Goal: Communication & Community: Answer question/provide support

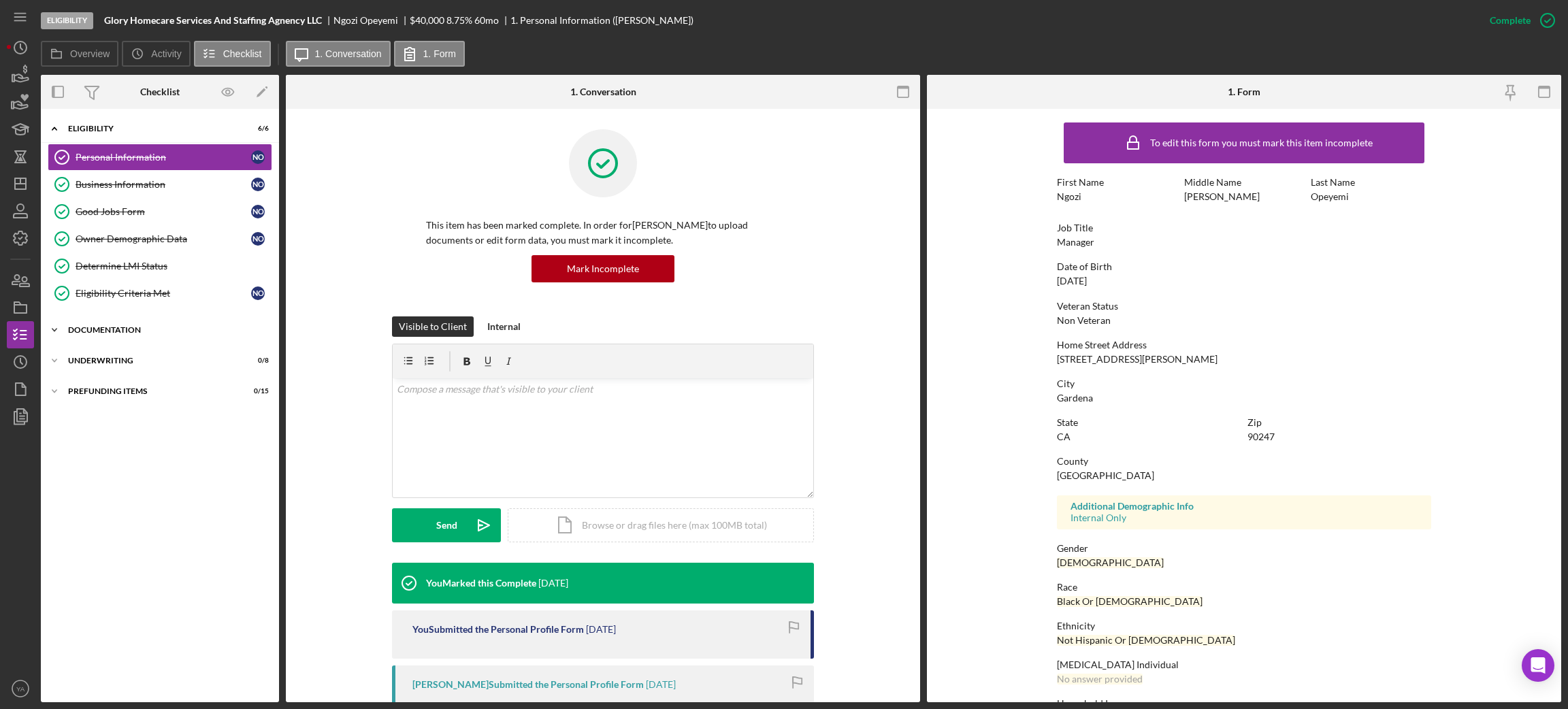
drag, startPoint x: 142, startPoint y: 314, endPoint x: 153, endPoint y: 329, distance: 18.6
click at [148, 322] on div "Icon/Expander Eligibility 6 / 6 Personal Information Personal Information N O B…" at bounding box center [160, 406] width 238 height 580
click at [153, 329] on div "Documentation" at bounding box center [165, 331] width 194 height 8
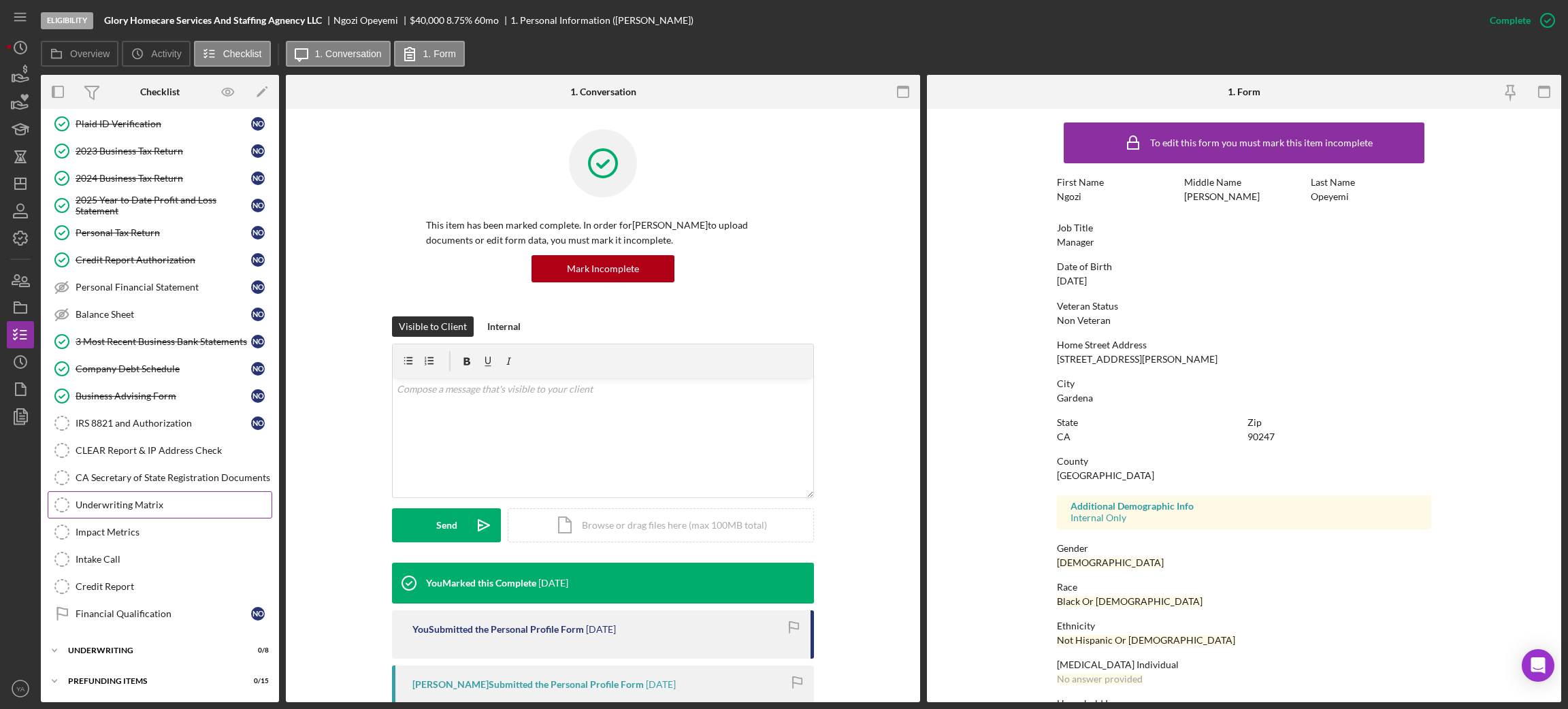
scroll to position [267, 0]
click at [145, 615] on div "Financial Qualification" at bounding box center [163, 613] width 176 height 11
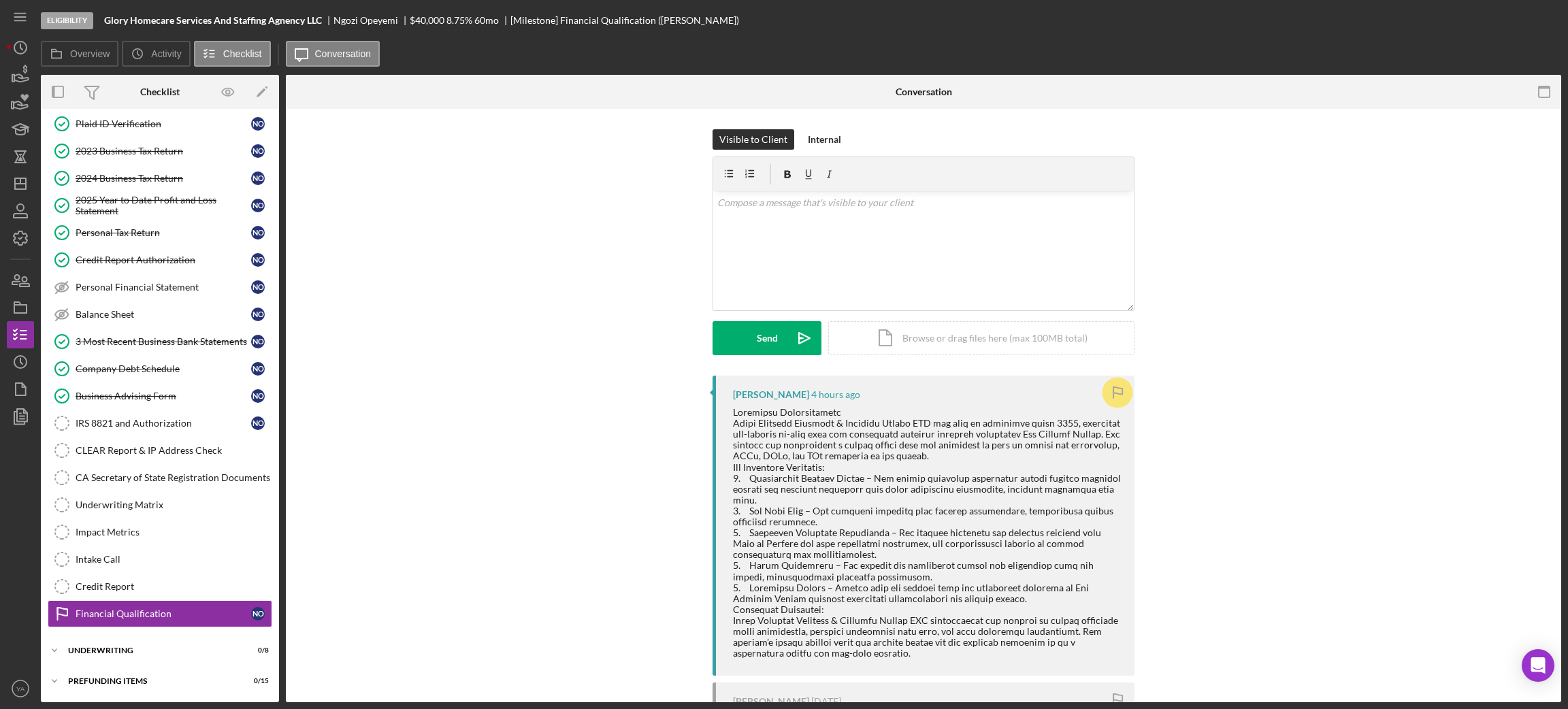
scroll to position [267, 0]
click at [86, 355] on link "Company Debt Schedule Company Debt Schedule N O" at bounding box center [160, 369] width 224 height 27
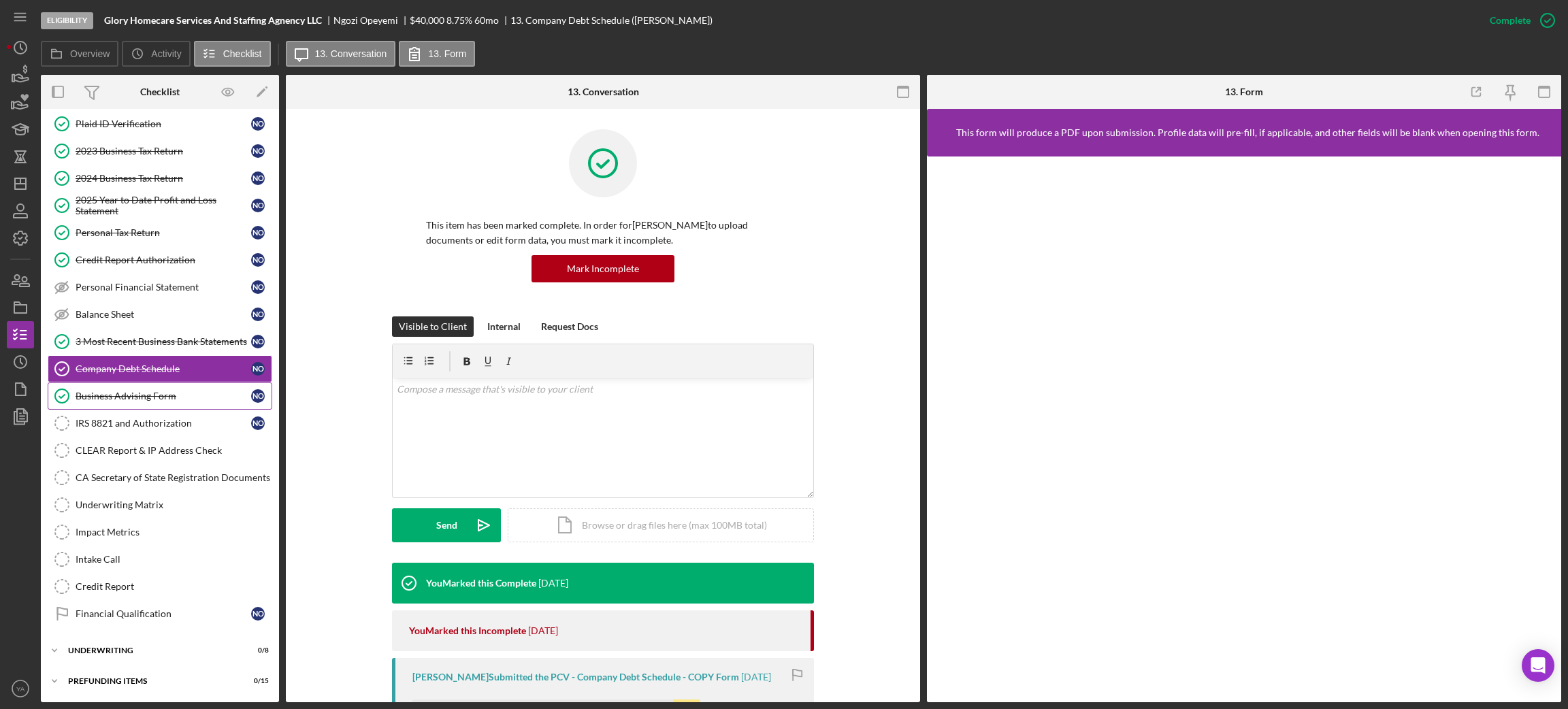
click at [137, 391] on div "Business Advising Form" at bounding box center [163, 396] width 176 height 11
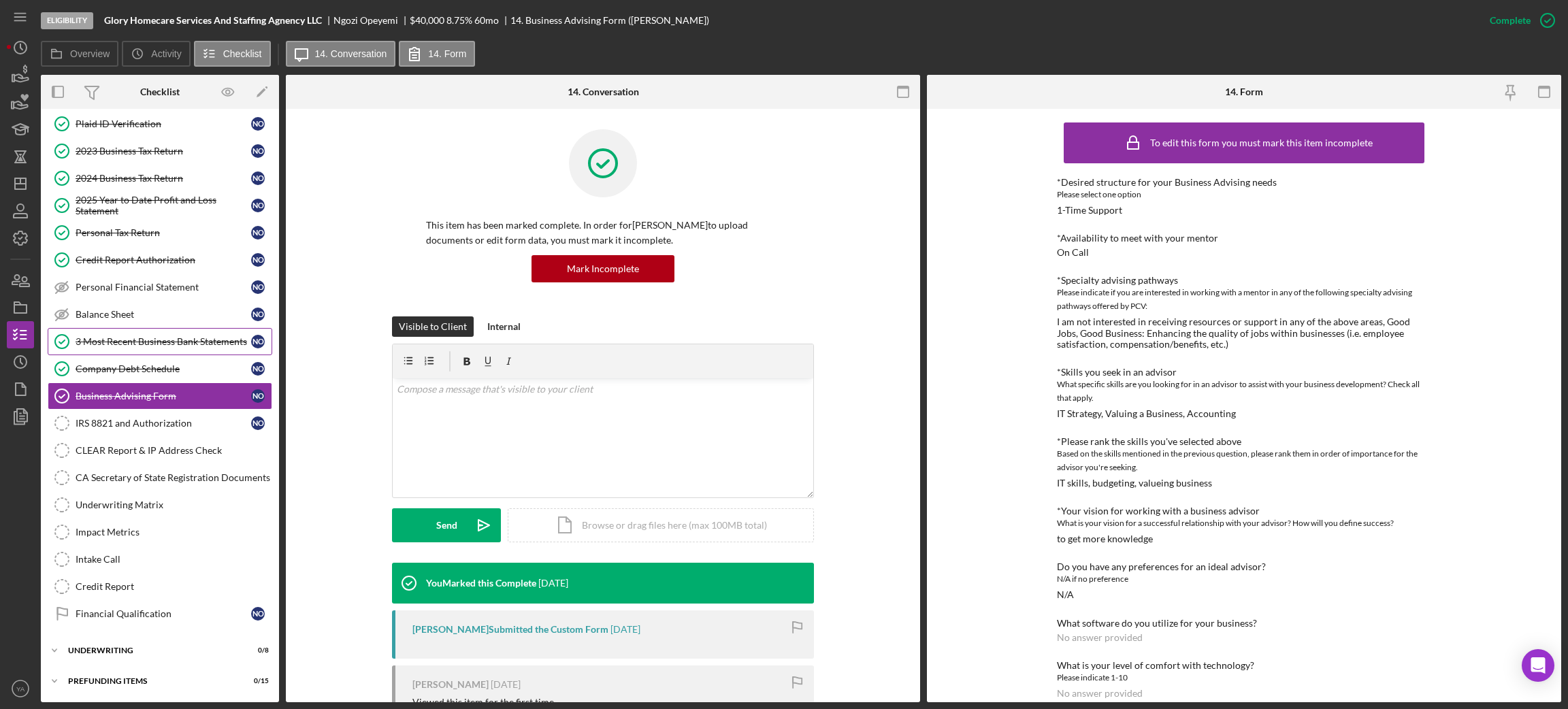
click at [146, 347] on div "3 Most Recent Business Bank Statements" at bounding box center [163, 341] width 176 height 11
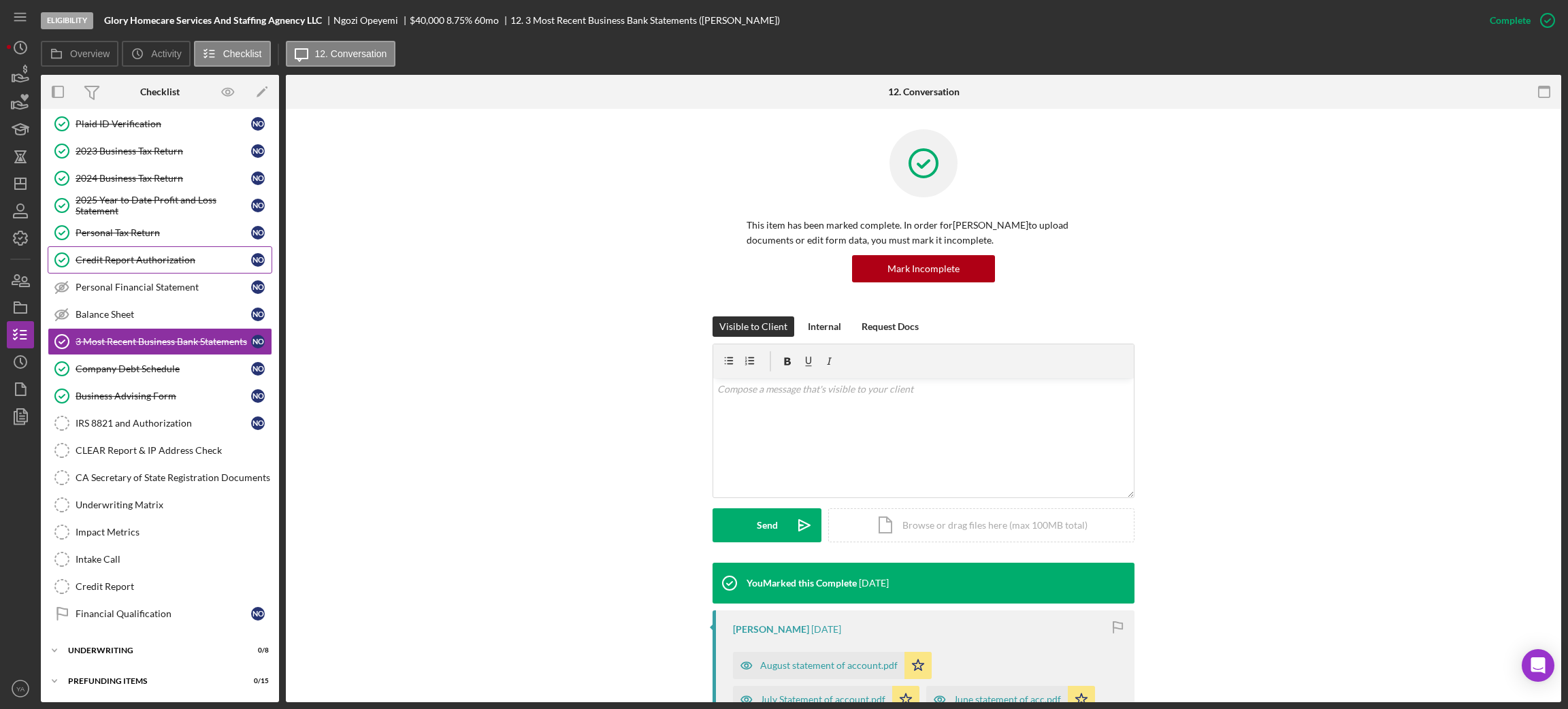
click at [150, 246] on link "Credit Report Authorization Credit Report Authorization N O" at bounding box center [160, 260] width 224 height 27
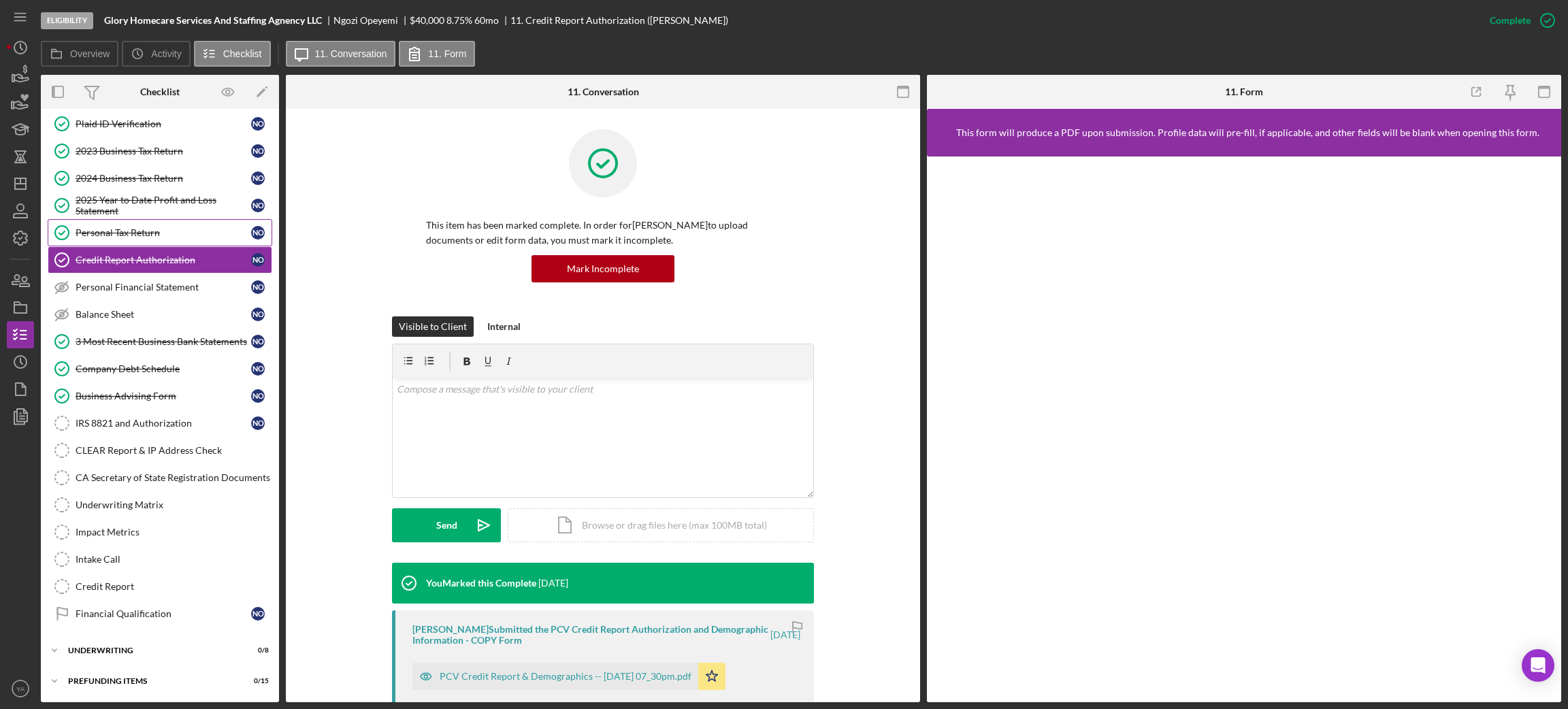
click at [174, 227] on div "Personal Tax Return" at bounding box center [163, 232] width 176 height 11
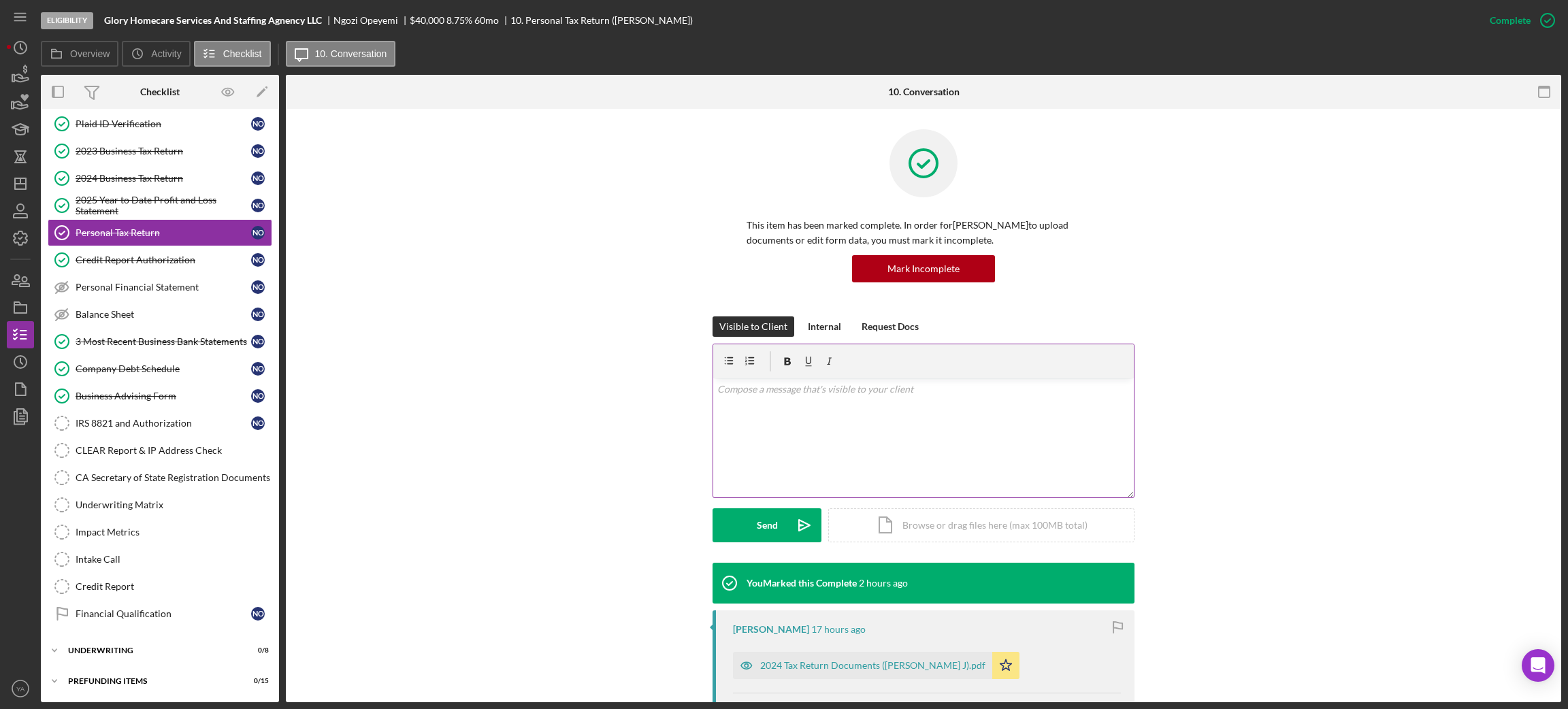
scroll to position [219, 0]
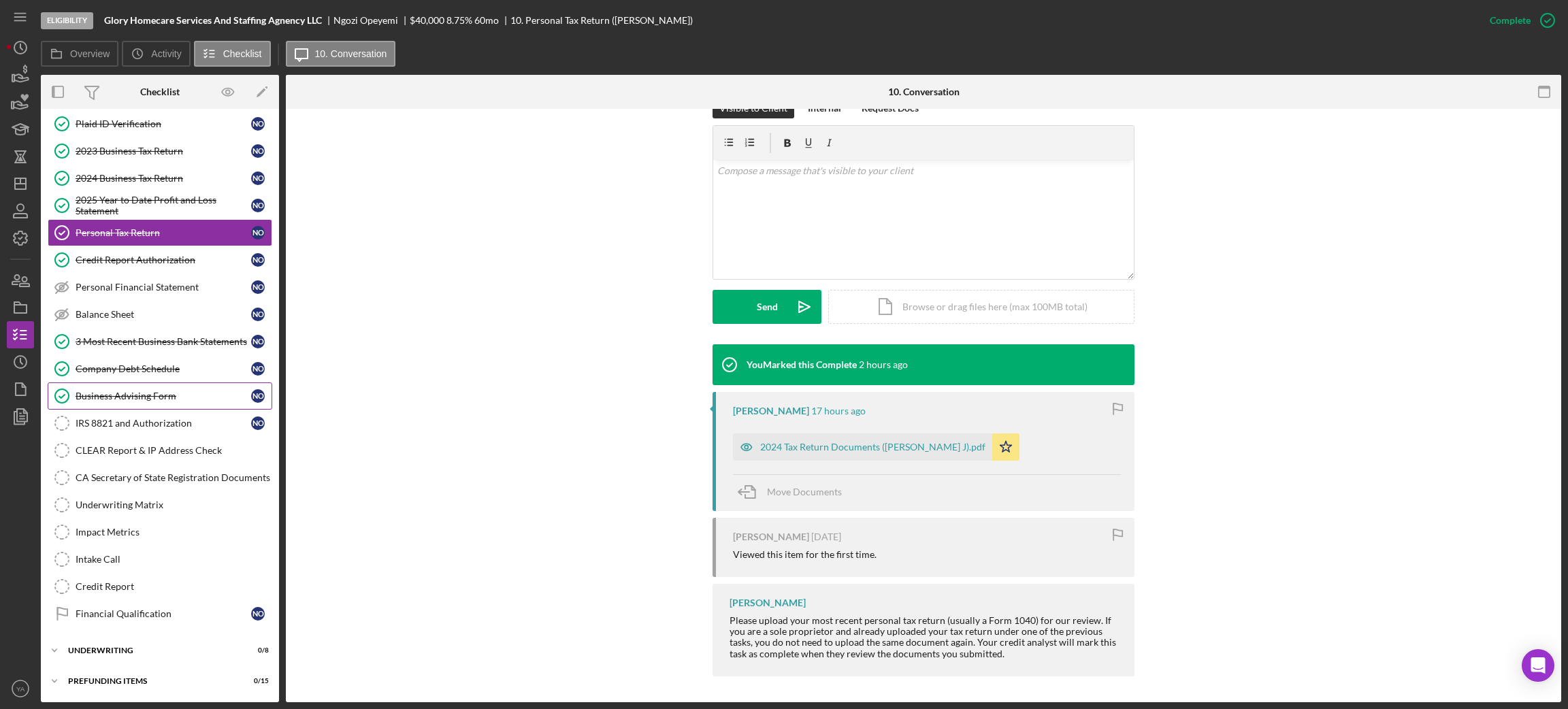
click at [203, 402] on link "Business Advising Form Business Advising Form N O" at bounding box center [160, 396] width 224 height 27
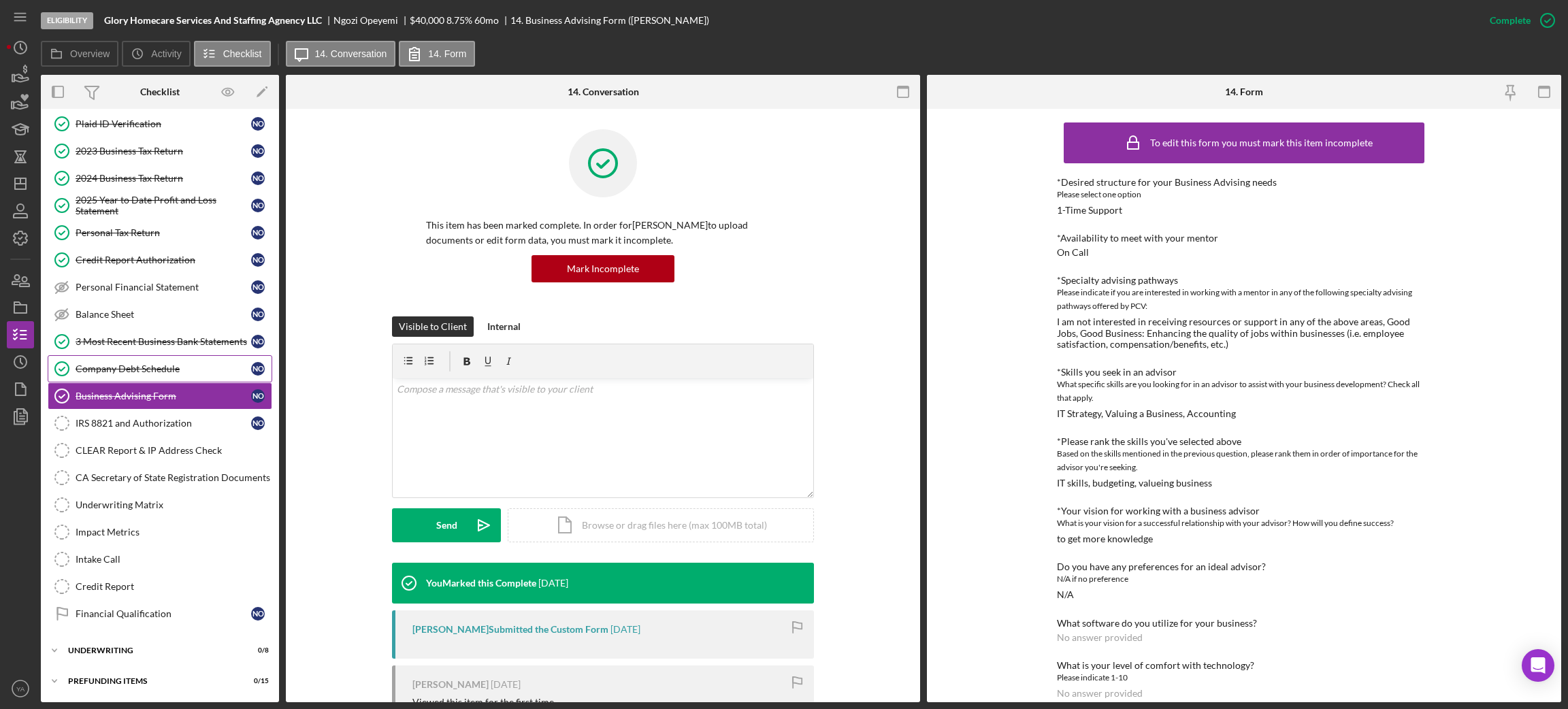
click at [198, 364] on div "Company Debt Schedule" at bounding box center [163, 369] width 176 height 11
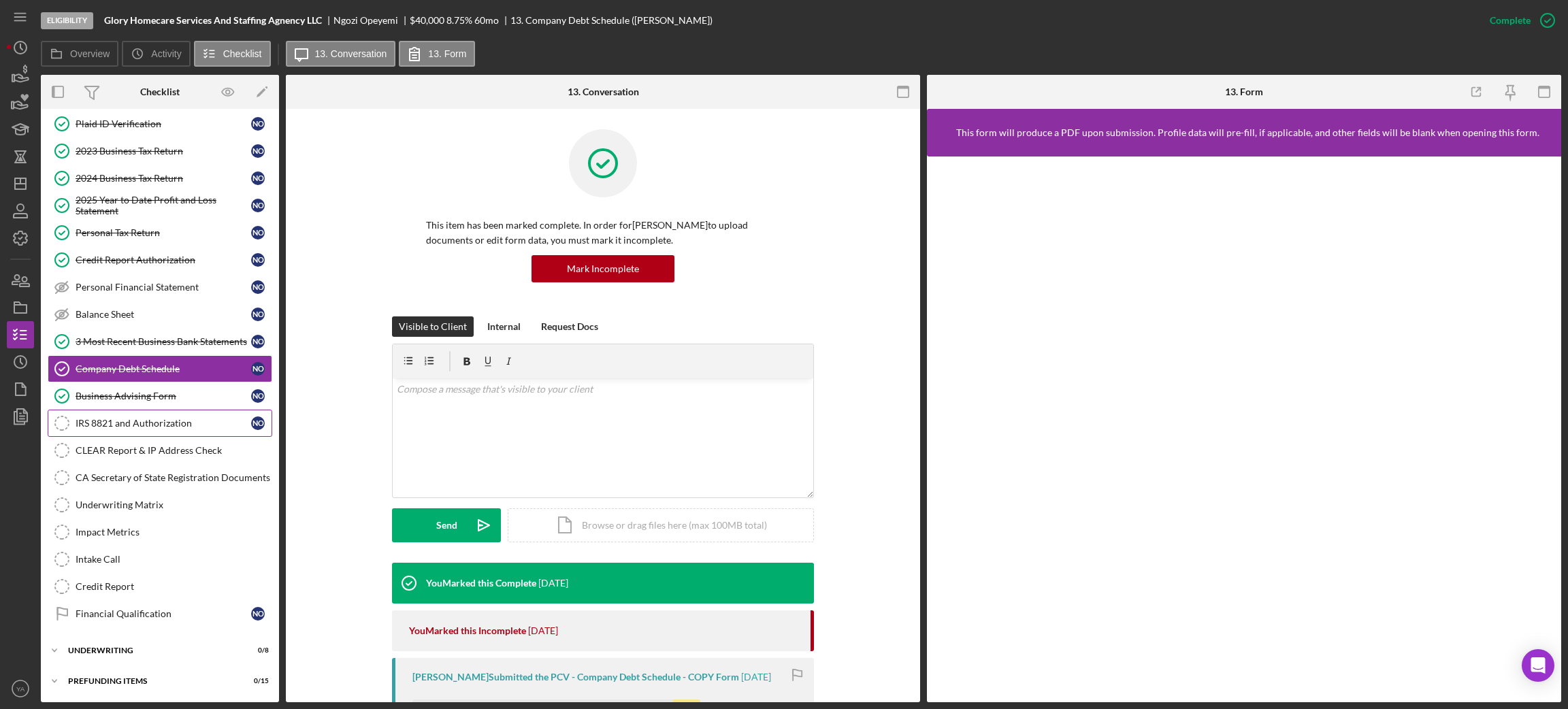
click at [177, 411] on link "IRS 8821 and Authorization IRS 8821 and Authorization N O" at bounding box center [160, 423] width 224 height 27
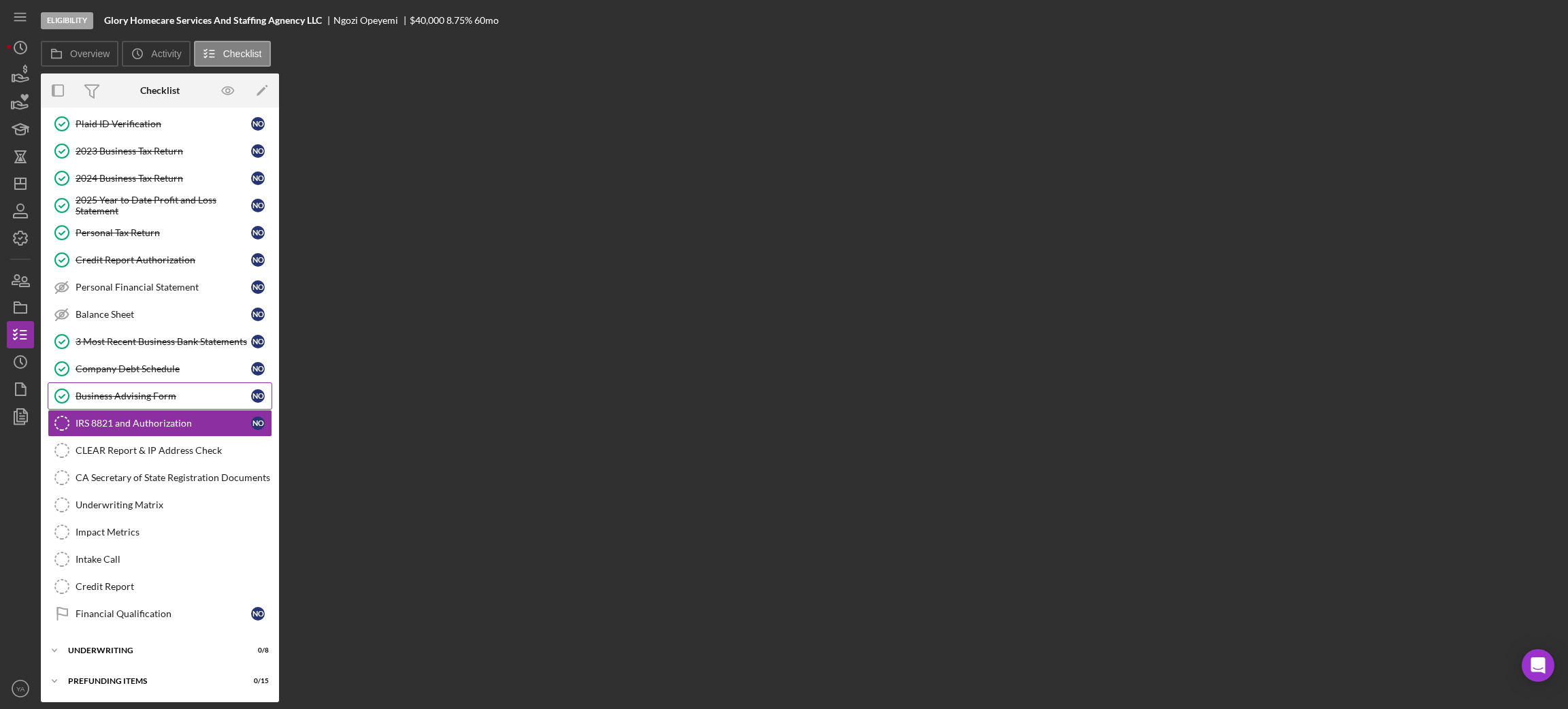
scroll to position [267, 0]
click at [158, 397] on div "Business Advising Form" at bounding box center [163, 396] width 176 height 11
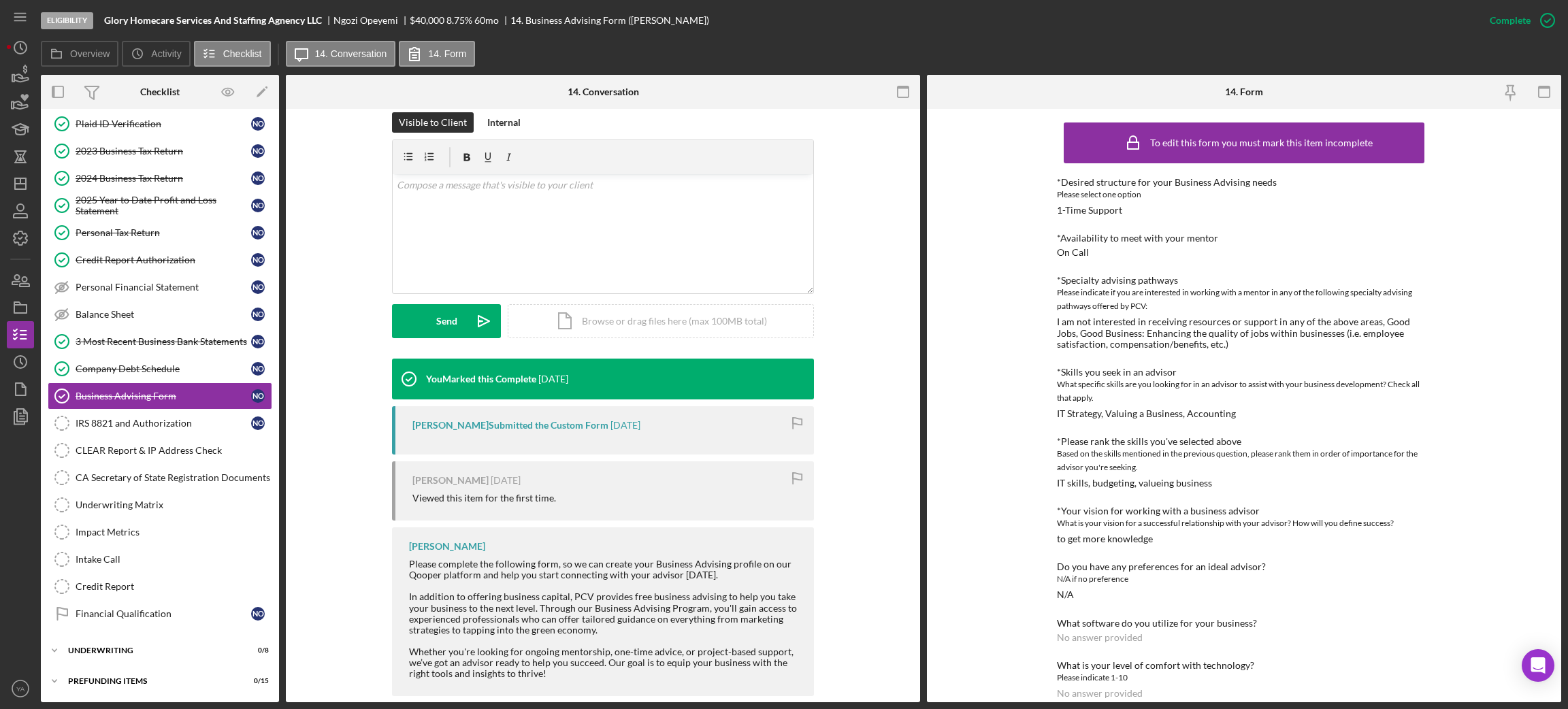
scroll to position [225, 0]
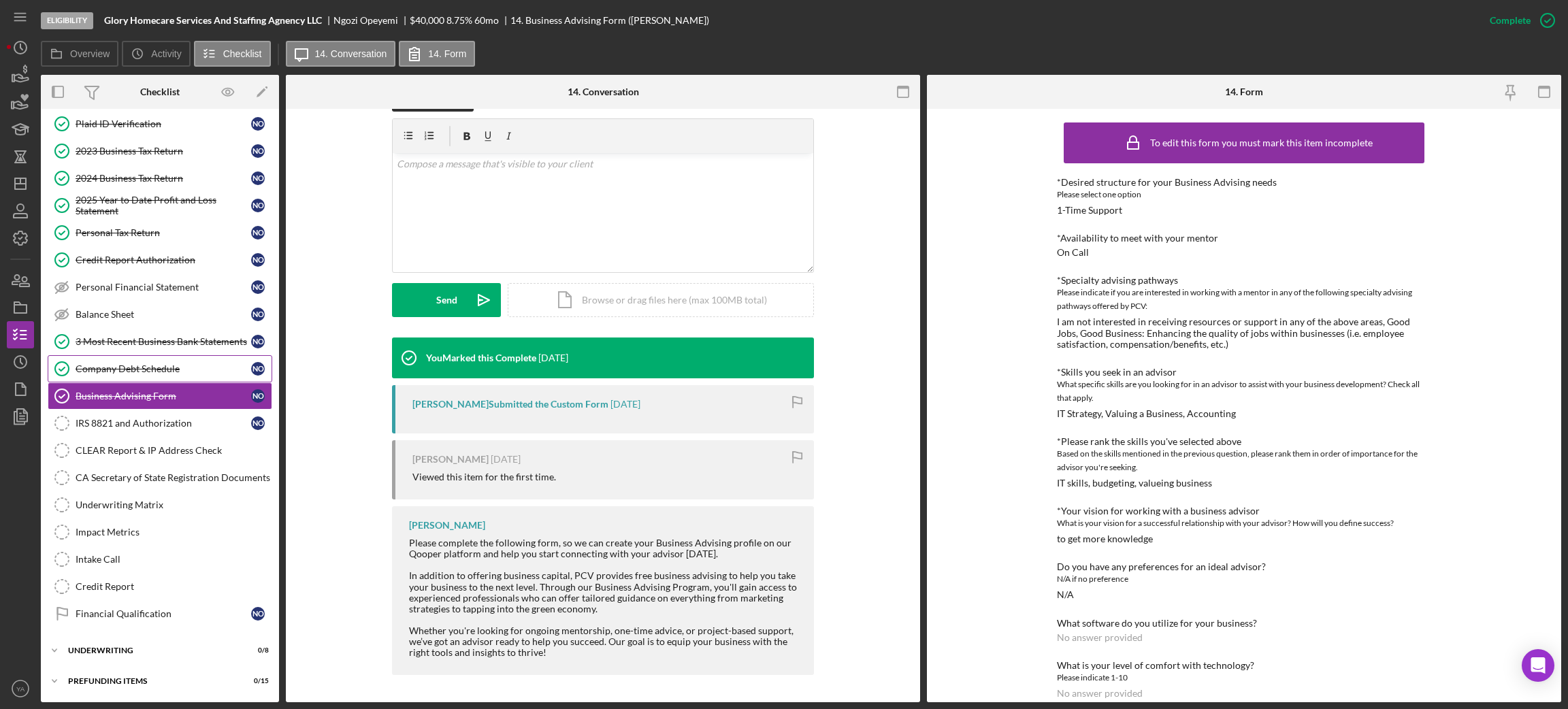
click at [173, 364] on div "Company Debt Schedule" at bounding box center [163, 369] width 176 height 11
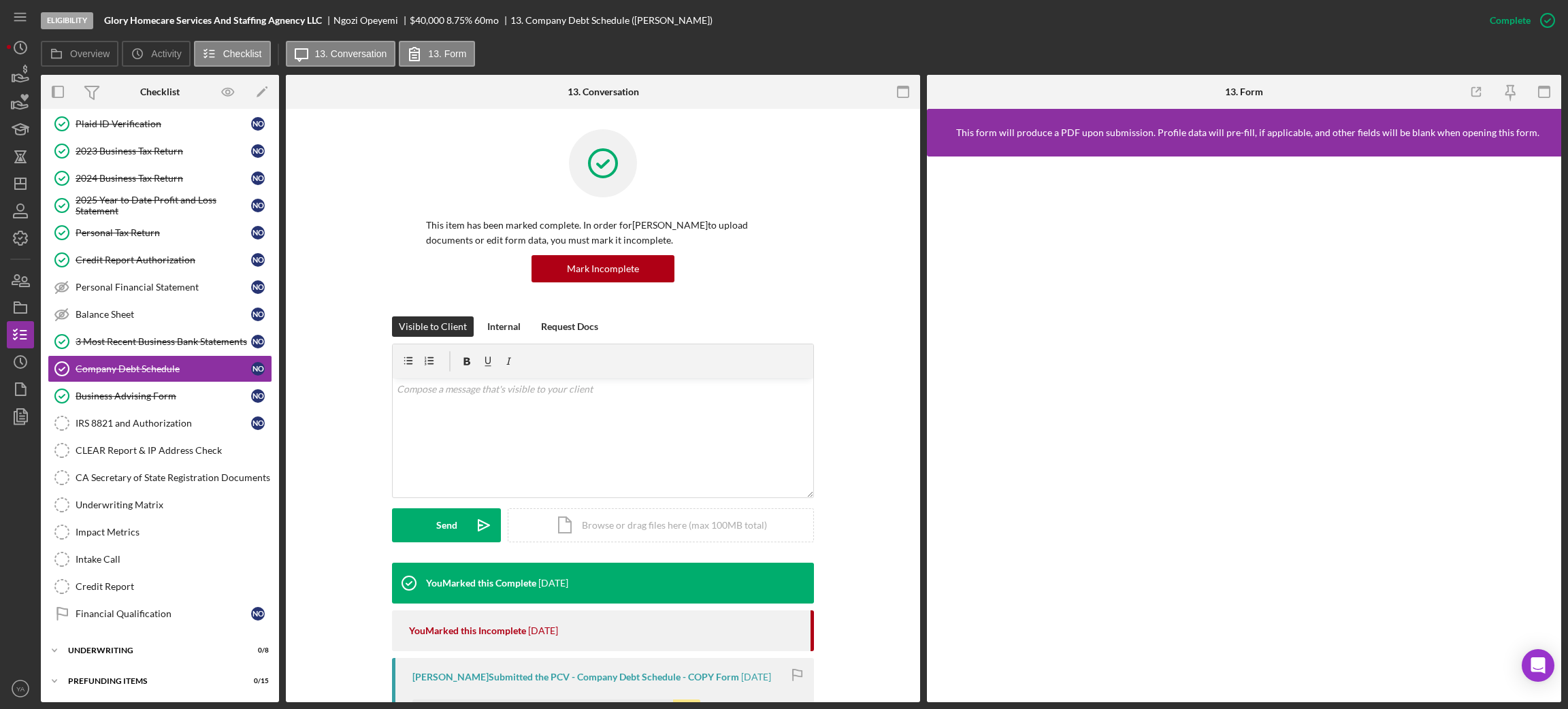
scroll to position [306, 0]
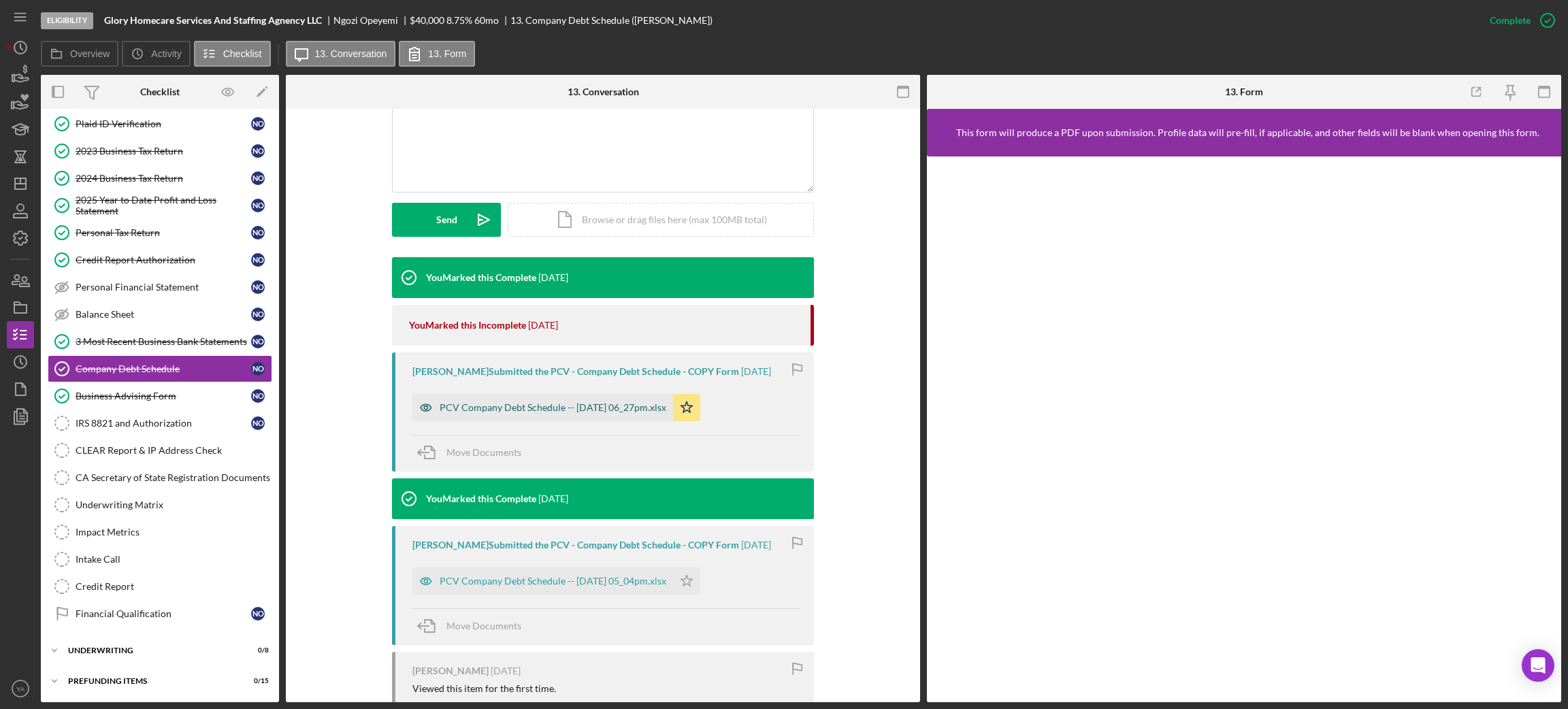
click at [563, 397] on div "PCV Company Debt Schedule -- 2025-09-24 06_27pm.xlsx" at bounding box center [542, 407] width 261 height 27
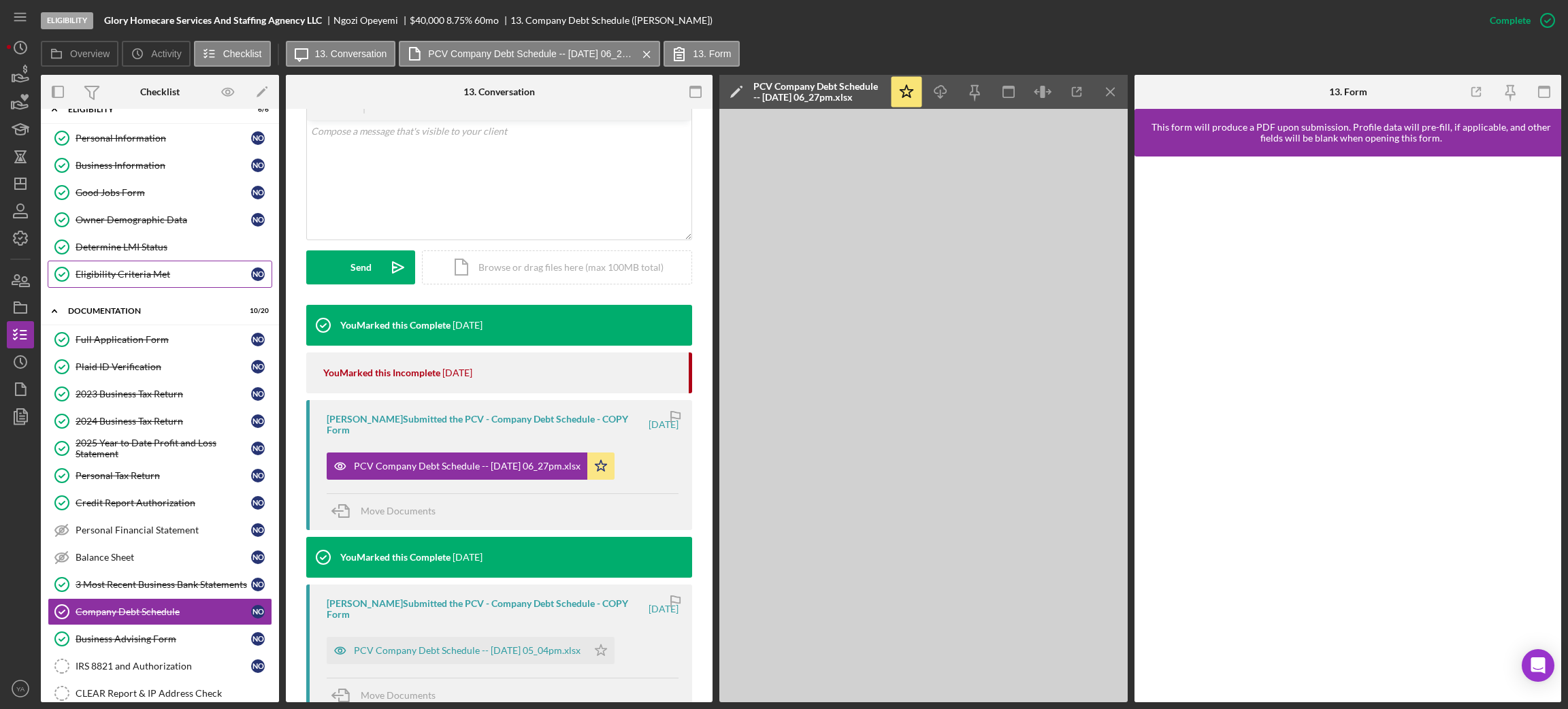
scroll to position [0, 0]
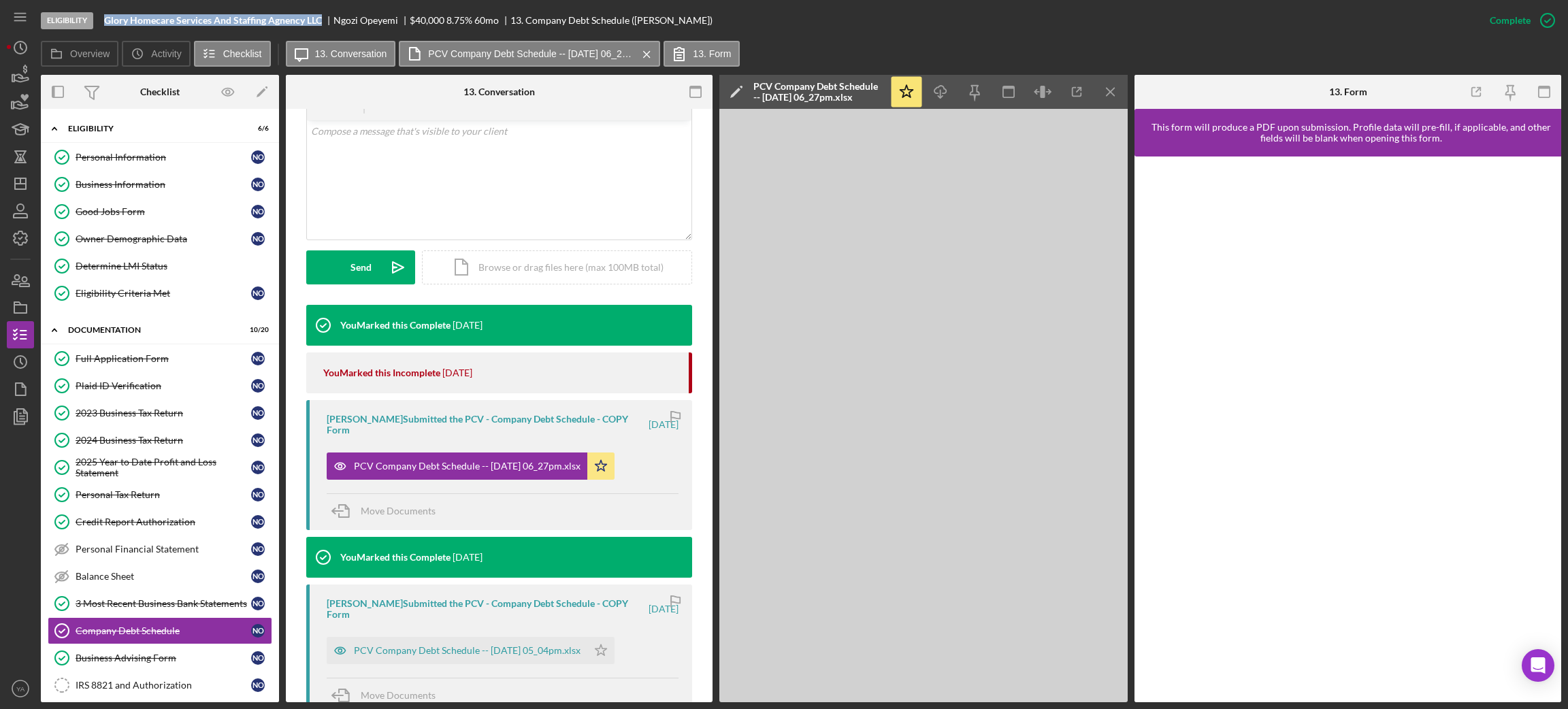
drag, startPoint x: 107, startPoint y: 18, endPoint x: 321, endPoint y: 22, distance: 214.0
click at [321, 22] on b "Glory Homecare Services And Staffing Agnency LLC" at bounding box center [213, 20] width 218 height 11
copy b "Glory Homecare Services And Staffing Agnency LLC"
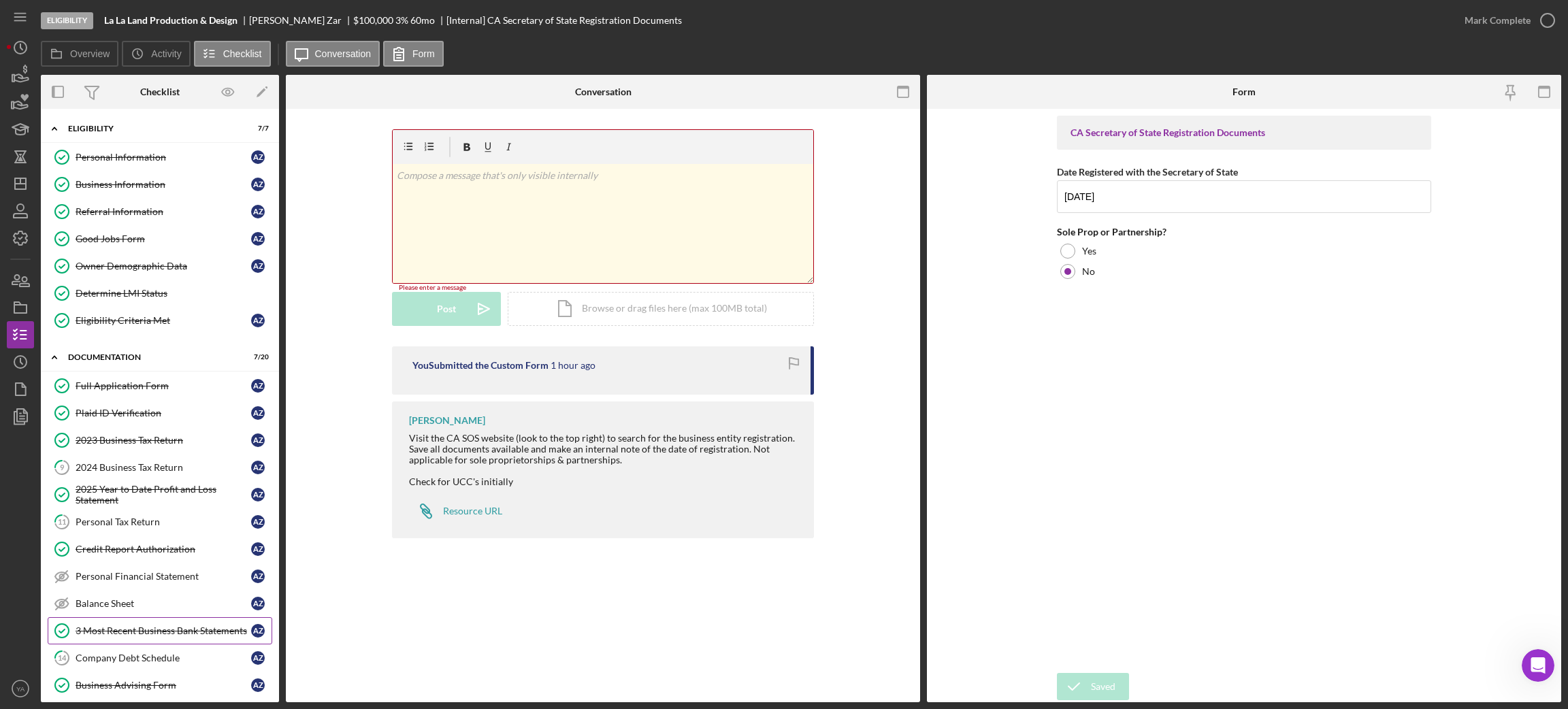
scroll to position [295, 0]
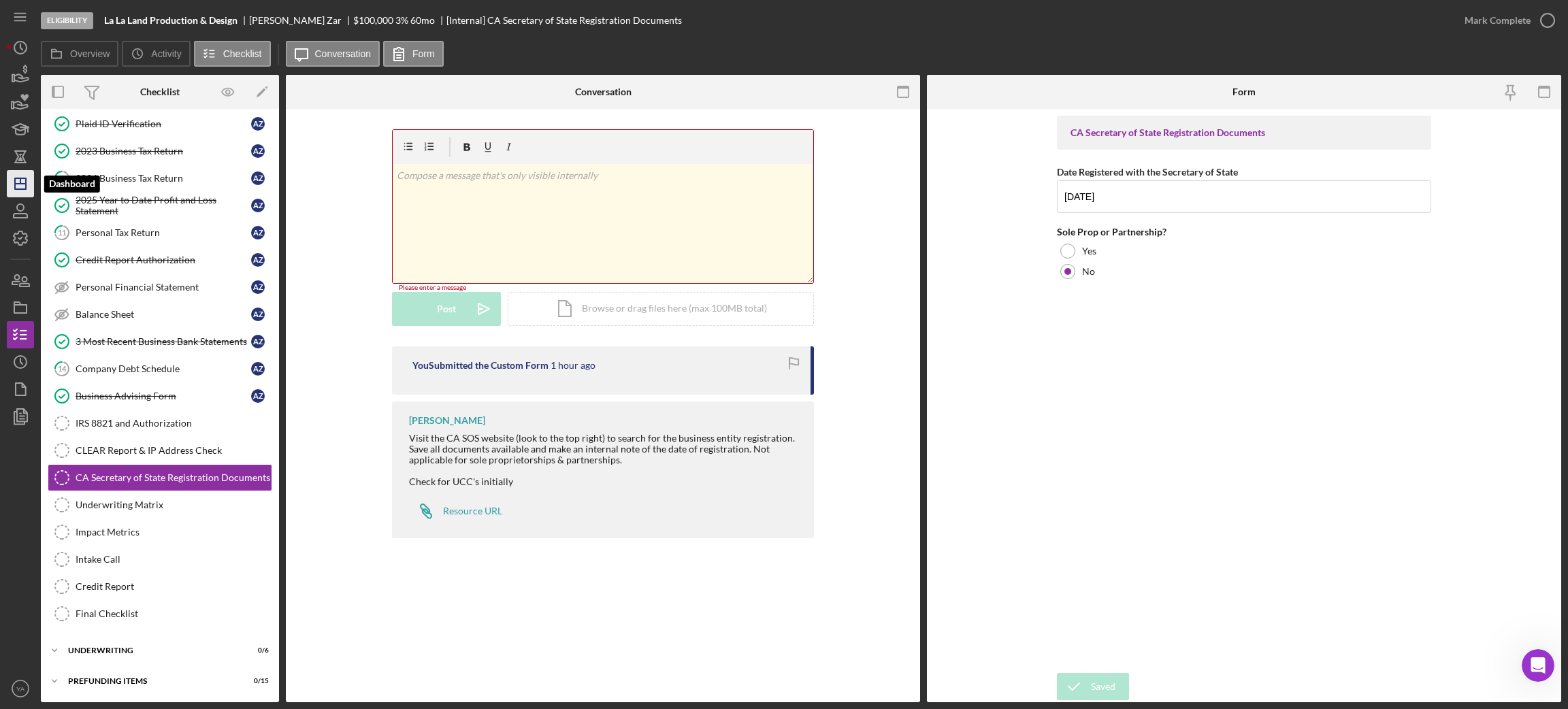
click at [24, 174] on icon "Icon/Dashboard" at bounding box center [20, 184] width 34 height 34
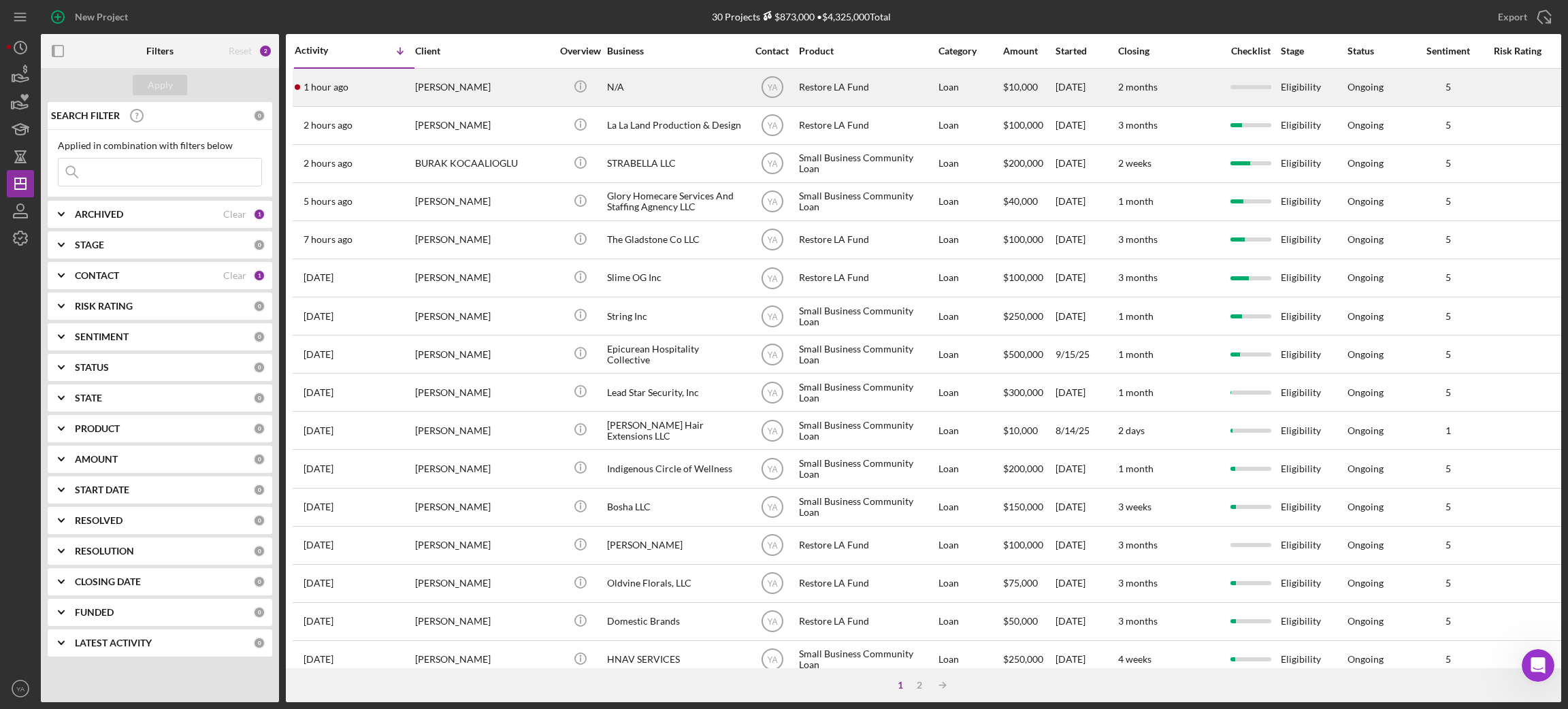
click at [558, 85] on div "Icon/Info" at bounding box center [580, 87] width 51 height 36
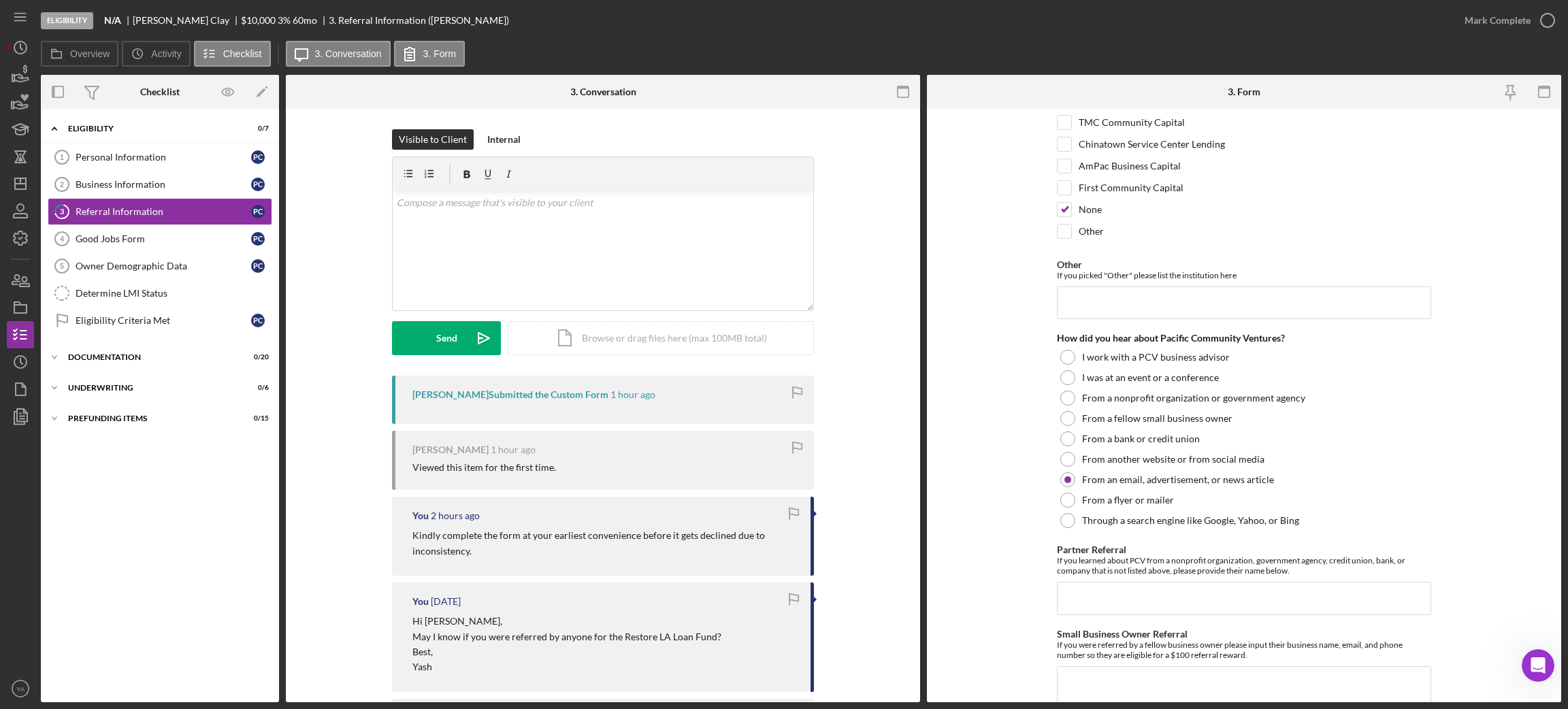
scroll to position [186, 0]
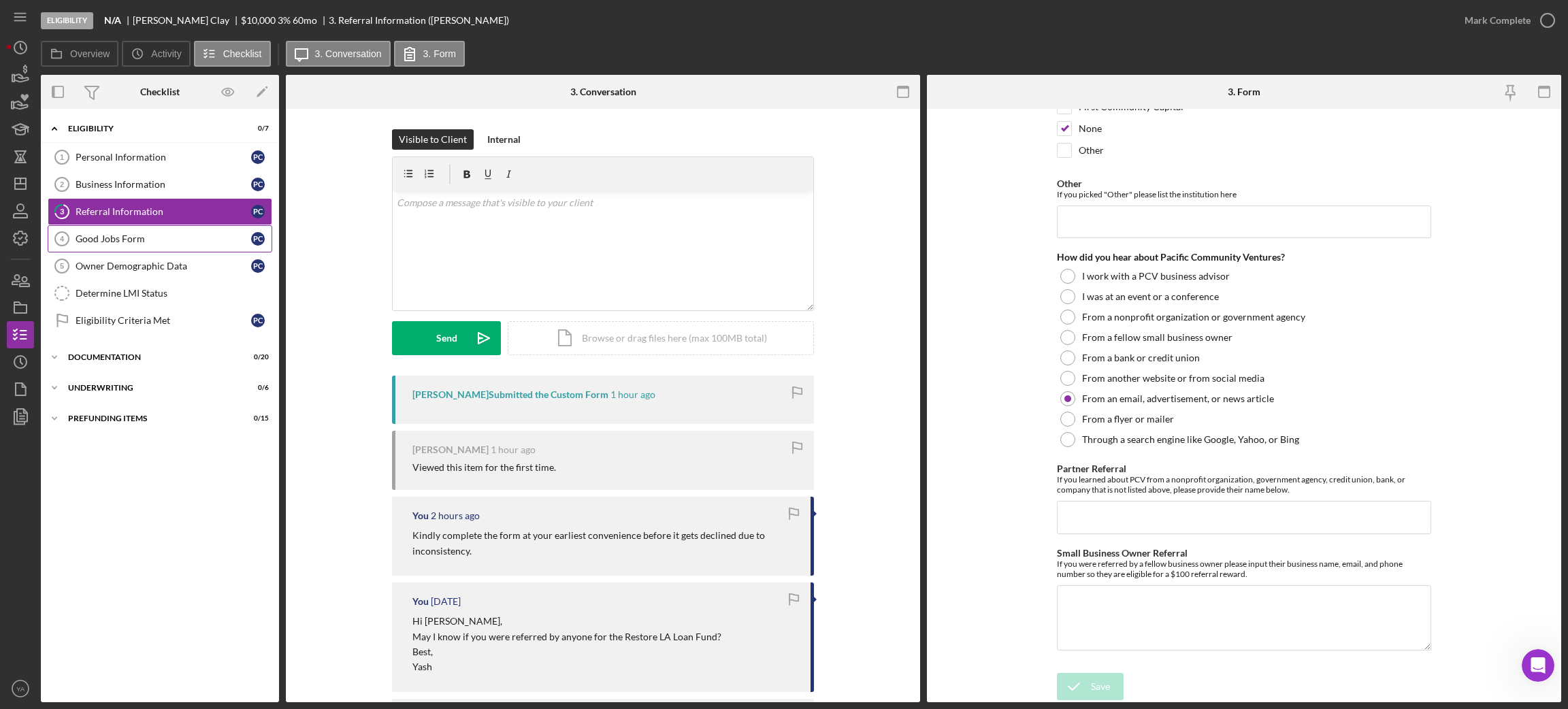
click at [174, 232] on link "Good Jobs Form 4 Good Jobs Form P C" at bounding box center [160, 238] width 224 height 27
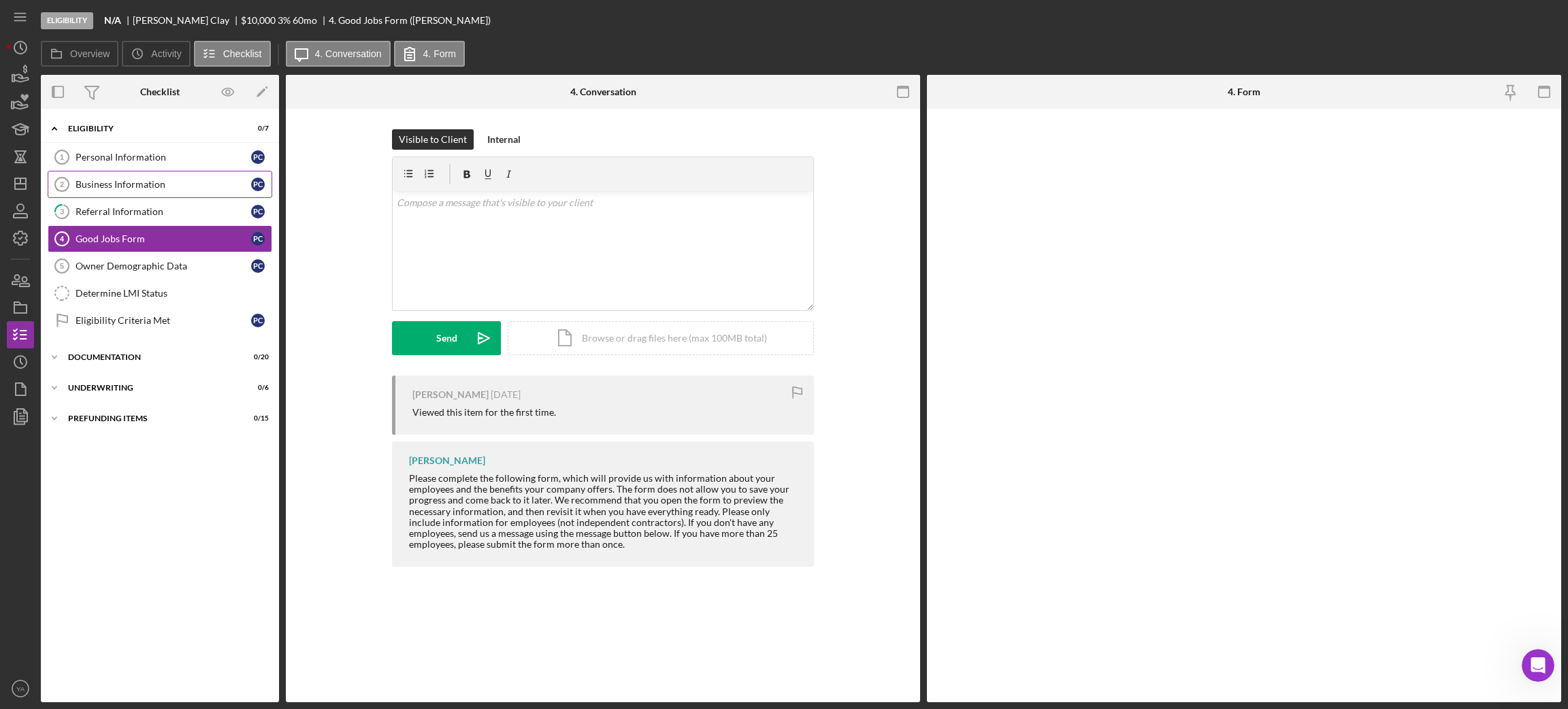
click at [183, 196] on link "Business Information 2 Business Information P C" at bounding box center [160, 184] width 224 height 27
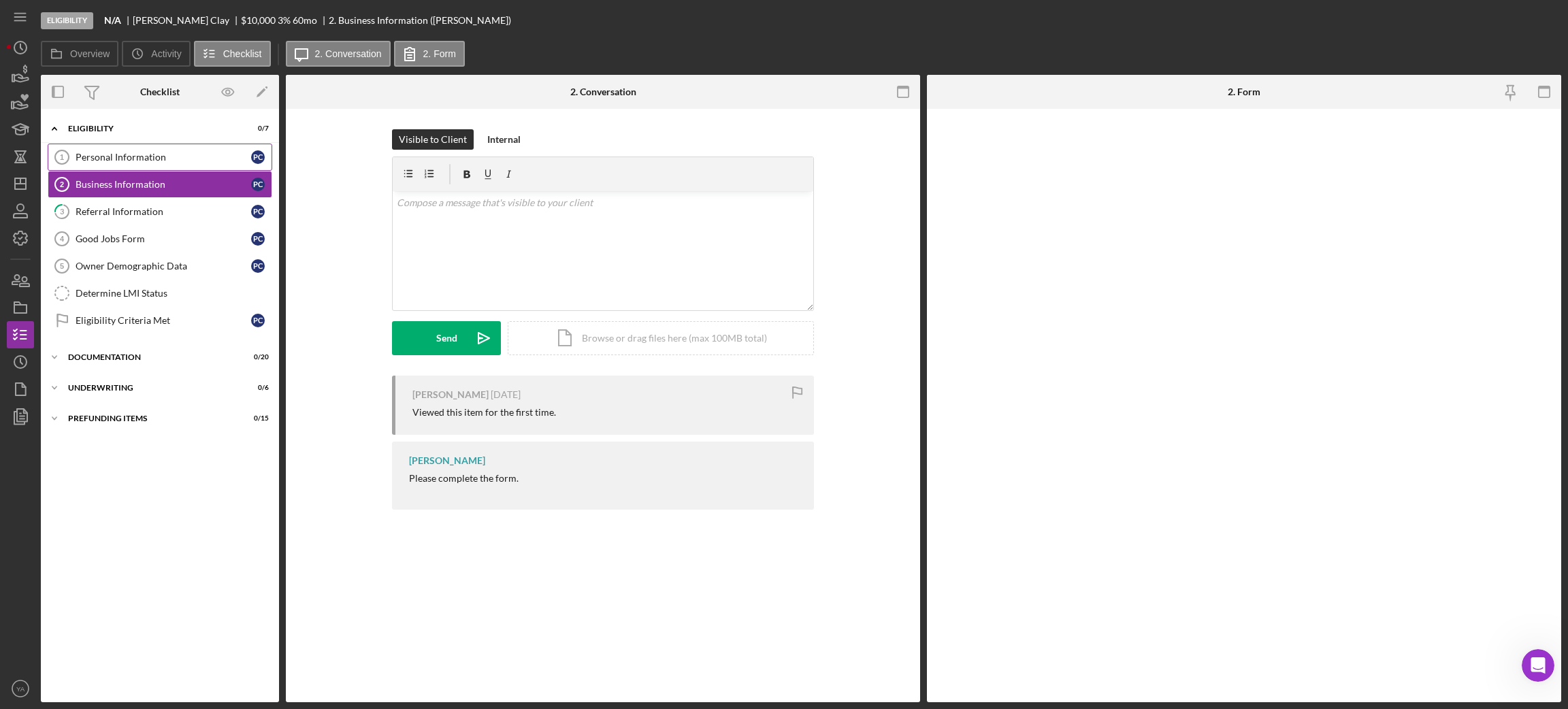
click at [174, 165] on link "Personal Information 1 Personal Information P C" at bounding box center [160, 157] width 224 height 27
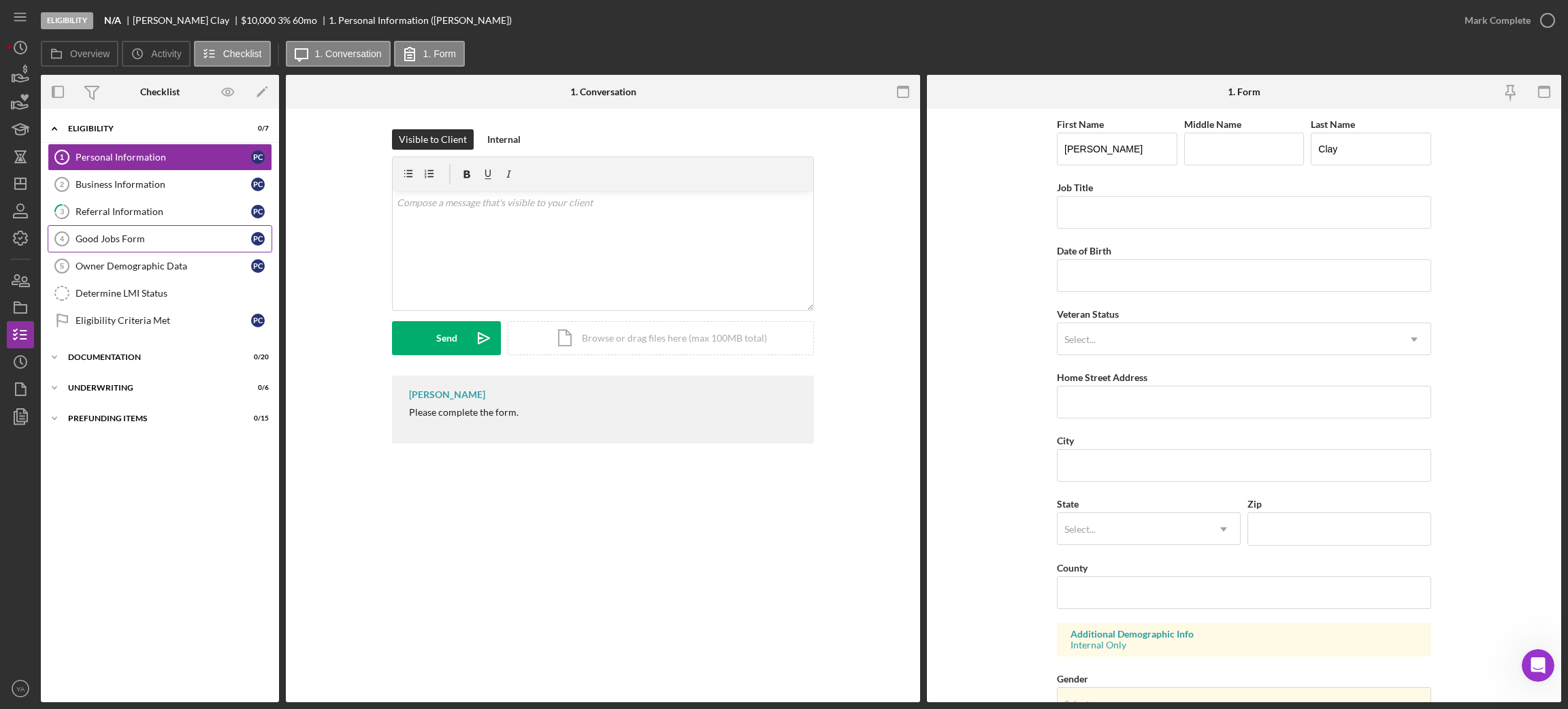
click at [176, 248] on link "Good Jobs Form 4 Good Jobs Form P C" at bounding box center [160, 238] width 224 height 27
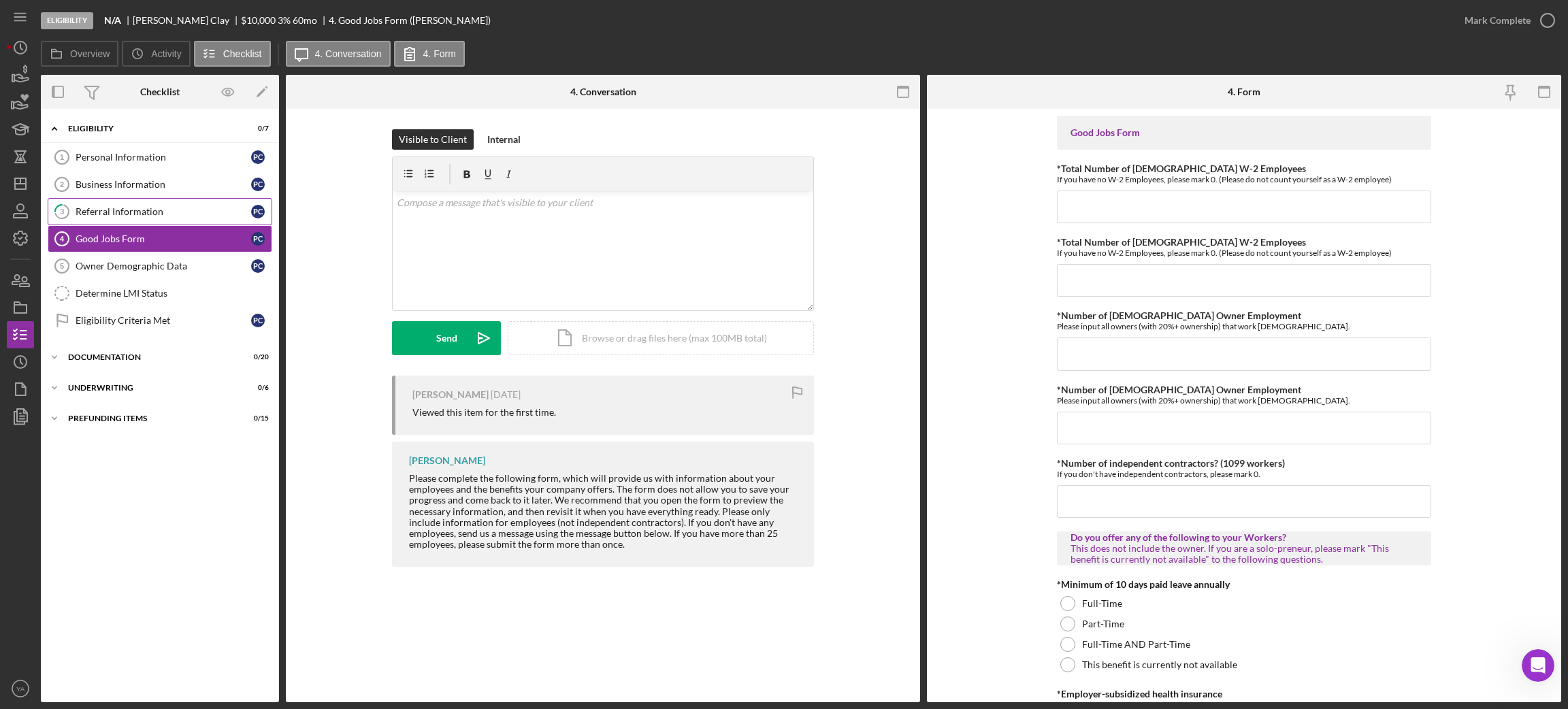
click at [174, 224] on link "3 Referral Information P C" at bounding box center [160, 212] width 224 height 27
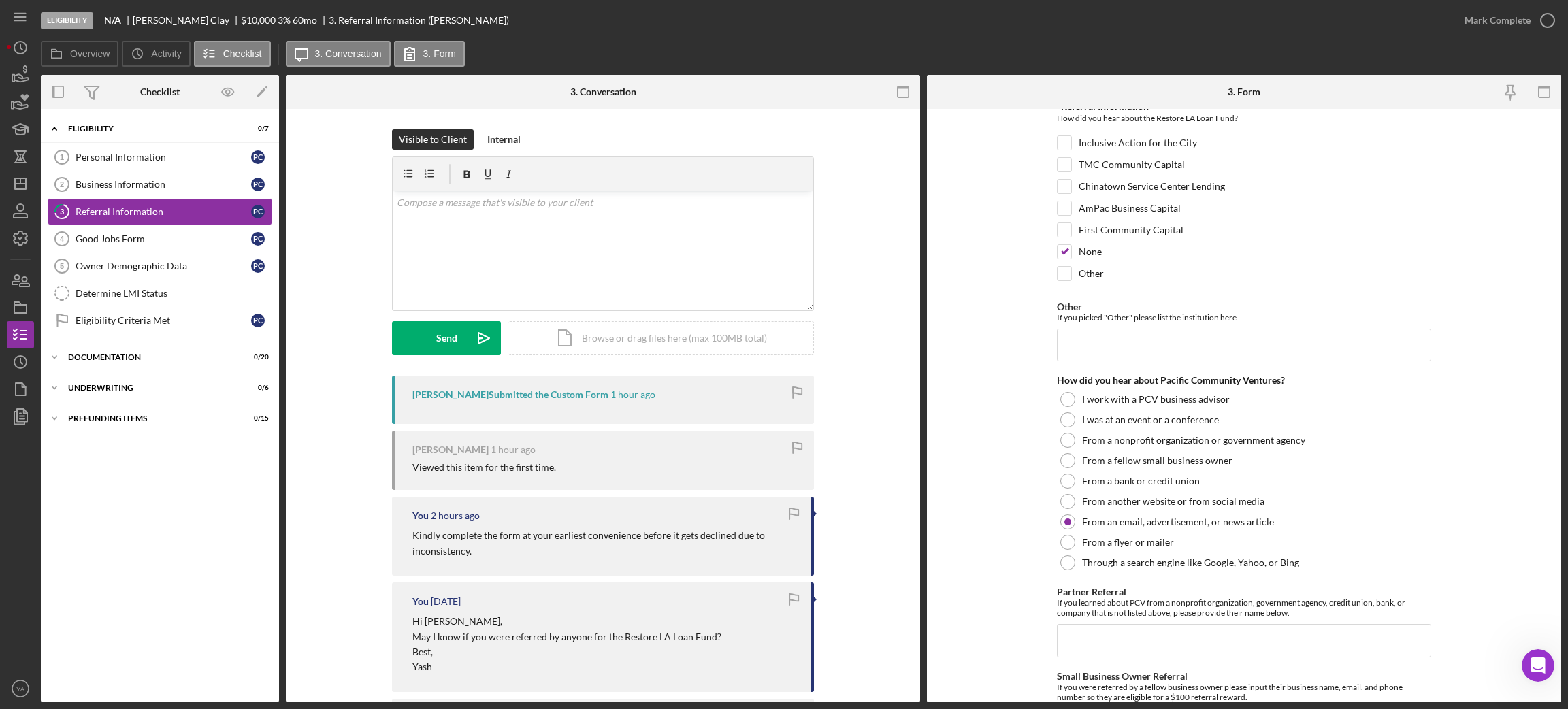
scroll to position [186, 0]
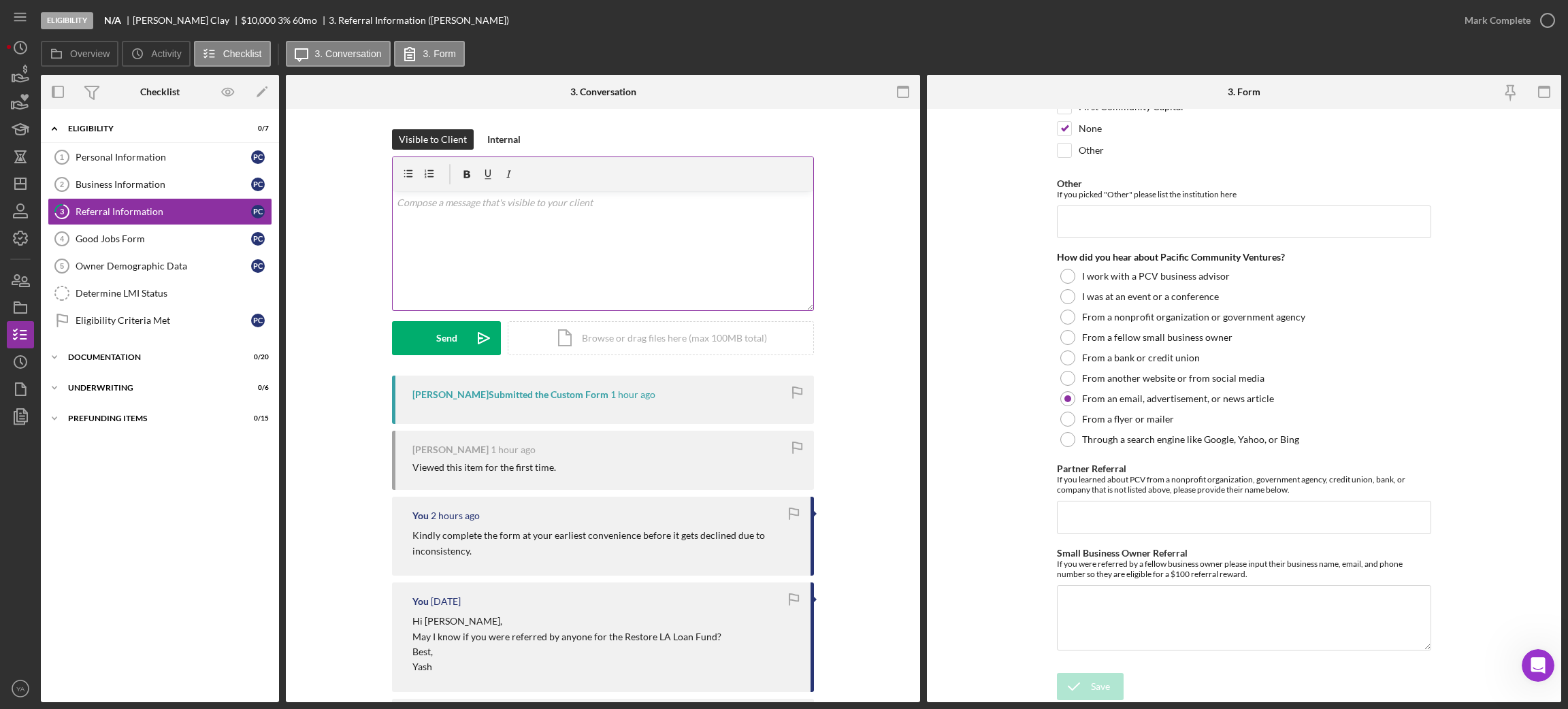
click at [539, 206] on p at bounding box center [603, 203] width 413 height 15
click at [955, 468] on form "Referral *Referral Information How did you hear about the Restore LA Loan Fund?…" at bounding box center [1244, 406] width 634 height 594
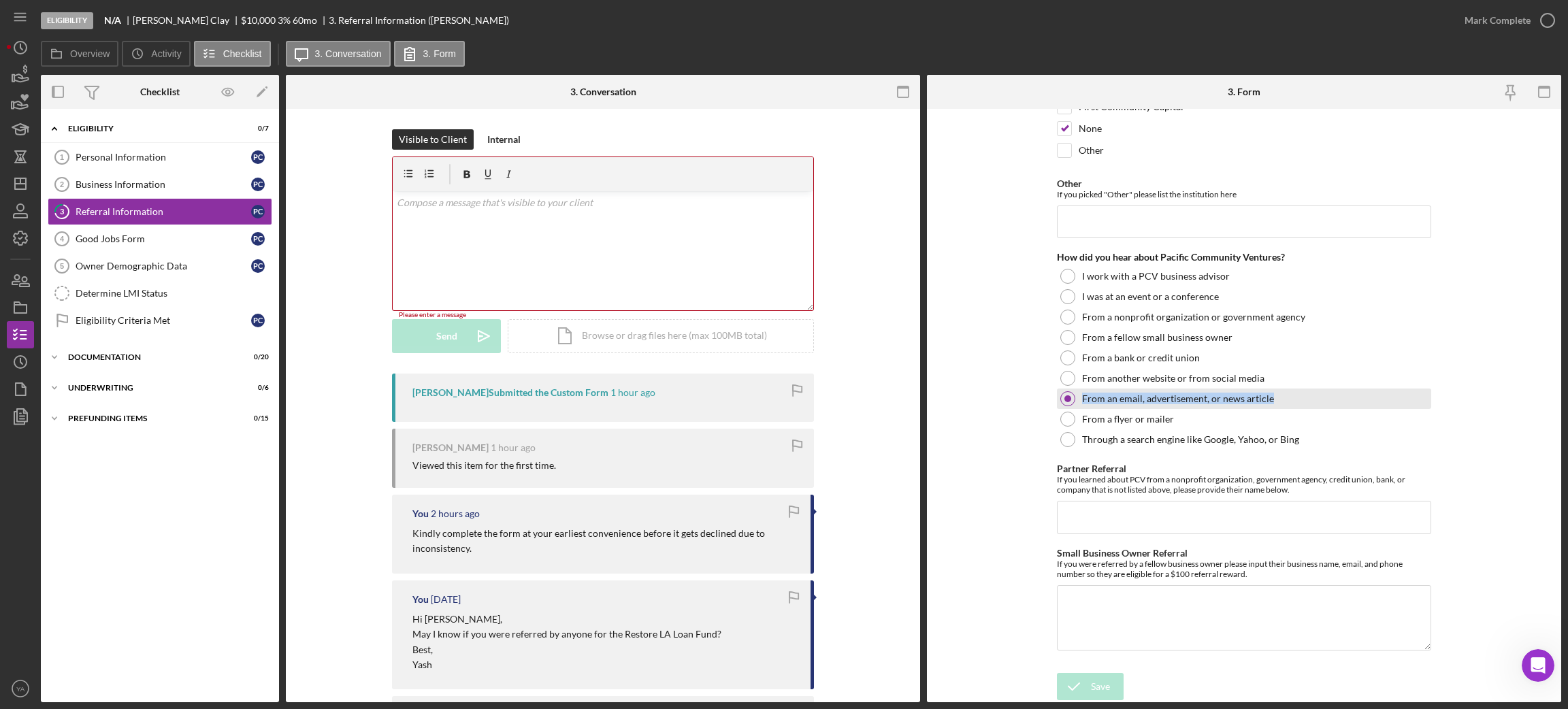
drag, startPoint x: 1477, startPoint y: 397, endPoint x: 1081, endPoint y: 397, distance: 396.0
click at [1081, 397] on form "Referral *Referral Information How did you hear about the Restore LA Loan Fund?…" at bounding box center [1244, 406] width 634 height 594
copy label "From an email, advertisement, or news article"
click at [145, 15] on div "Porcha Clay" at bounding box center [187, 20] width 108 height 11
drag, startPoint x: 145, startPoint y: 15, endPoint x: 181, endPoint y: 15, distance: 36.0
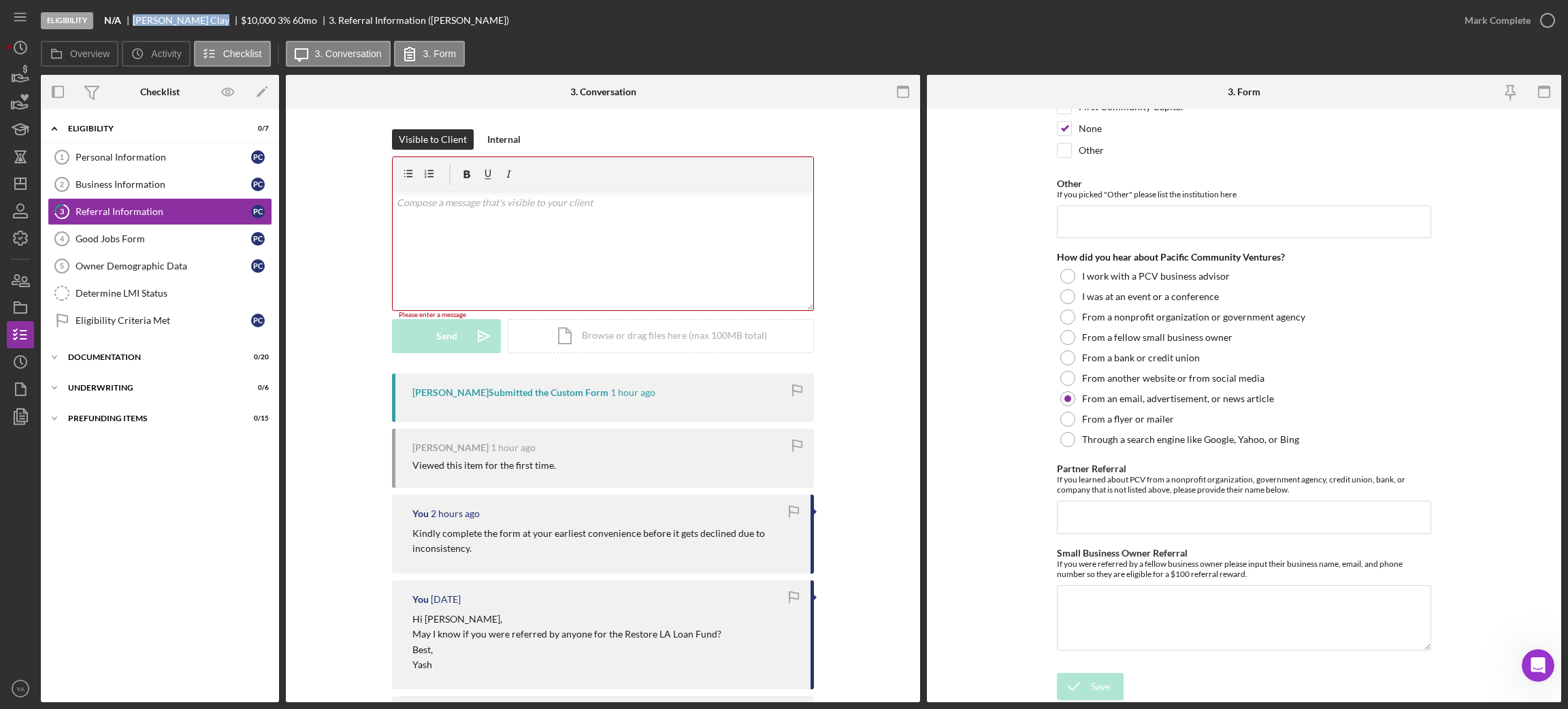
click at [181, 15] on div "Porcha Clay" at bounding box center [187, 20] width 108 height 11
copy div "Porcha Clay"
click at [182, 249] on link "Good Jobs Form 4 Good Jobs Form P C" at bounding box center [160, 238] width 224 height 27
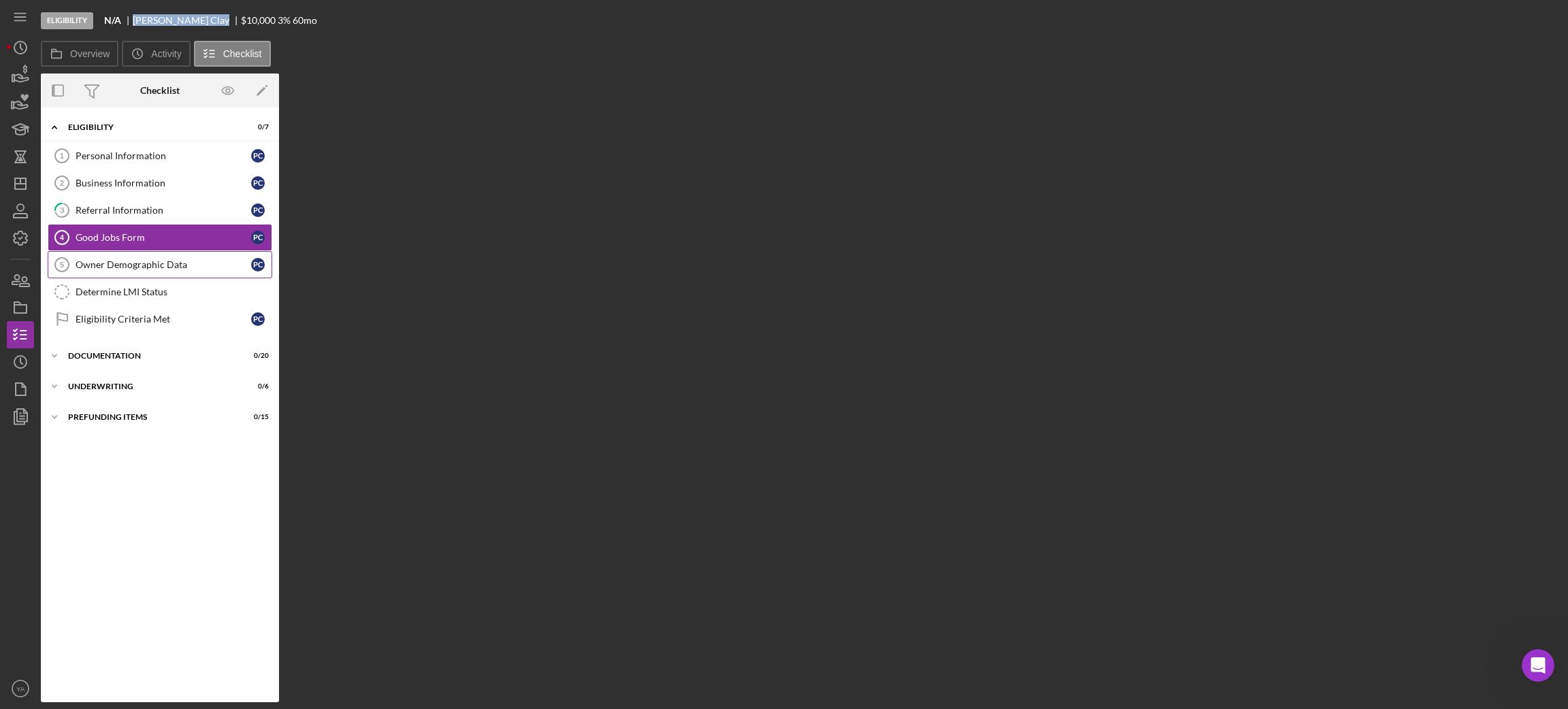
click at [188, 264] on div "Owner Demographic Data" at bounding box center [163, 264] width 176 height 11
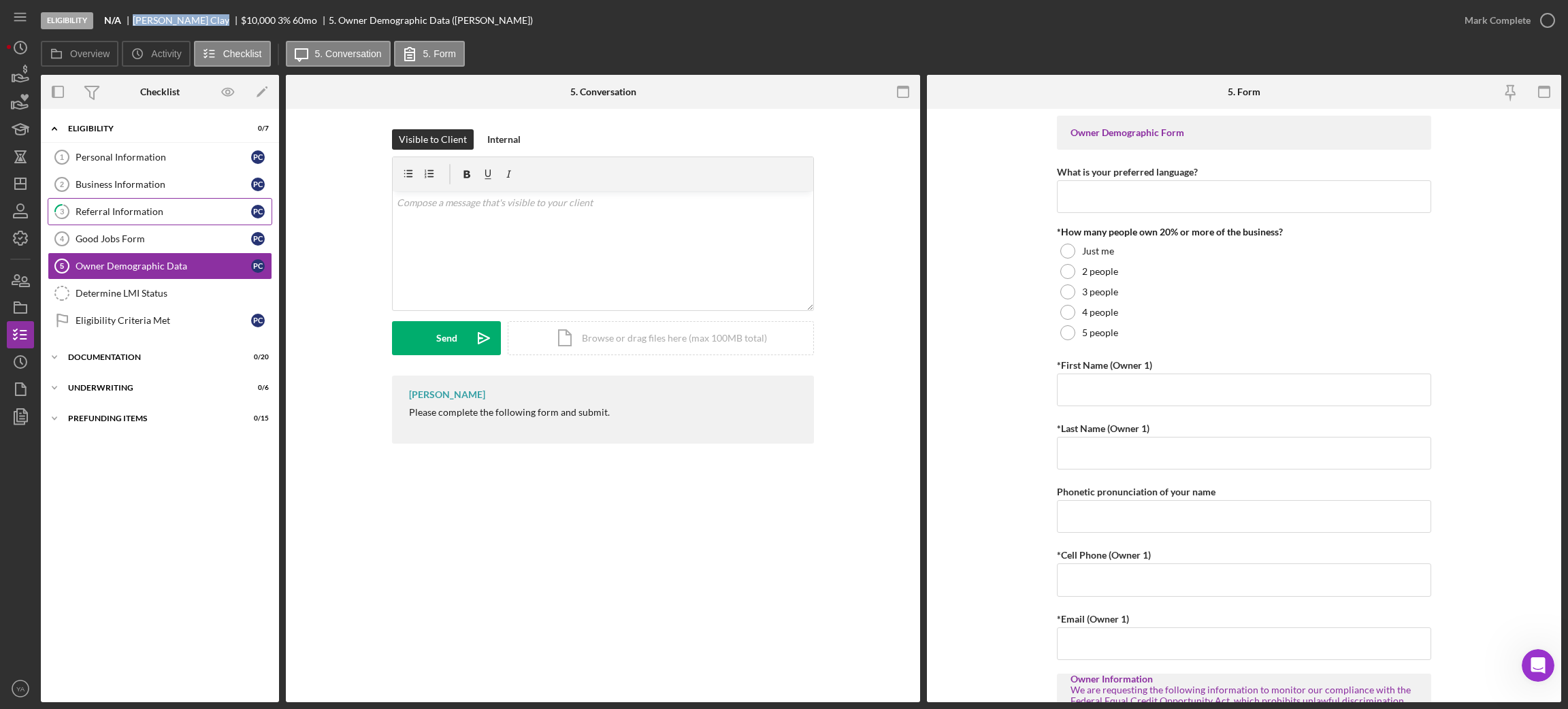
click at [160, 201] on link "3 Referral Information P C" at bounding box center [160, 212] width 224 height 27
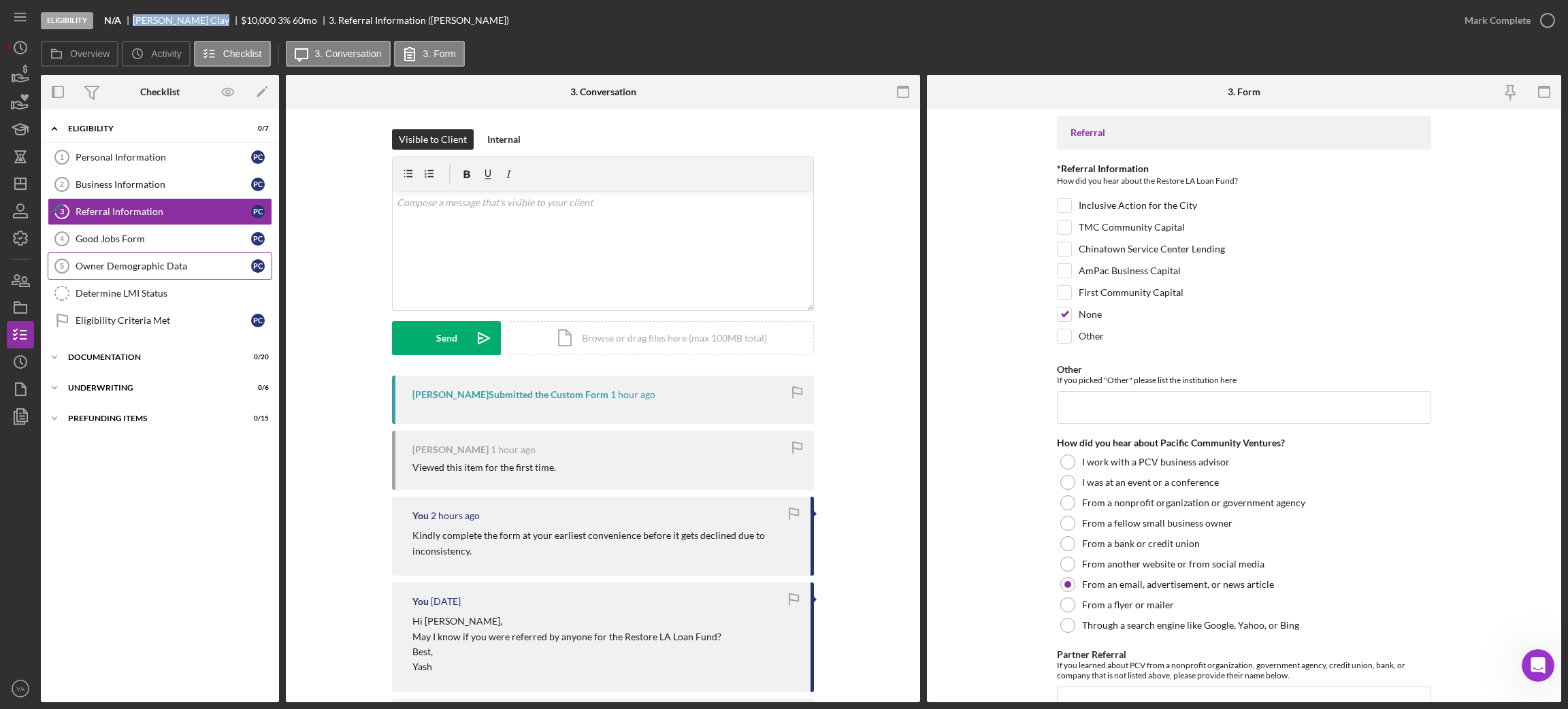
click at [195, 257] on link "Owner Demographic Data 5 Owner Demographic Data P C" at bounding box center [160, 266] width 224 height 27
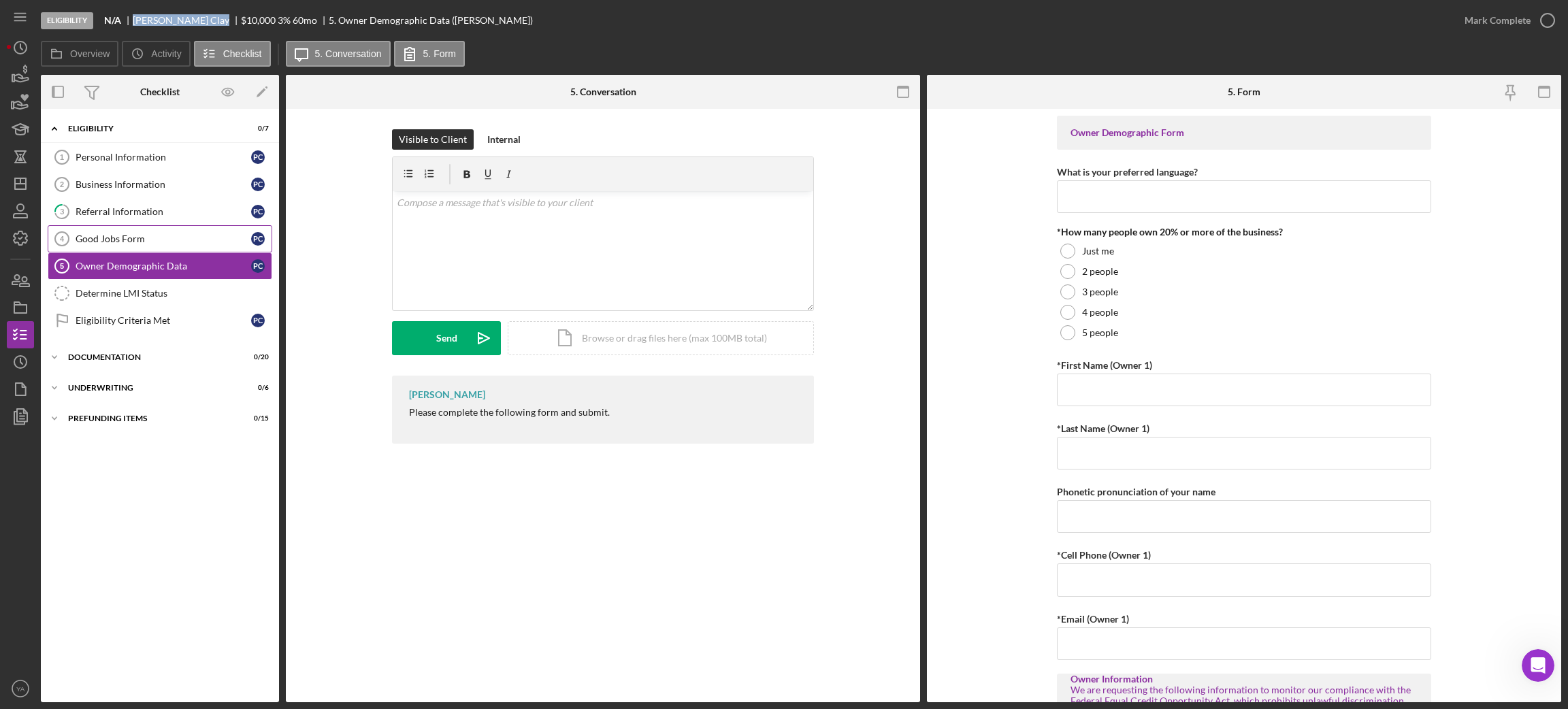
click at [193, 241] on div "Good Jobs Form" at bounding box center [163, 238] width 176 height 11
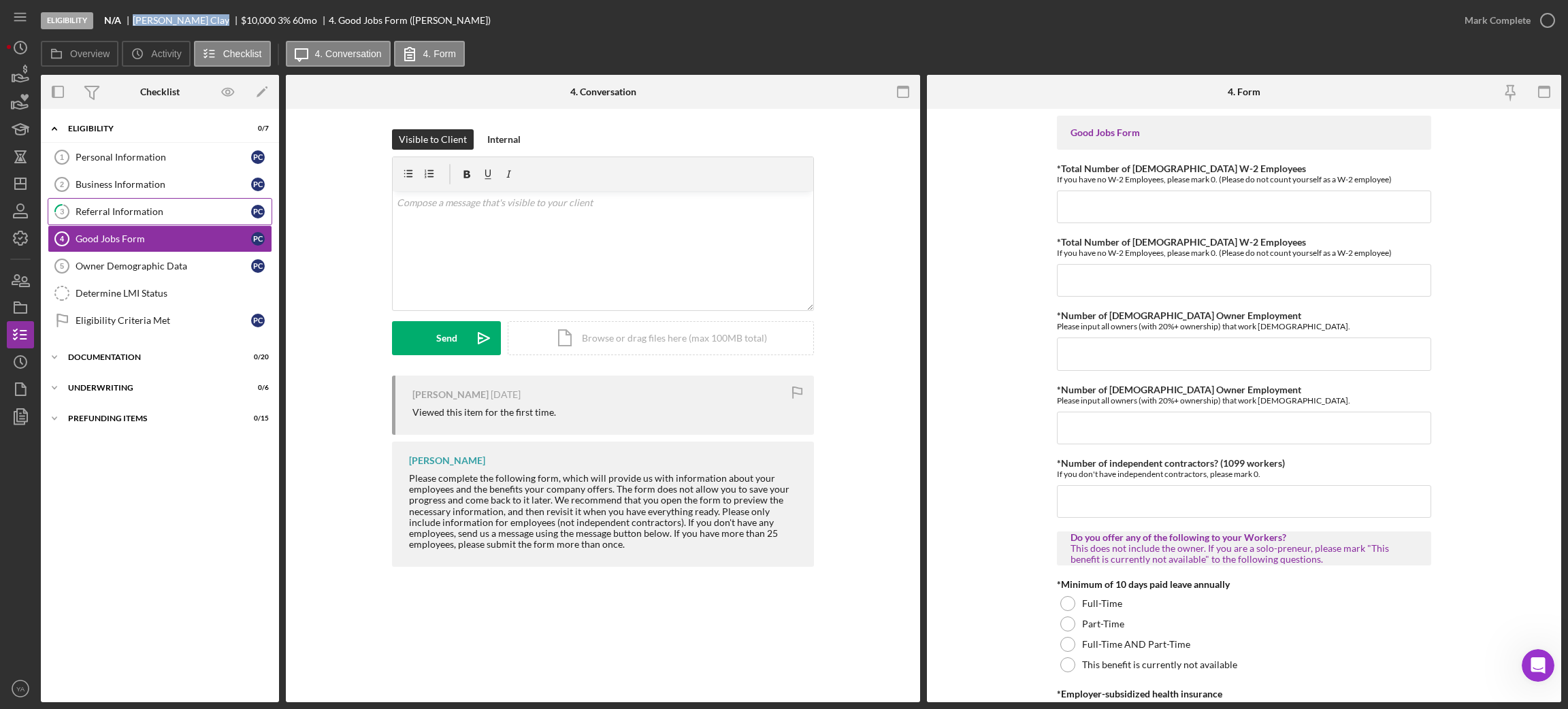
click at [183, 207] on div "Referral Information" at bounding box center [163, 211] width 176 height 11
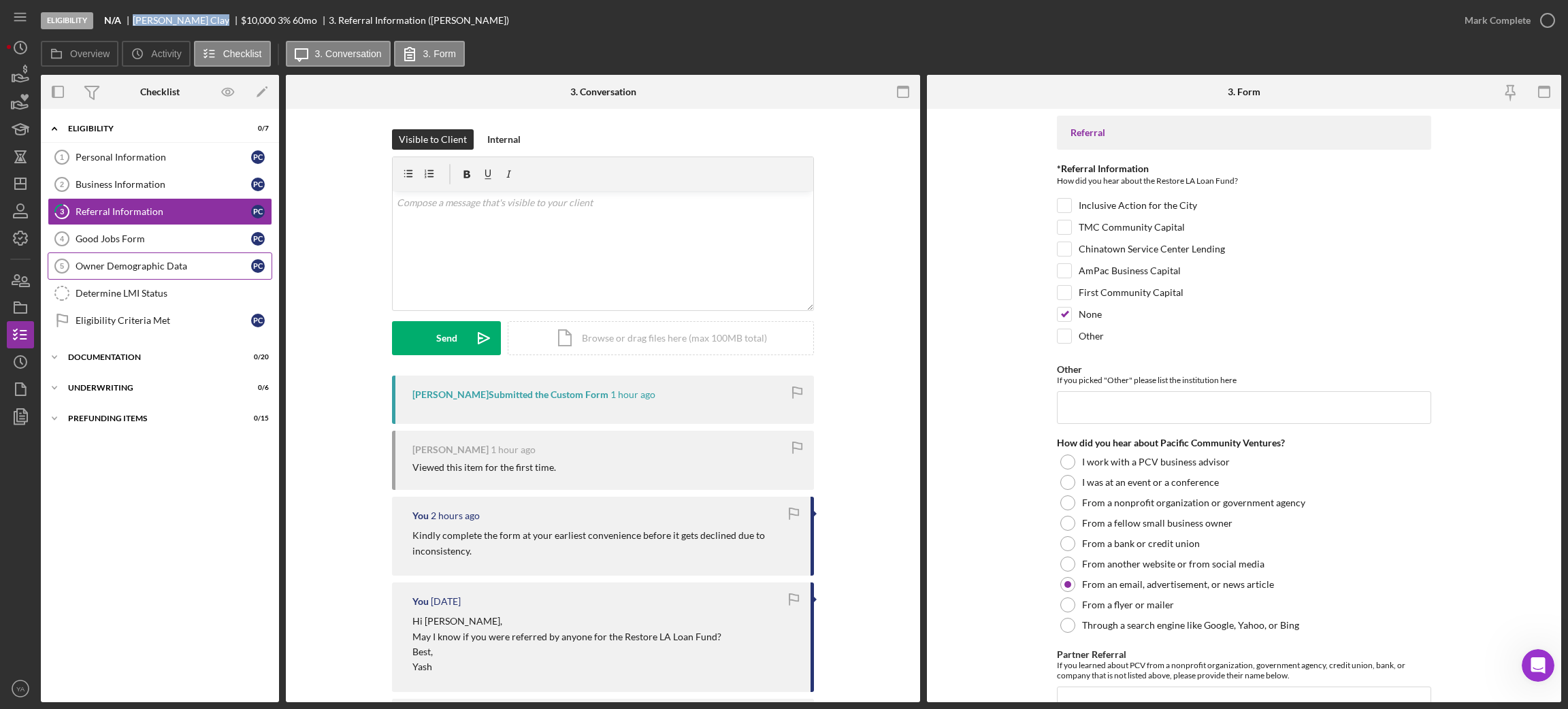
click at [160, 260] on link "Owner Demographic Data 5 Owner Demographic Data P C" at bounding box center [160, 266] width 224 height 27
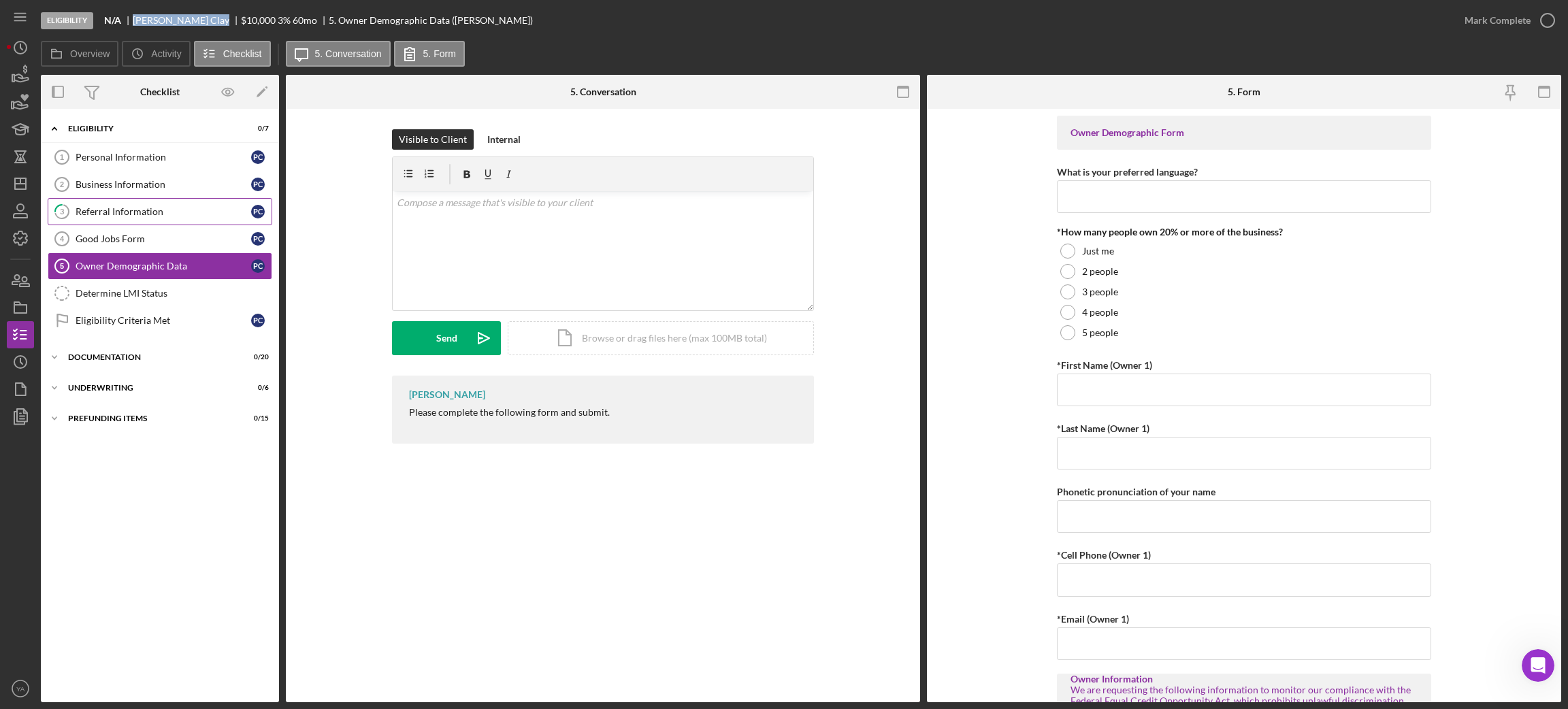
click at [169, 215] on div "Referral Information" at bounding box center [163, 211] width 176 height 11
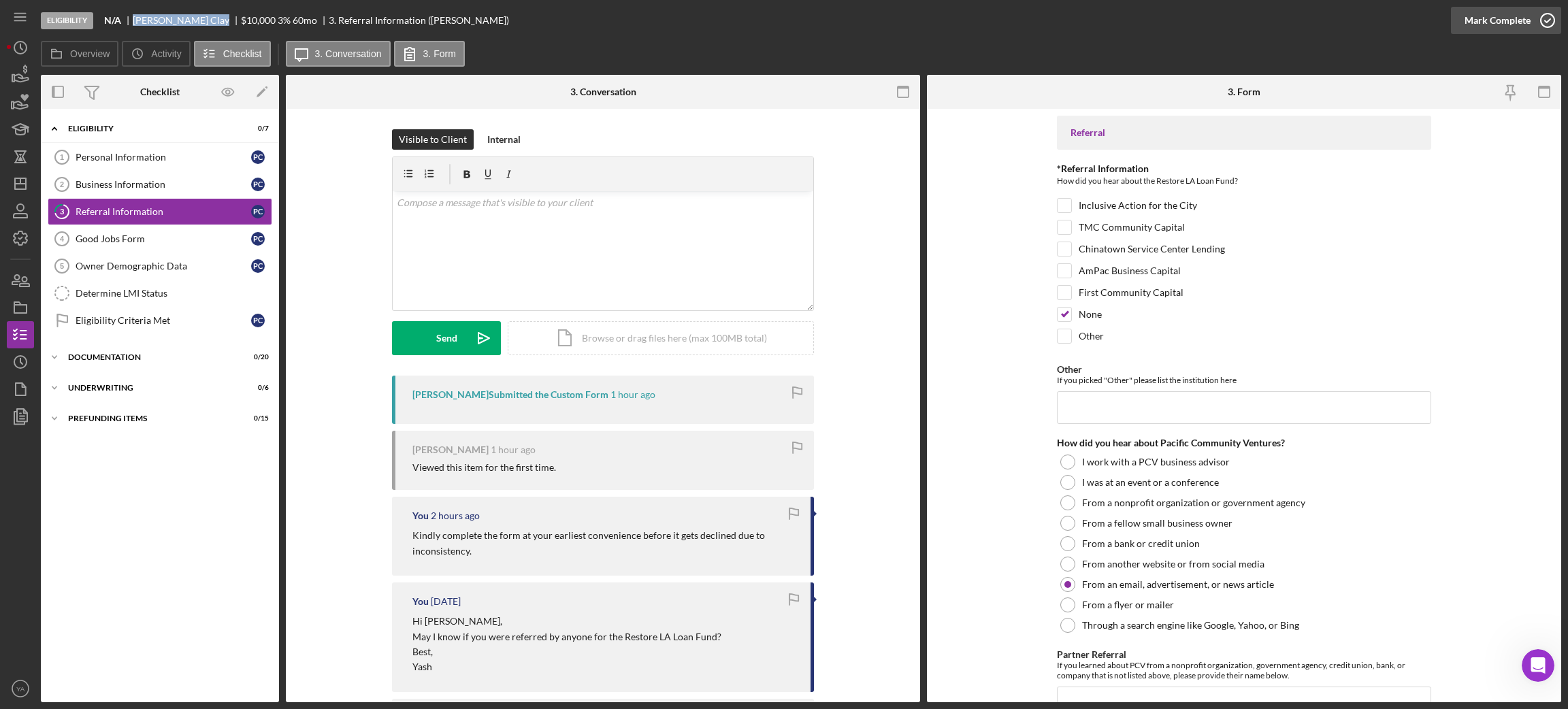
click at [1546, 27] on circle "button" at bounding box center [1547, 20] width 13 height 13
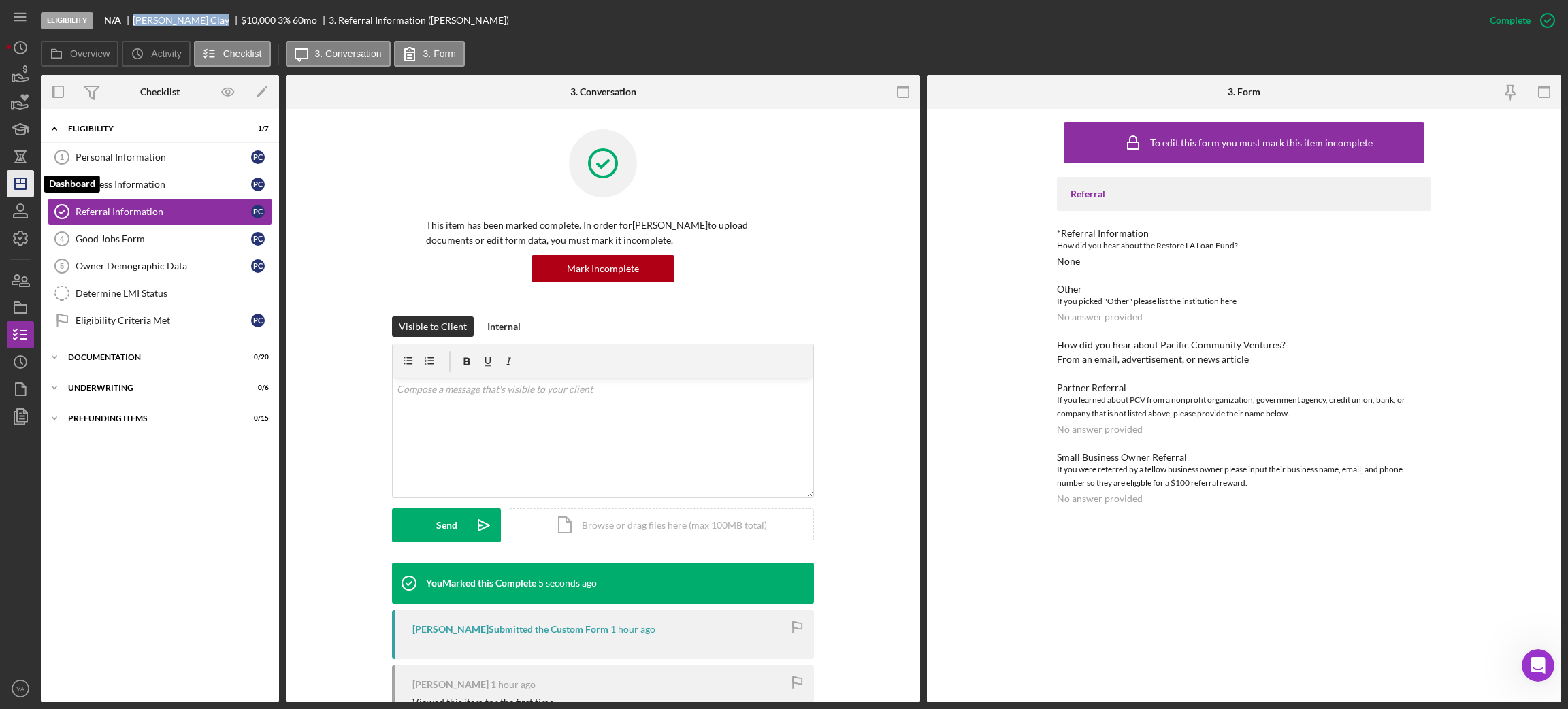
click at [15, 179] on polygon "button" at bounding box center [20, 184] width 11 height 11
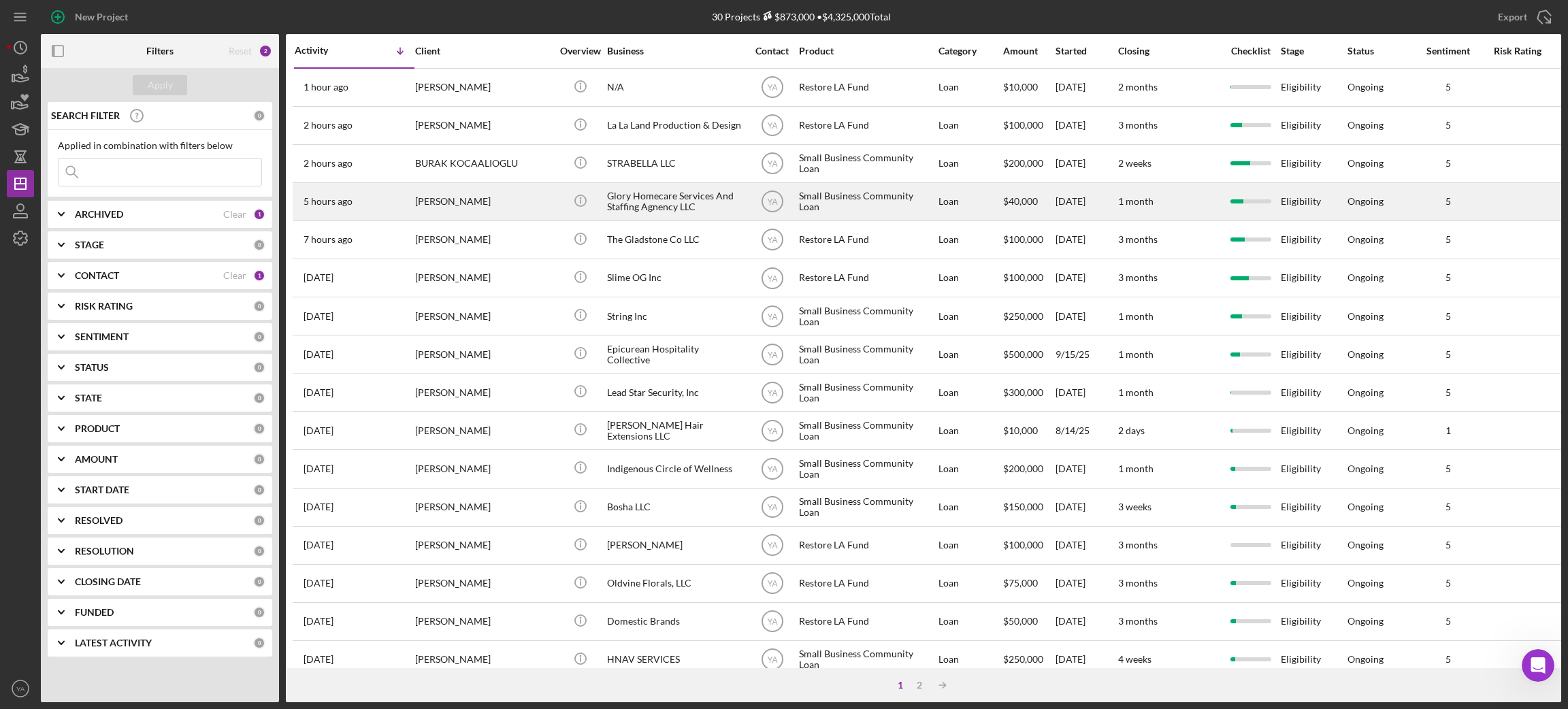
click at [701, 206] on div "Glory Homecare Services And Staffing Agnency LLC" at bounding box center [675, 201] width 136 height 36
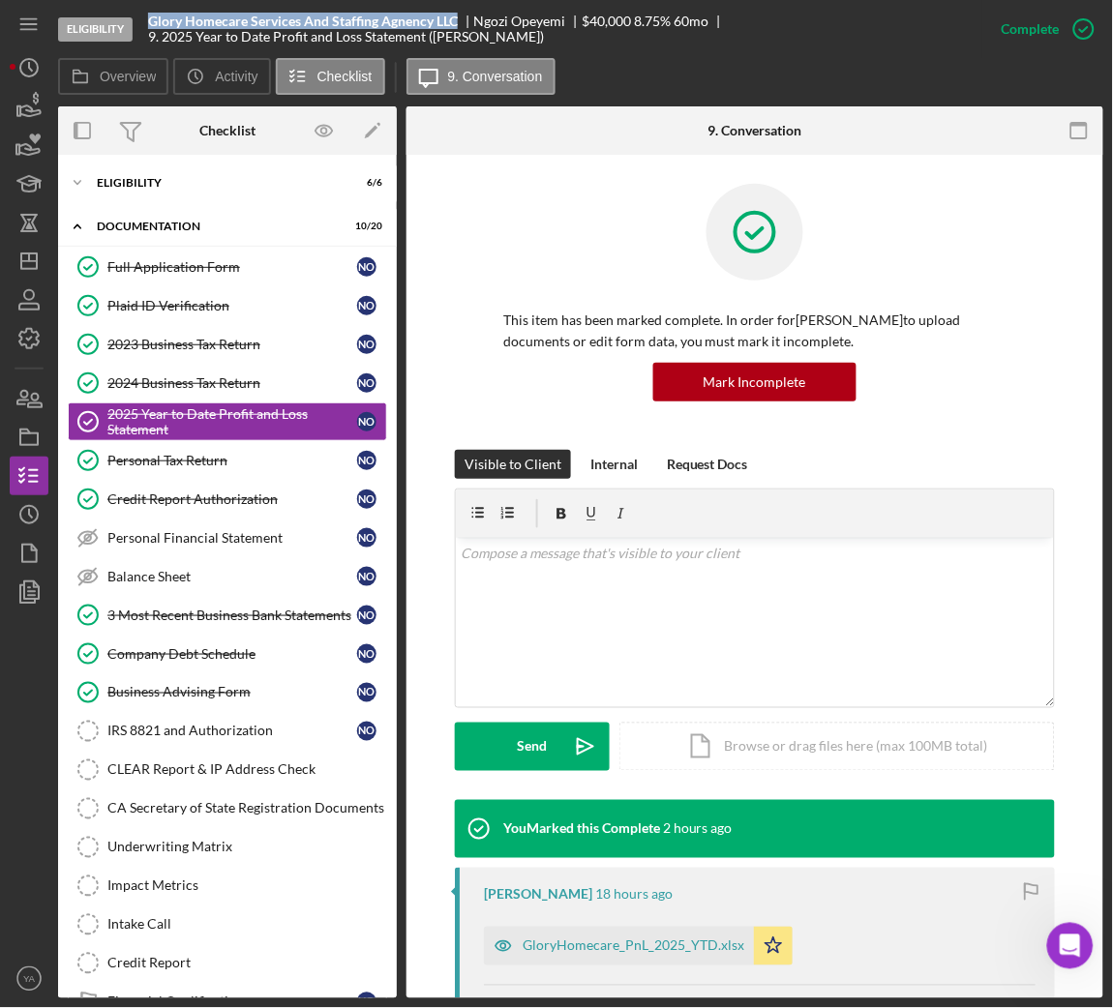
drag, startPoint x: 147, startPoint y: 22, endPoint x: 458, endPoint y: 19, distance: 310.7
click at [458, 19] on div "Eligibility Glory Homecare Services And Staffing Agnency LLC Ngozi Opeyemi $40,…" at bounding box center [520, 29] width 924 height 58
copy b "Glory Homecare Services And Staffing Agnency LLC"
drag, startPoint x: 951, startPoint y: 231, endPoint x: 924, endPoint y: 249, distance: 32.2
click at [951, 231] on div at bounding box center [754, 247] width 503 height 126
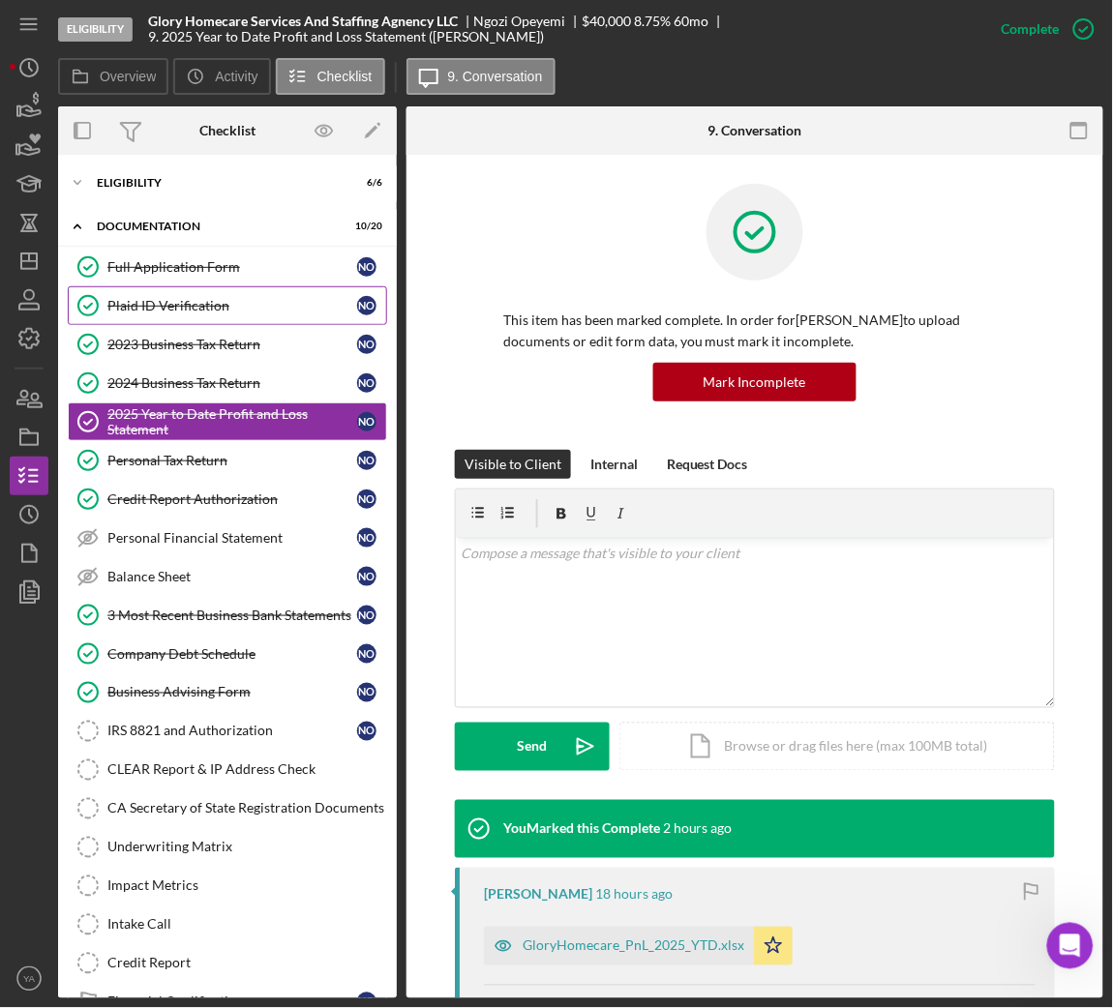
click at [191, 304] on div "Plaid ID Verification" at bounding box center [232, 305] width 250 height 15
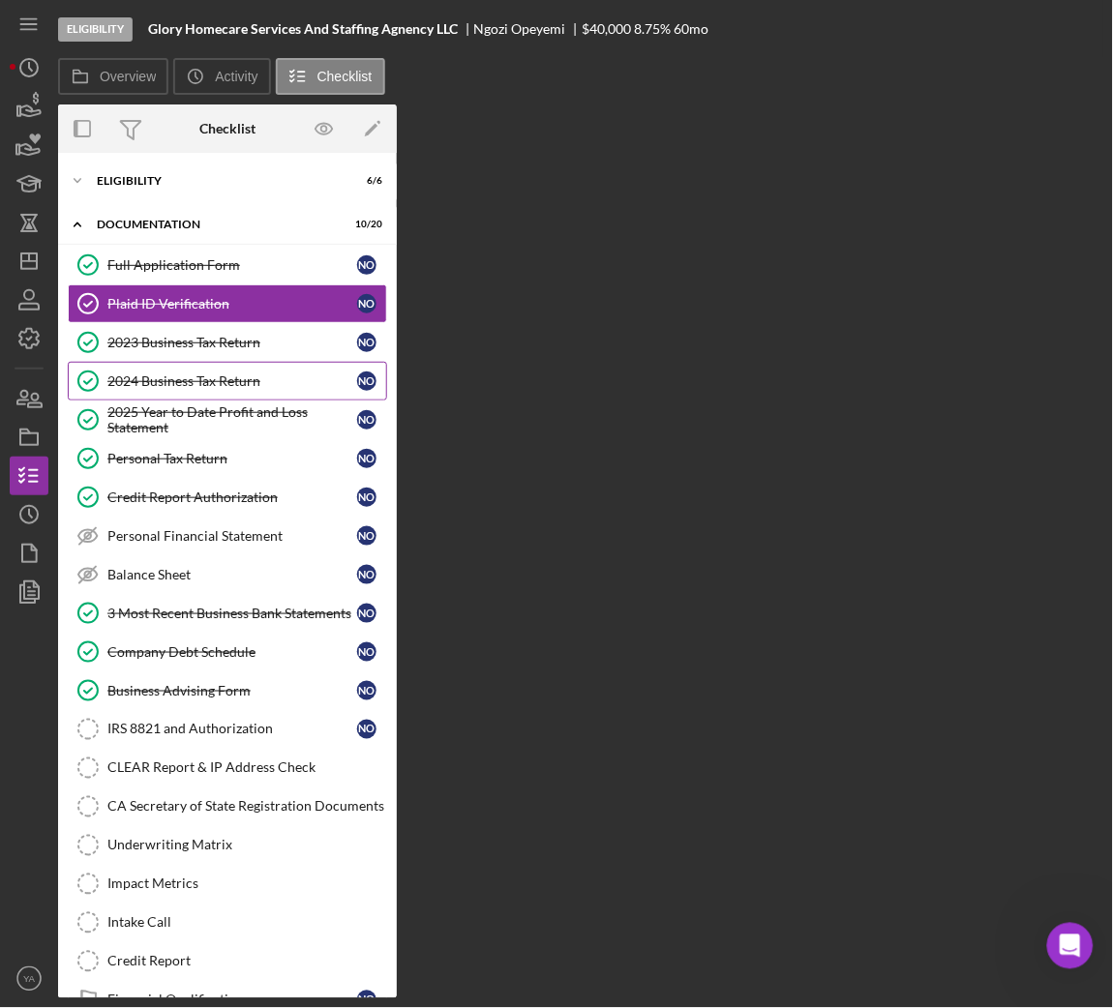
click at [188, 364] on link "2024 Business Tax Return 2024 Business Tax Return N O" at bounding box center [227, 381] width 319 height 39
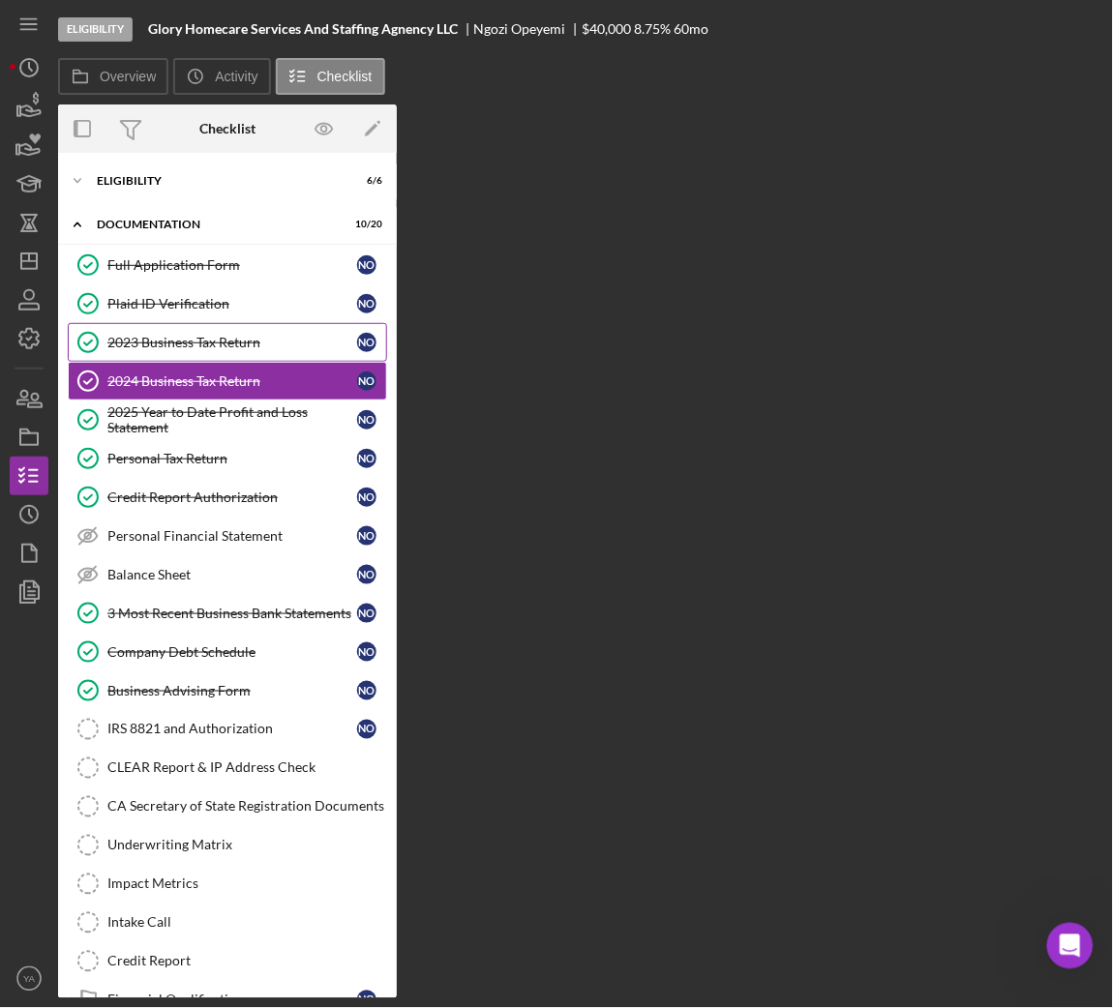
click at [231, 345] on div "2023 Business Tax Return" at bounding box center [232, 342] width 250 height 15
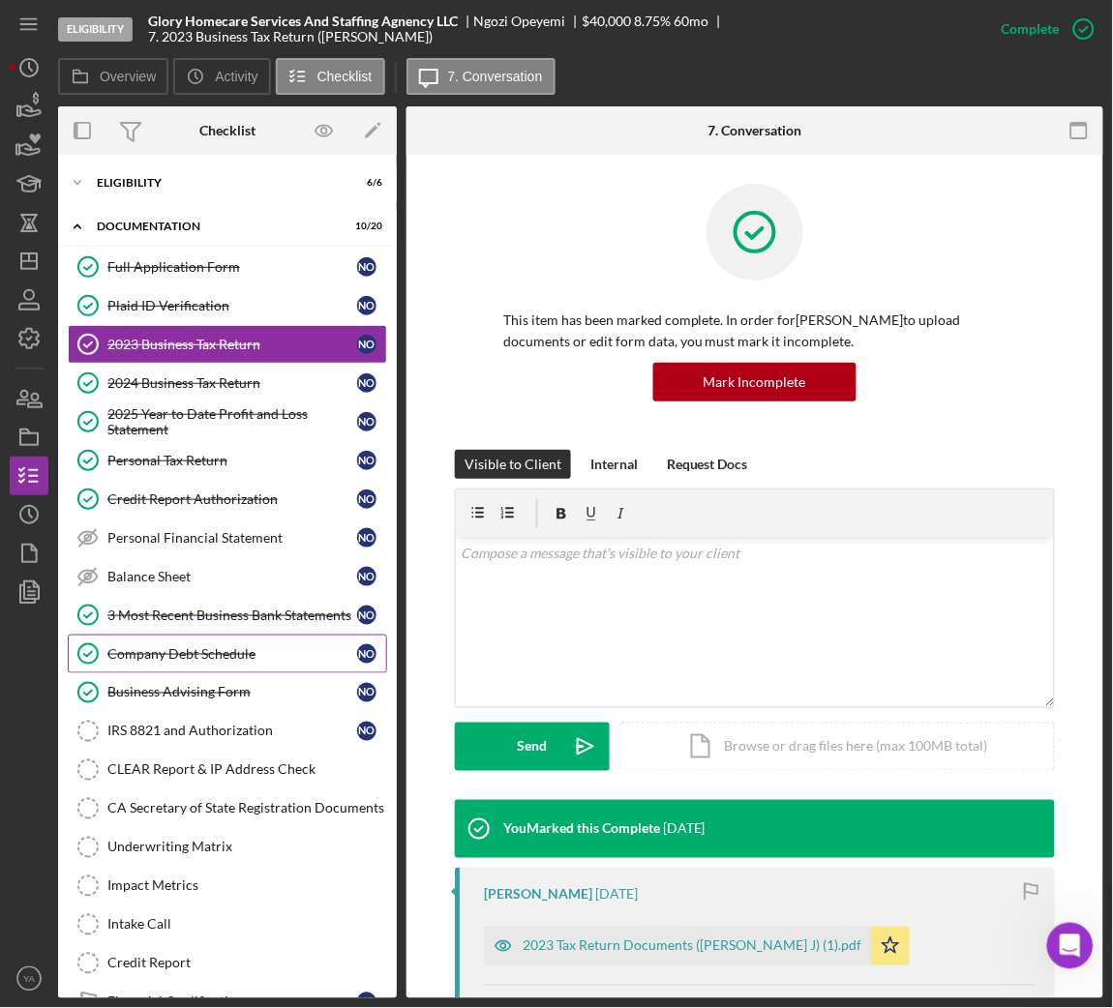
click at [245, 654] on div "Company Debt Schedule" at bounding box center [232, 653] width 250 height 15
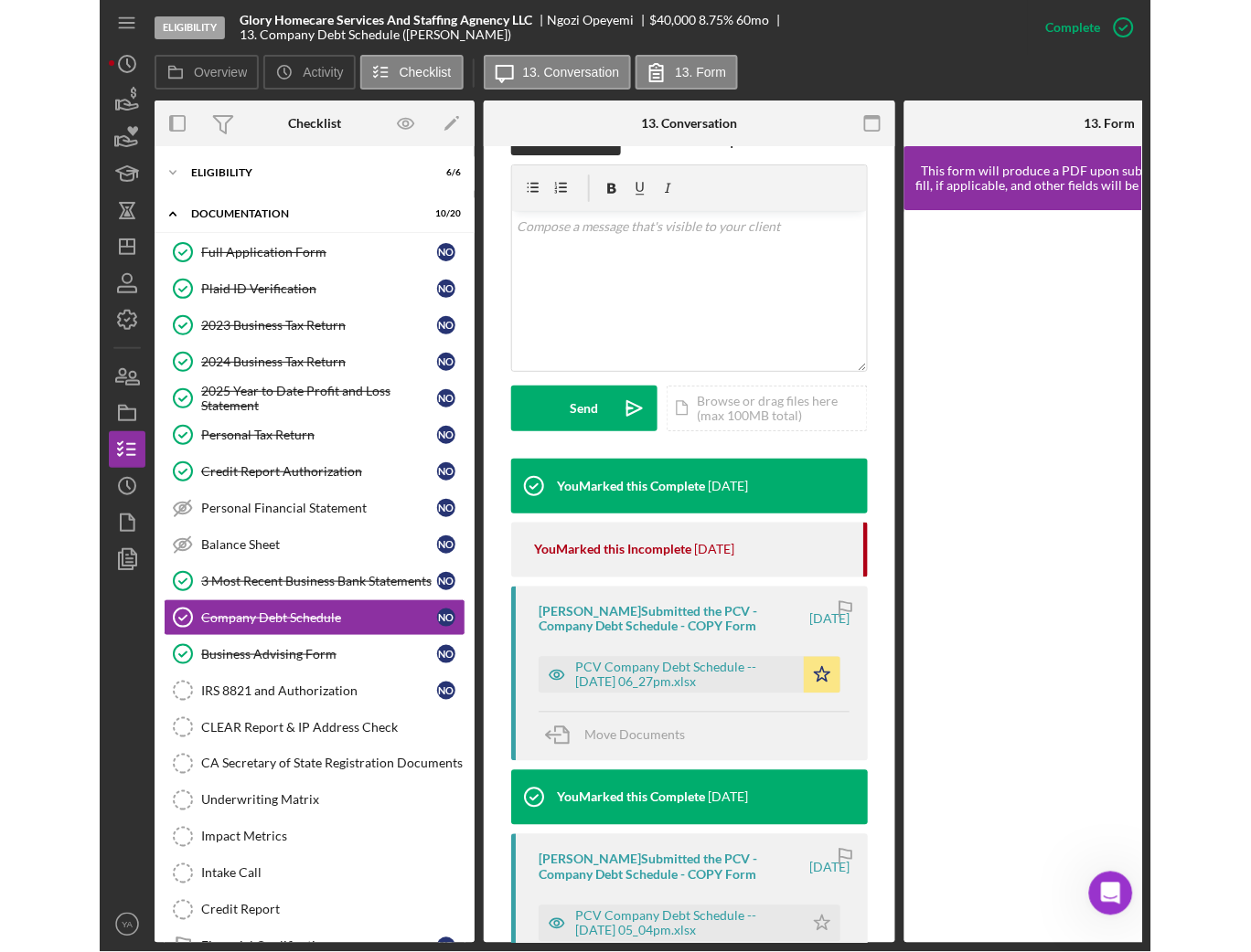
scroll to position [549, 0]
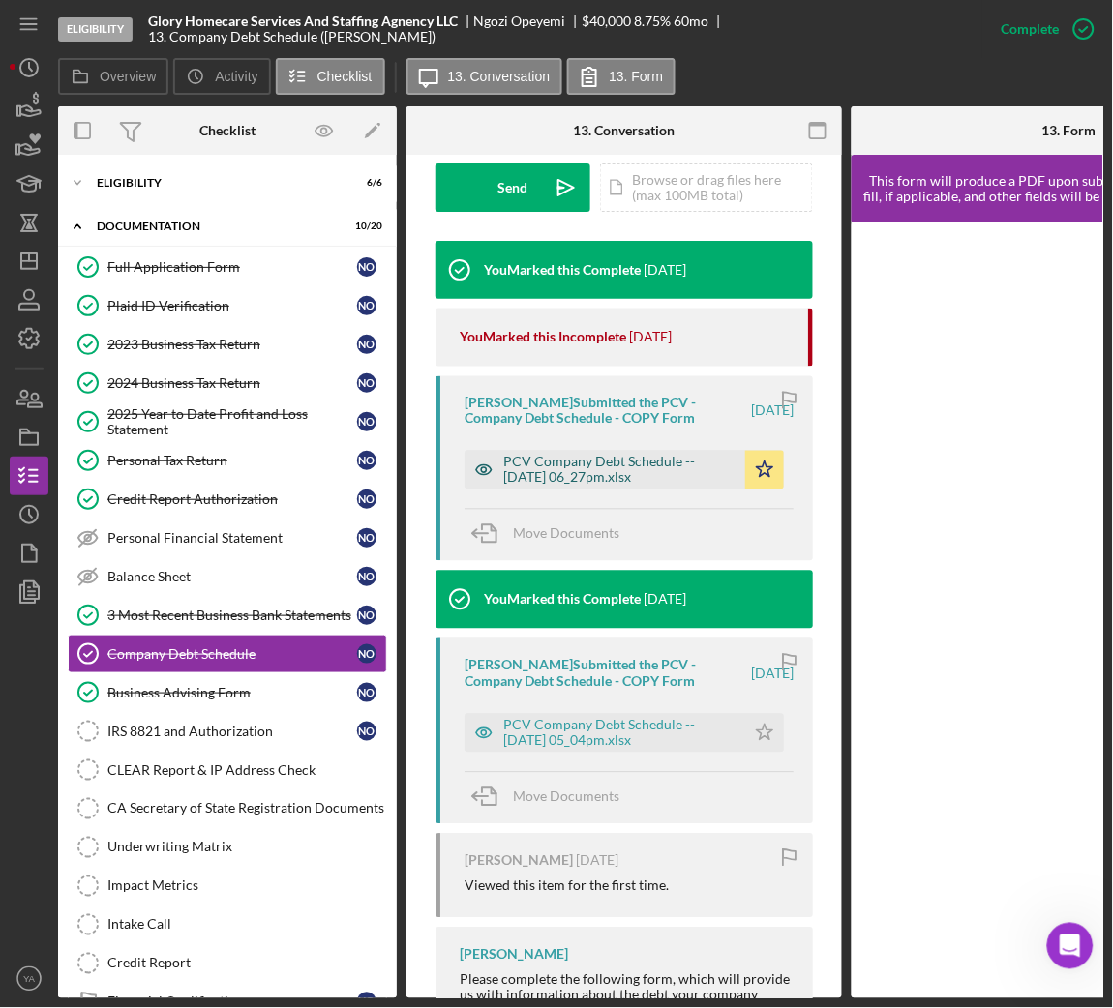
click at [625, 463] on div "PCV Company Debt Schedule -- 2025-09-24 06_27pm.xlsx" at bounding box center [619, 470] width 232 height 31
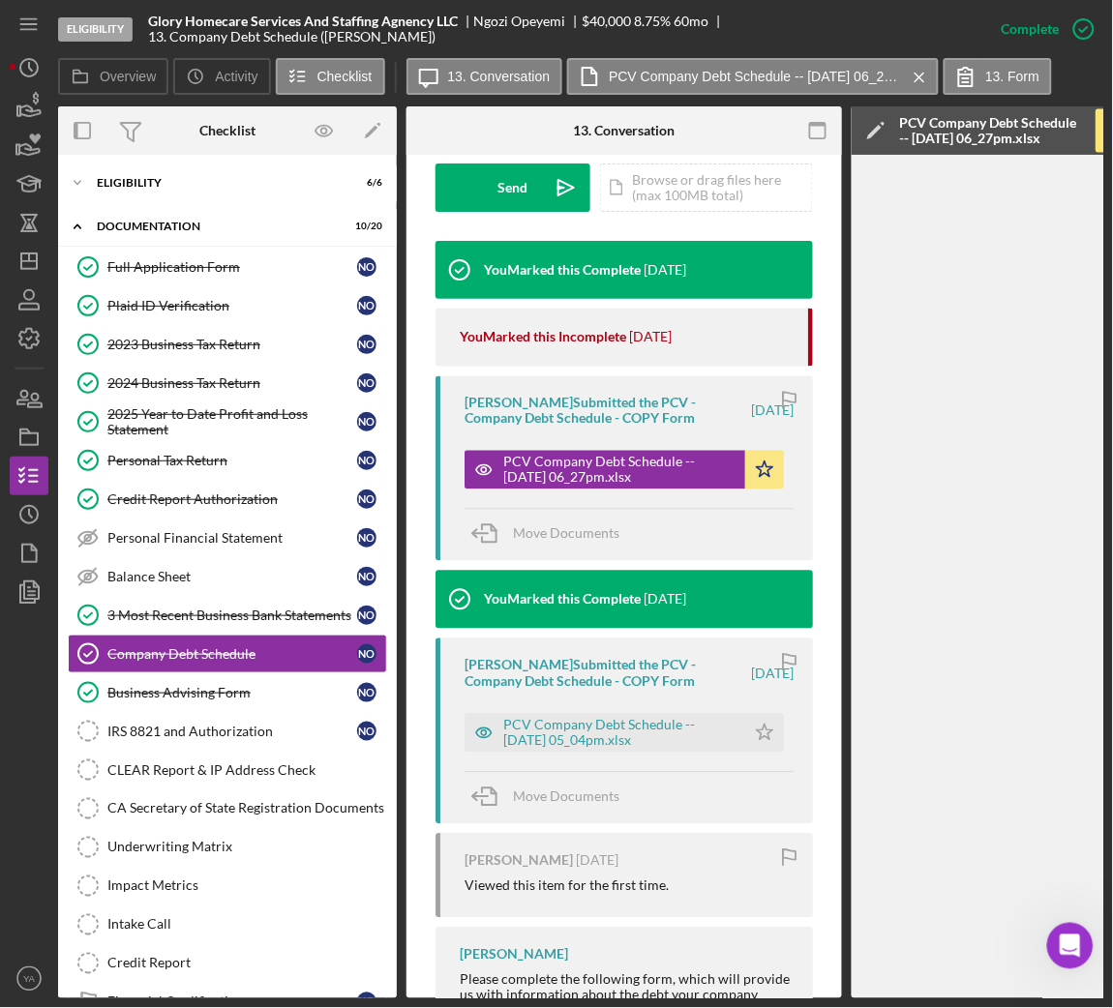
click at [824, 106] on div at bounding box center [818, 130] width 48 height 48
click at [822, 115] on icon "button" at bounding box center [818, 131] width 44 height 44
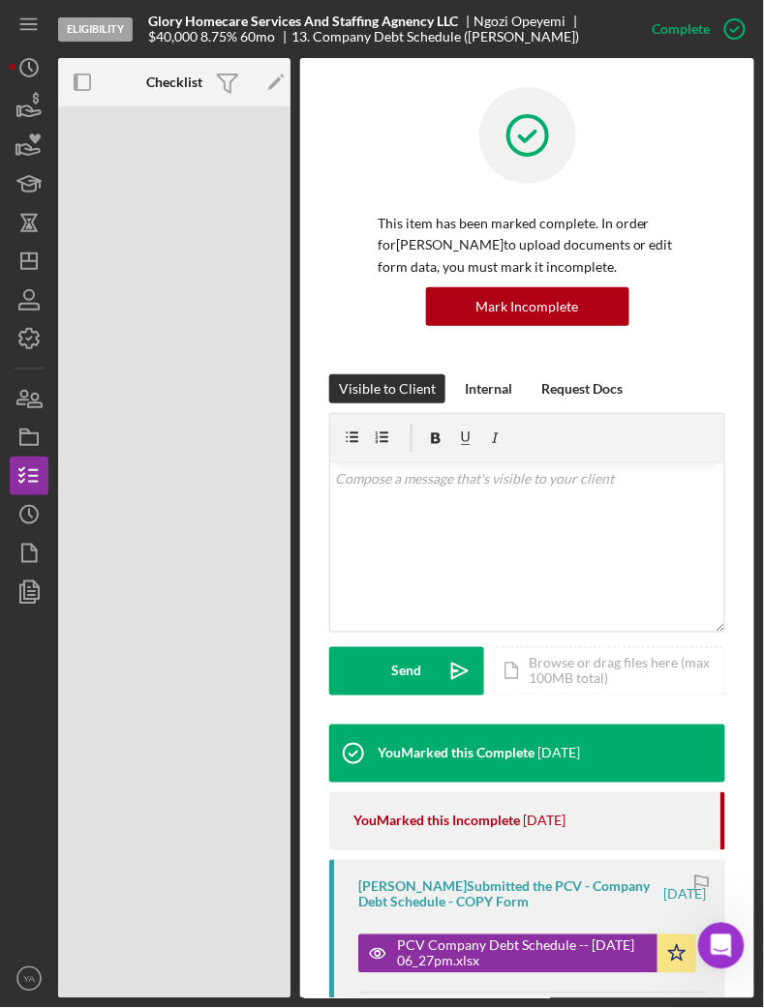
click at [704, 354] on div "This item has been marked complete. In order for Ngozi Opeyemi to upload docume…" at bounding box center [527, 230] width 396 height 287
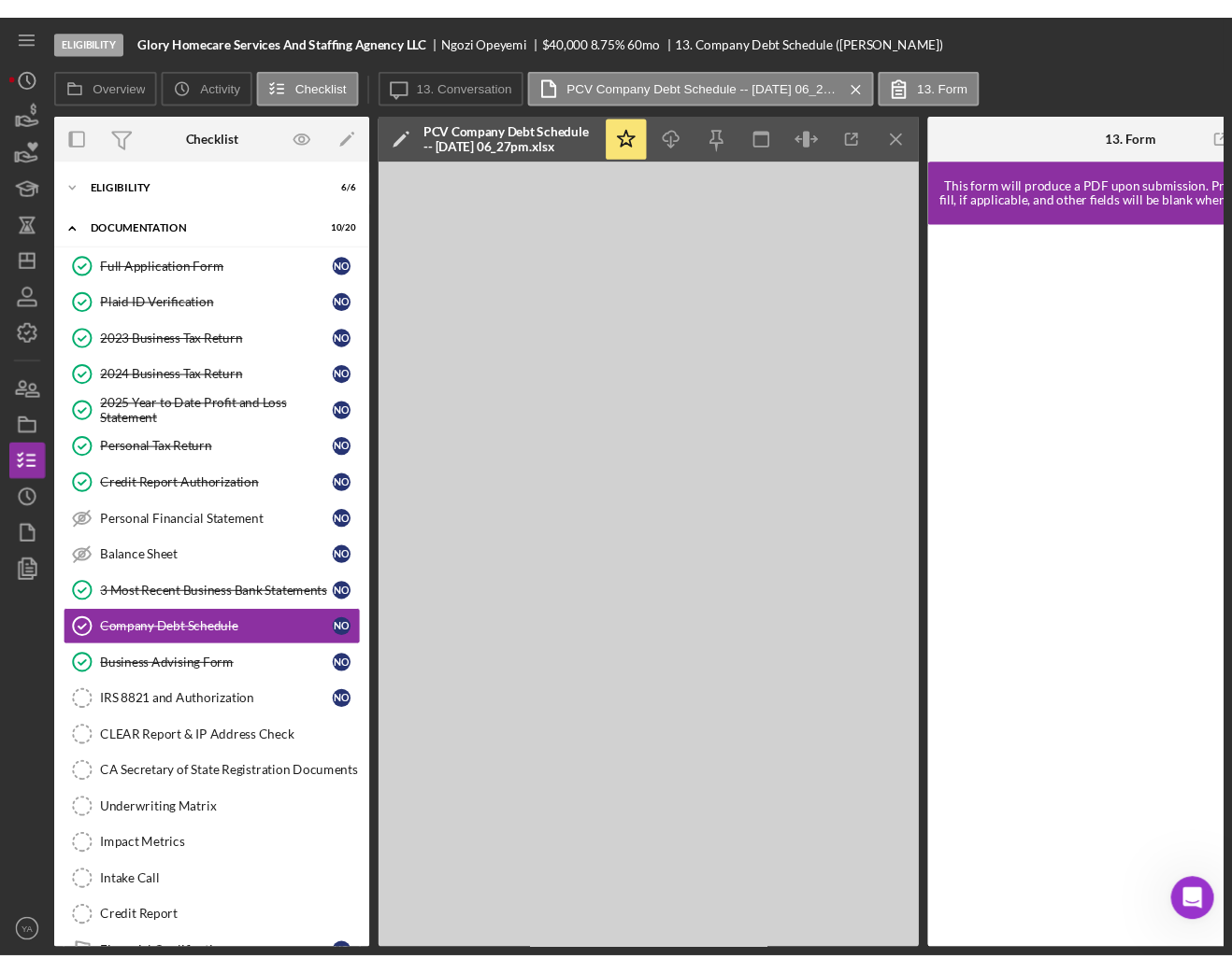
scroll to position [80, 0]
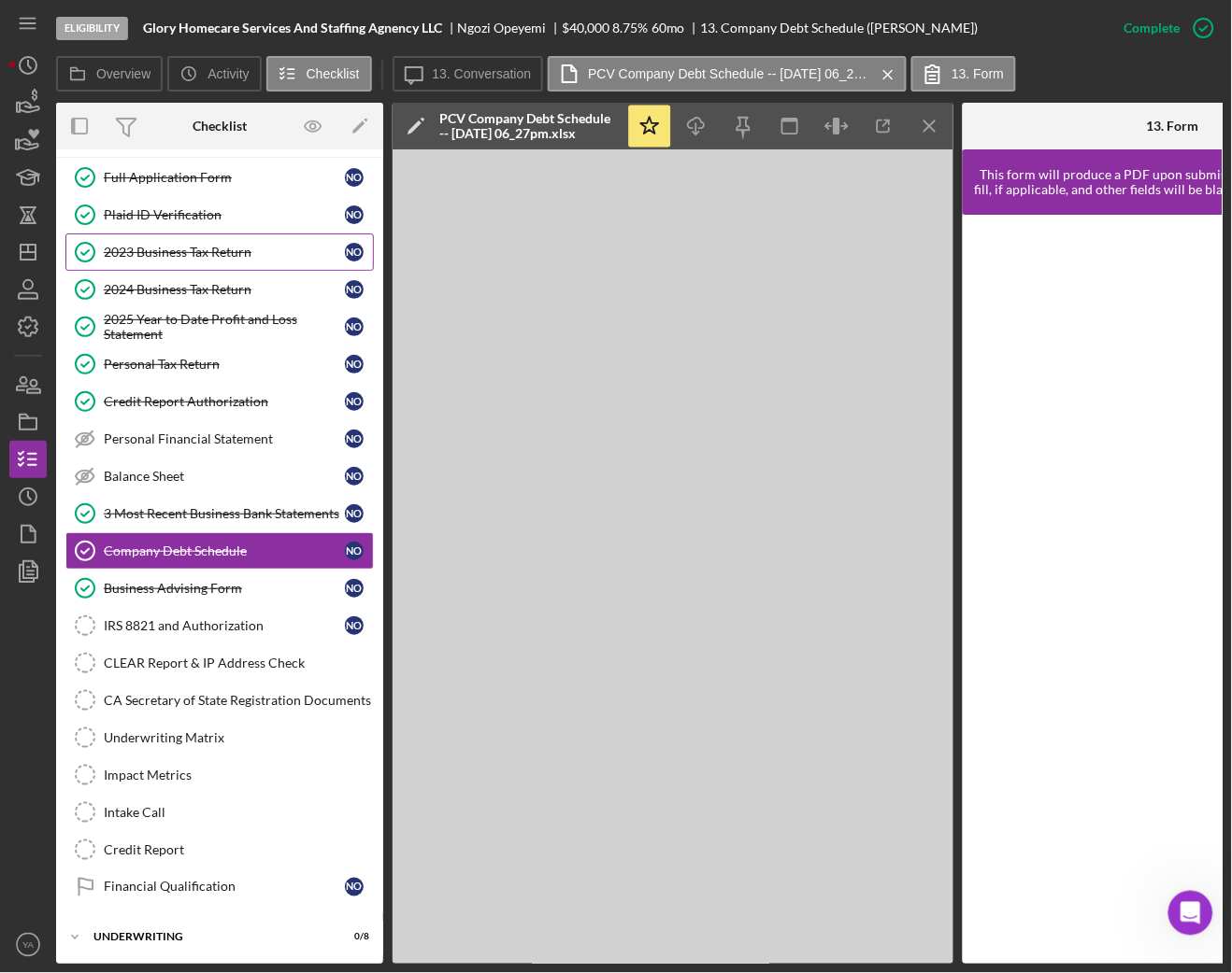
click at [234, 250] on div "2023 Business Tax Return" at bounding box center [224, 252] width 241 height 14
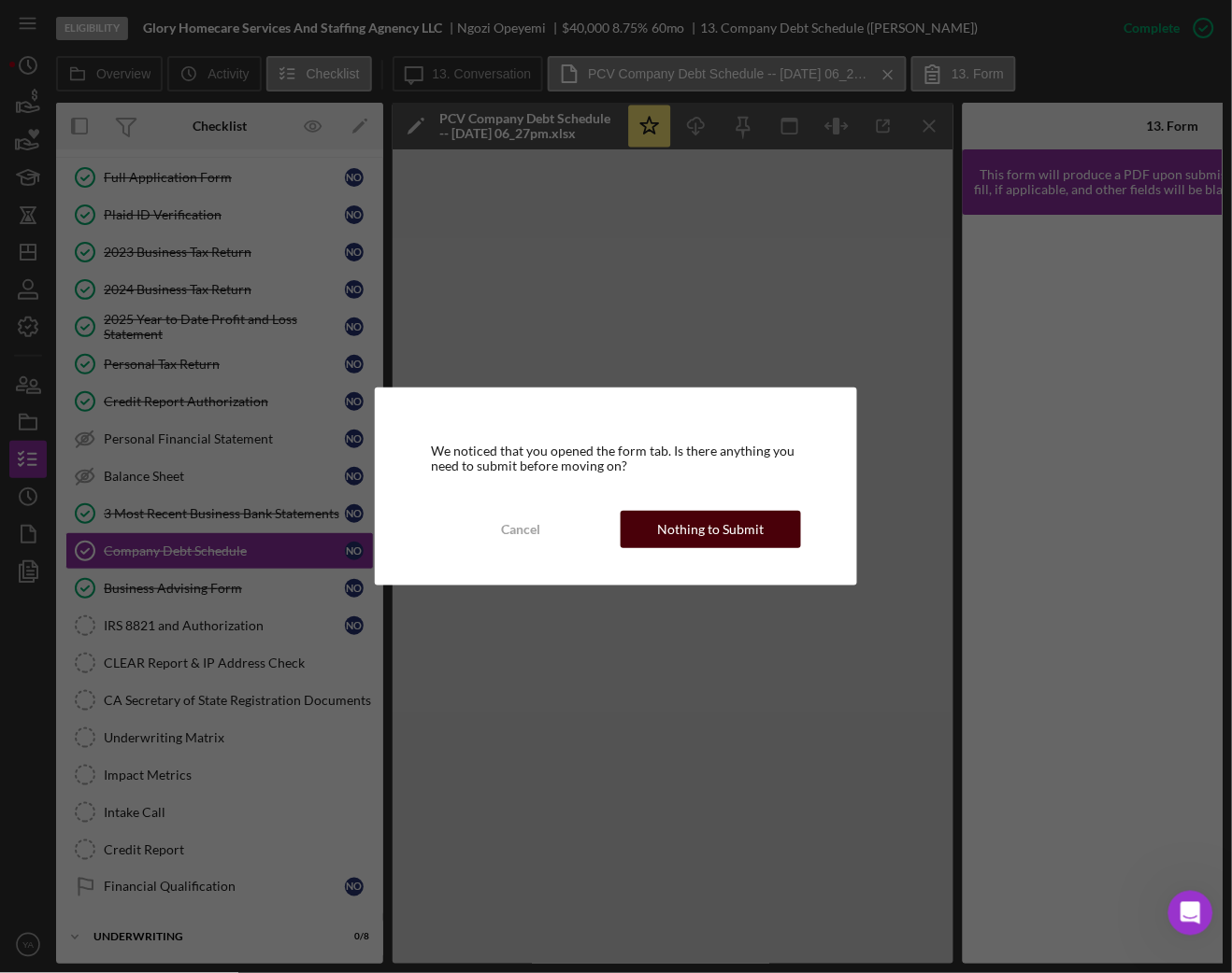
click at [691, 525] on div "Nothing to Submit" at bounding box center [710, 529] width 106 height 38
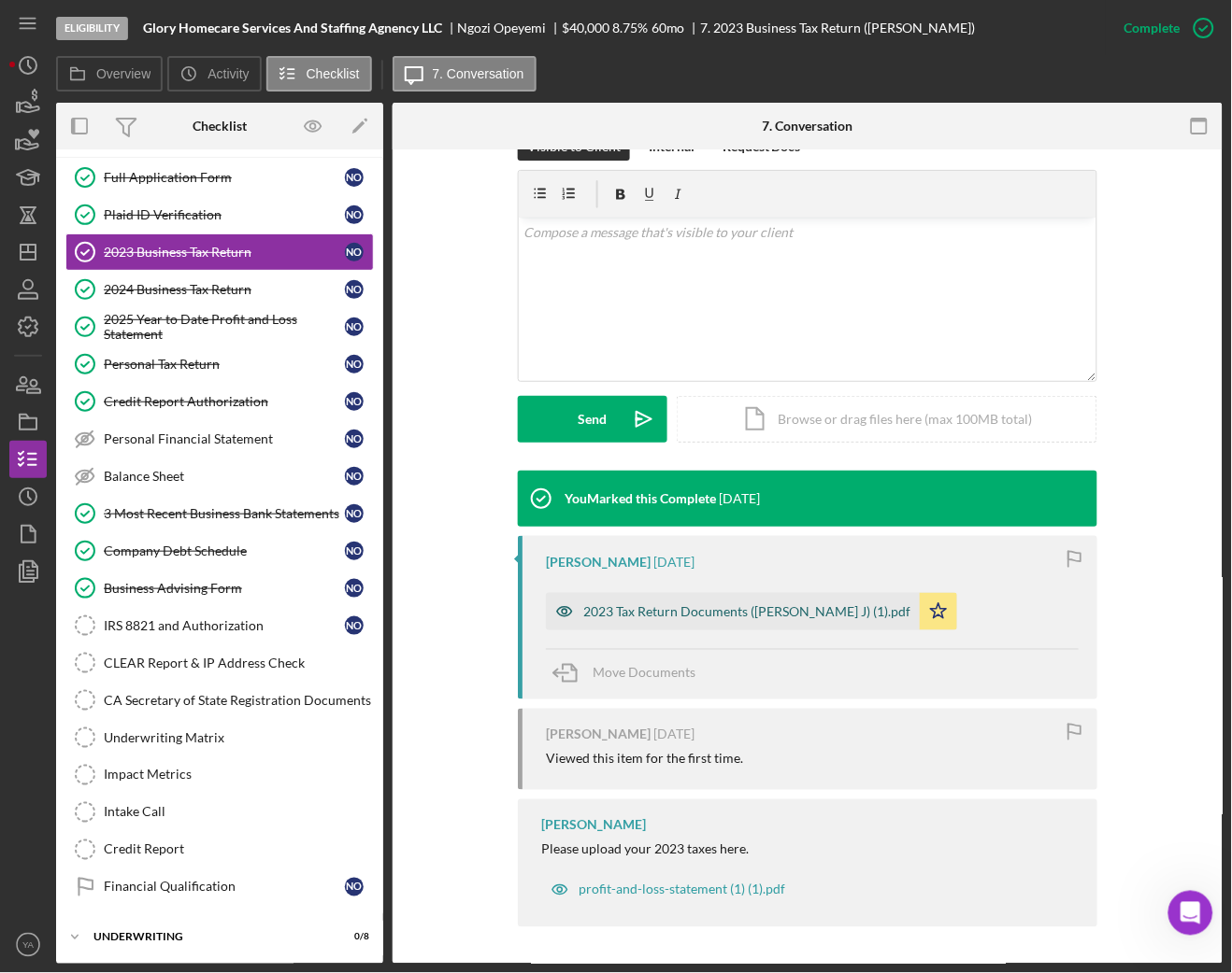
click at [776, 619] on div "2023 Tax Return Documents ([PERSON_NAME] J) (1).pdf" at bounding box center [746, 611] width 327 height 14
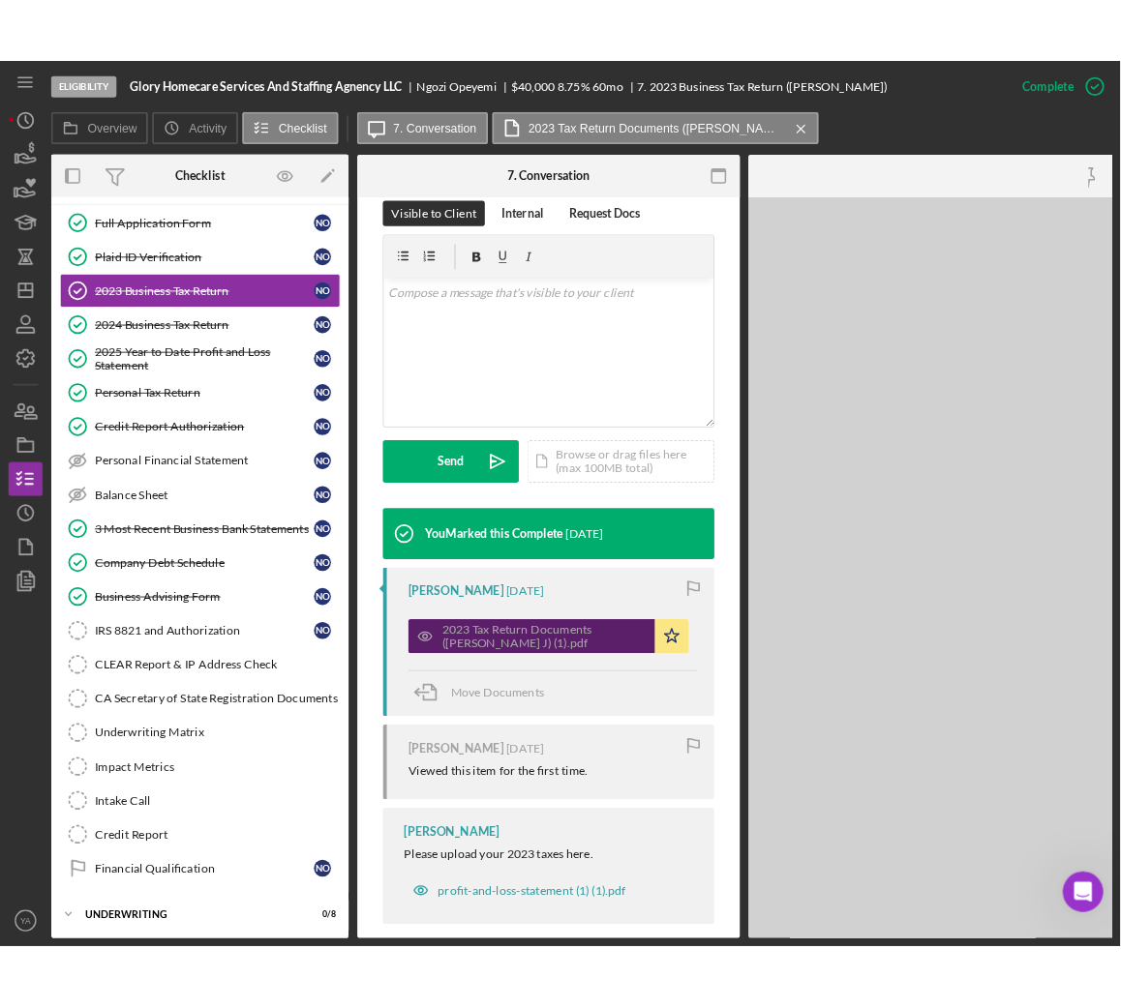
scroll to position [335, 0]
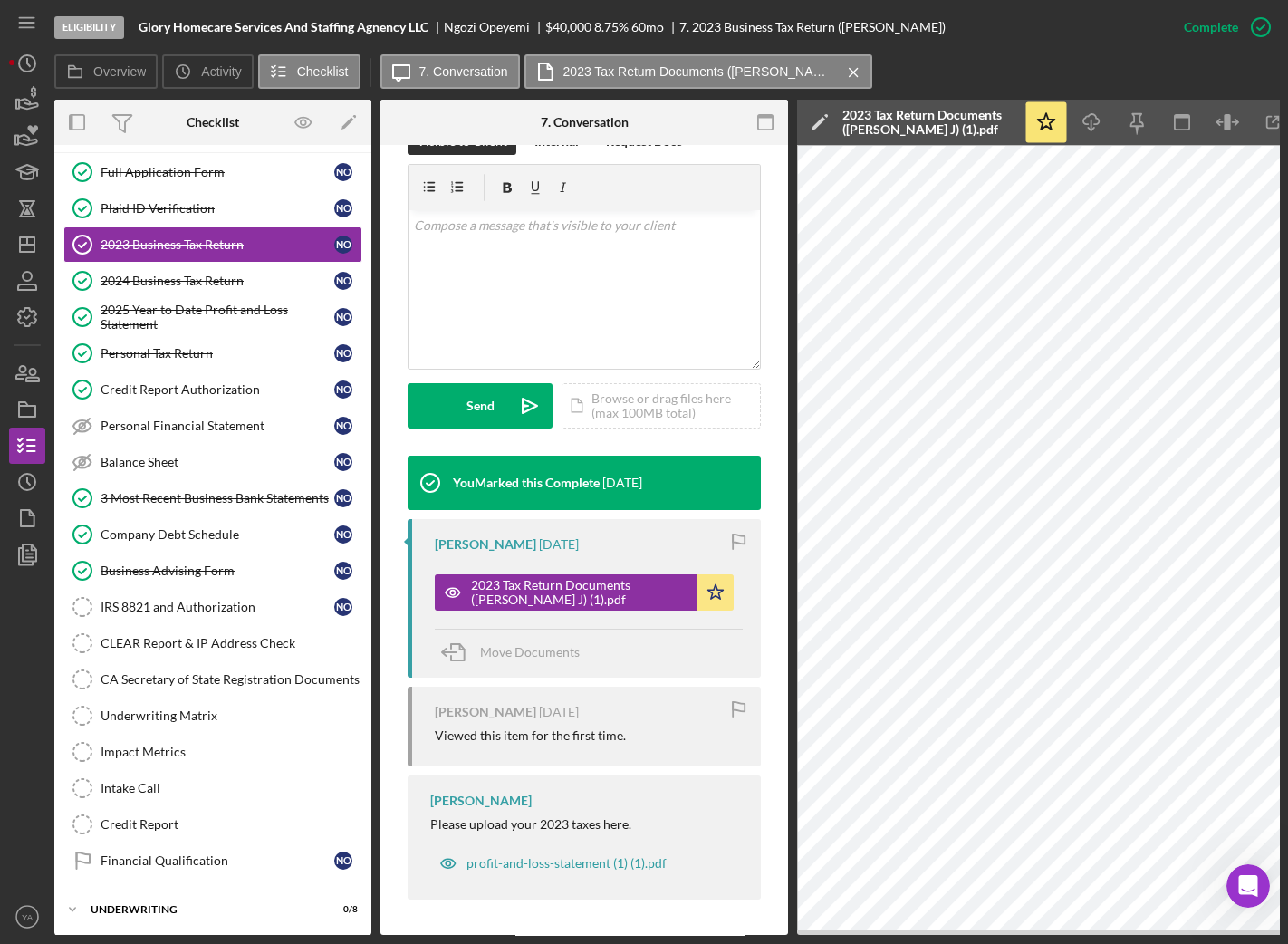
click at [1264, 99] on div "Icon/Star Icon/Download Icon/Menu Close" at bounding box center [1182, 122] width 317 height 45
click at [1264, 114] on icon "button" at bounding box center [1273, 123] width 41 height 41
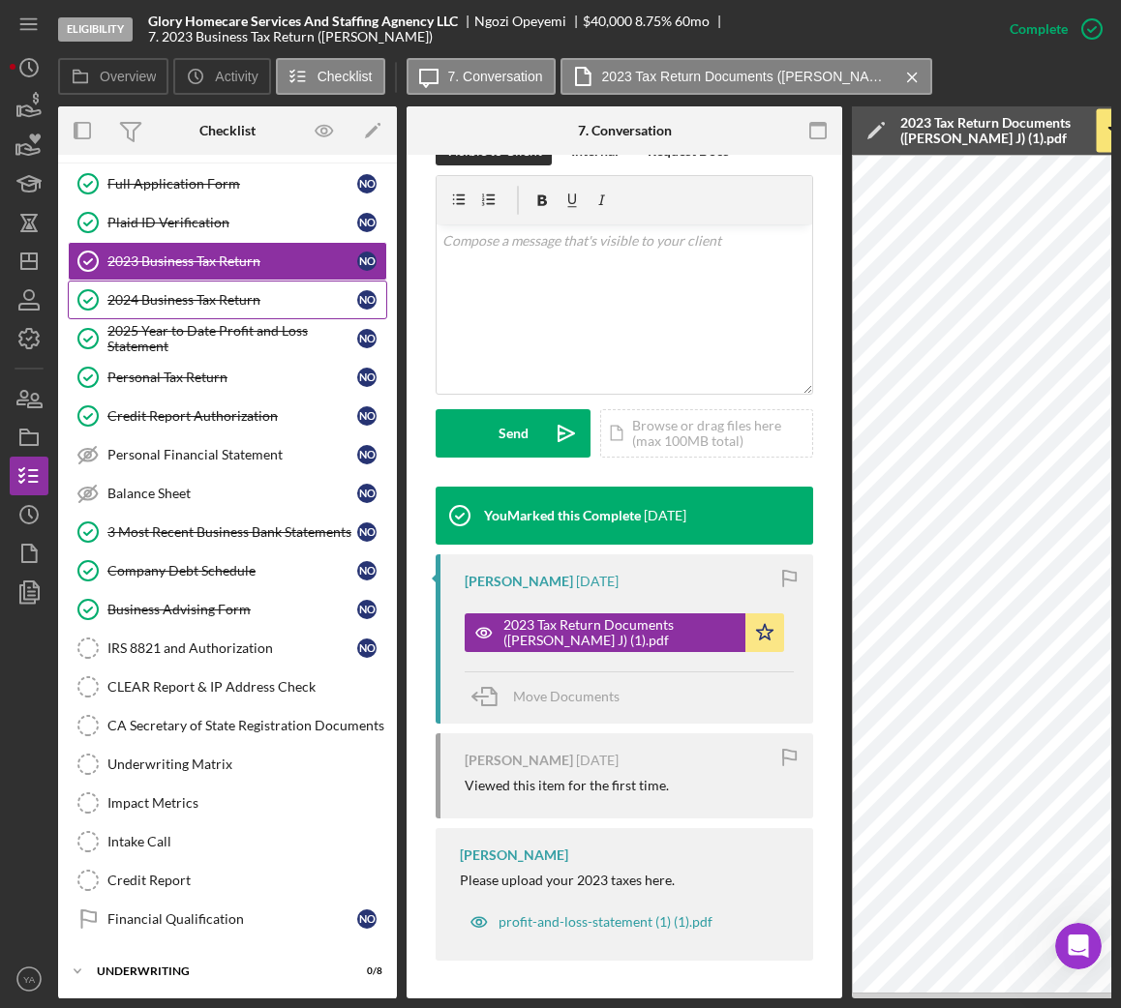
click at [173, 286] on link "2024 Business Tax Return 2024 Business Tax Return N O" at bounding box center [227, 300] width 319 height 39
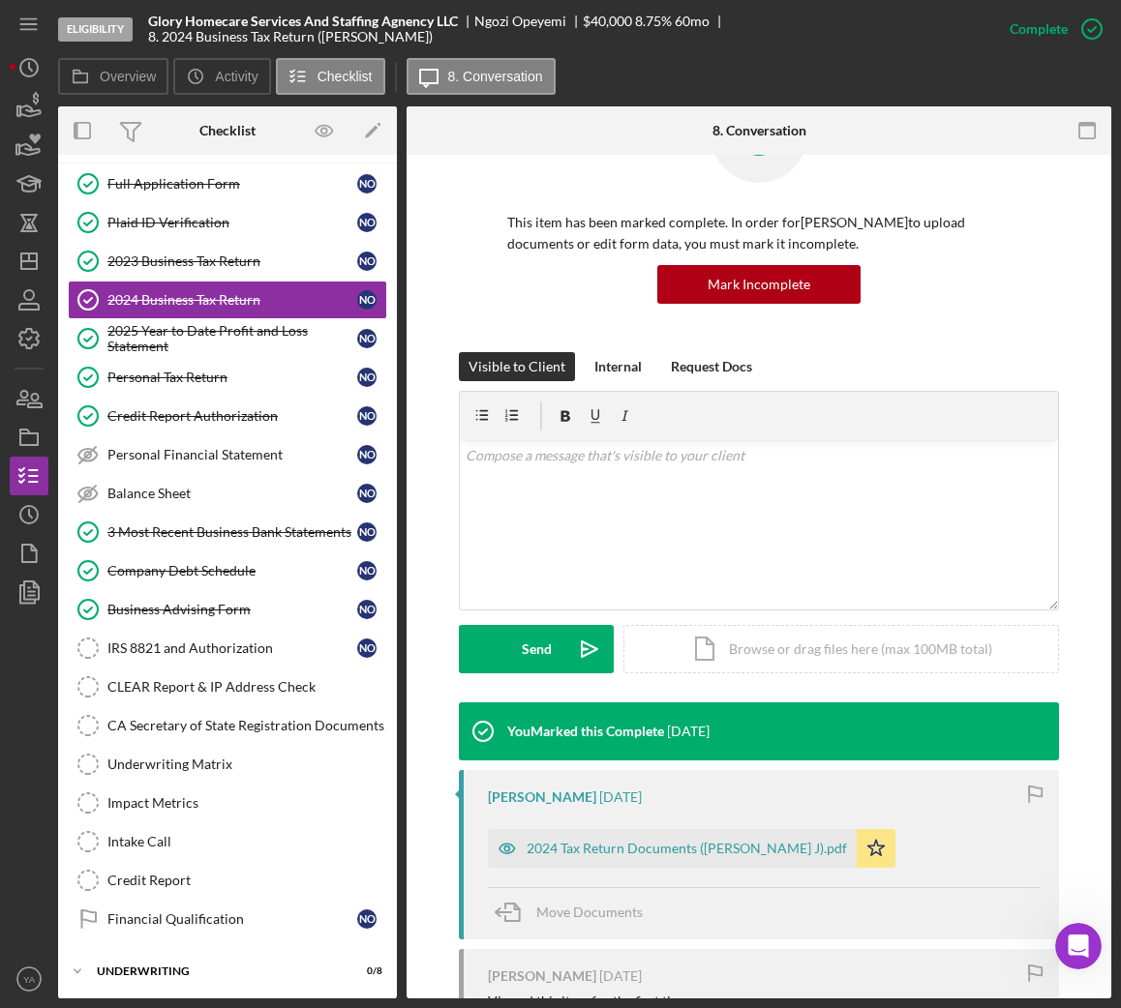
scroll to position [145, 0]
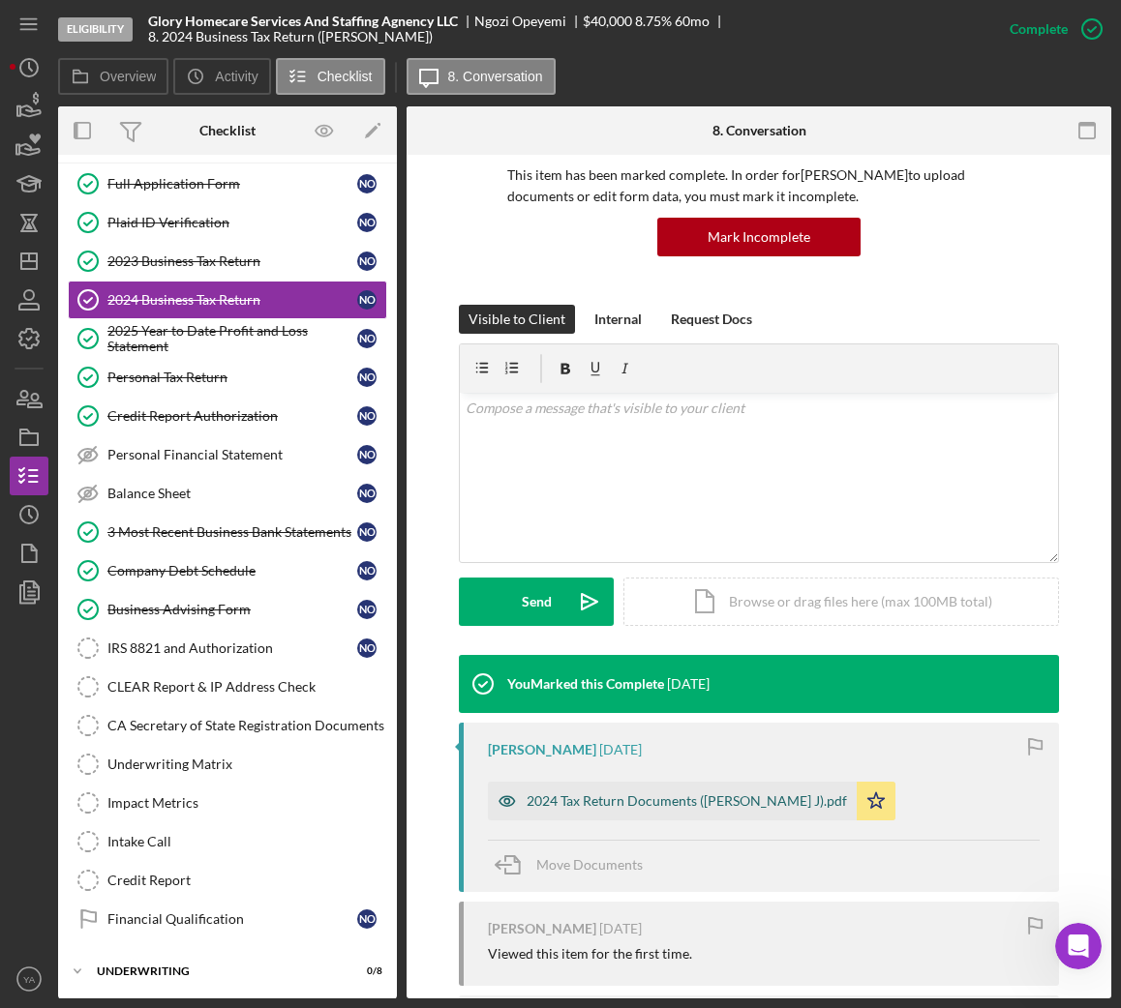
click at [694, 800] on div "2024 Tax Return Documents (OPEYEMI NGOZI J).pdf" at bounding box center [686, 801] width 320 height 15
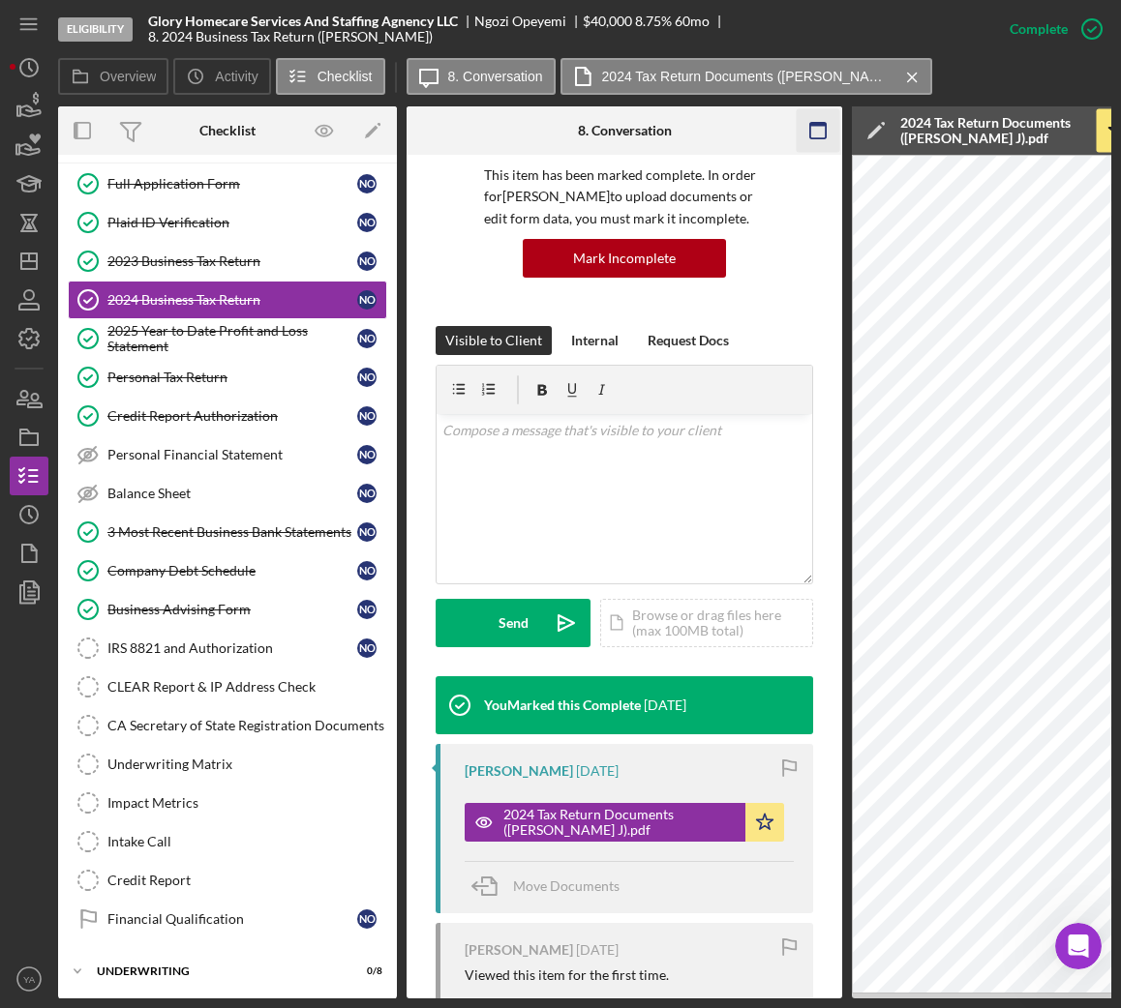
click at [814, 137] on icon "button" at bounding box center [818, 131] width 44 height 44
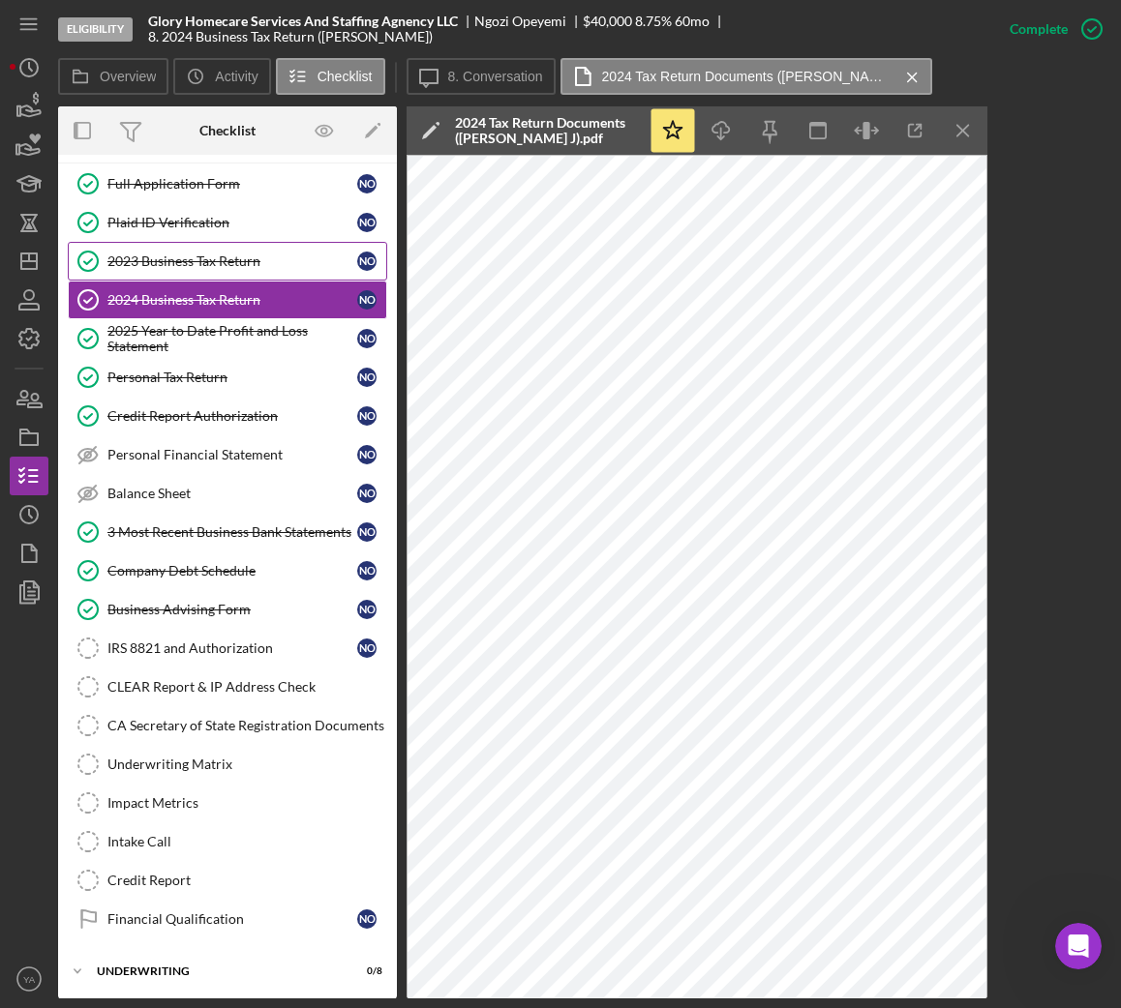
click at [233, 266] on div "2023 Business Tax Return" at bounding box center [232, 261] width 250 height 15
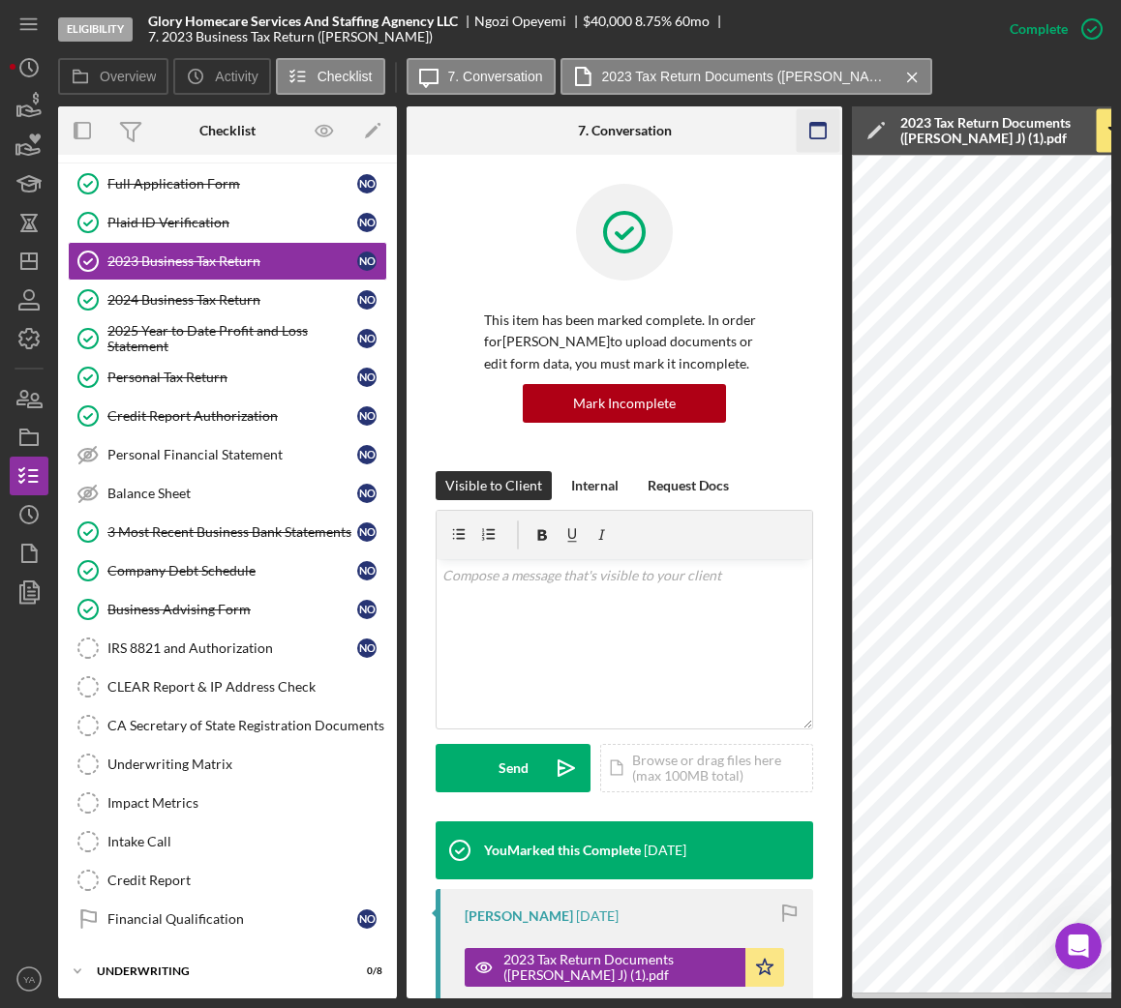
click at [812, 119] on icon "button" at bounding box center [818, 131] width 44 height 44
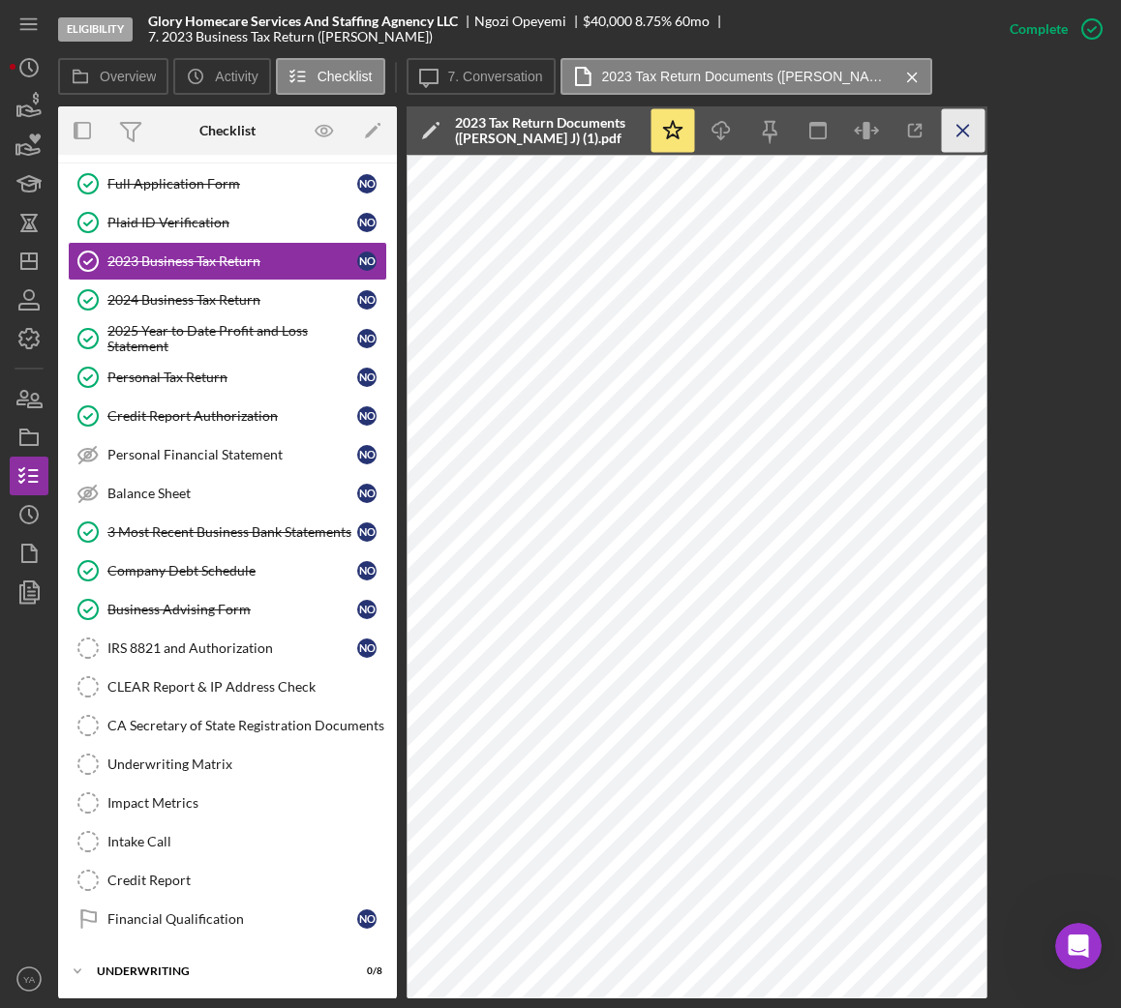
click at [942, 141] on icon "Icon/Menu Close" at bounding box center [964, 131] width 44 height 44
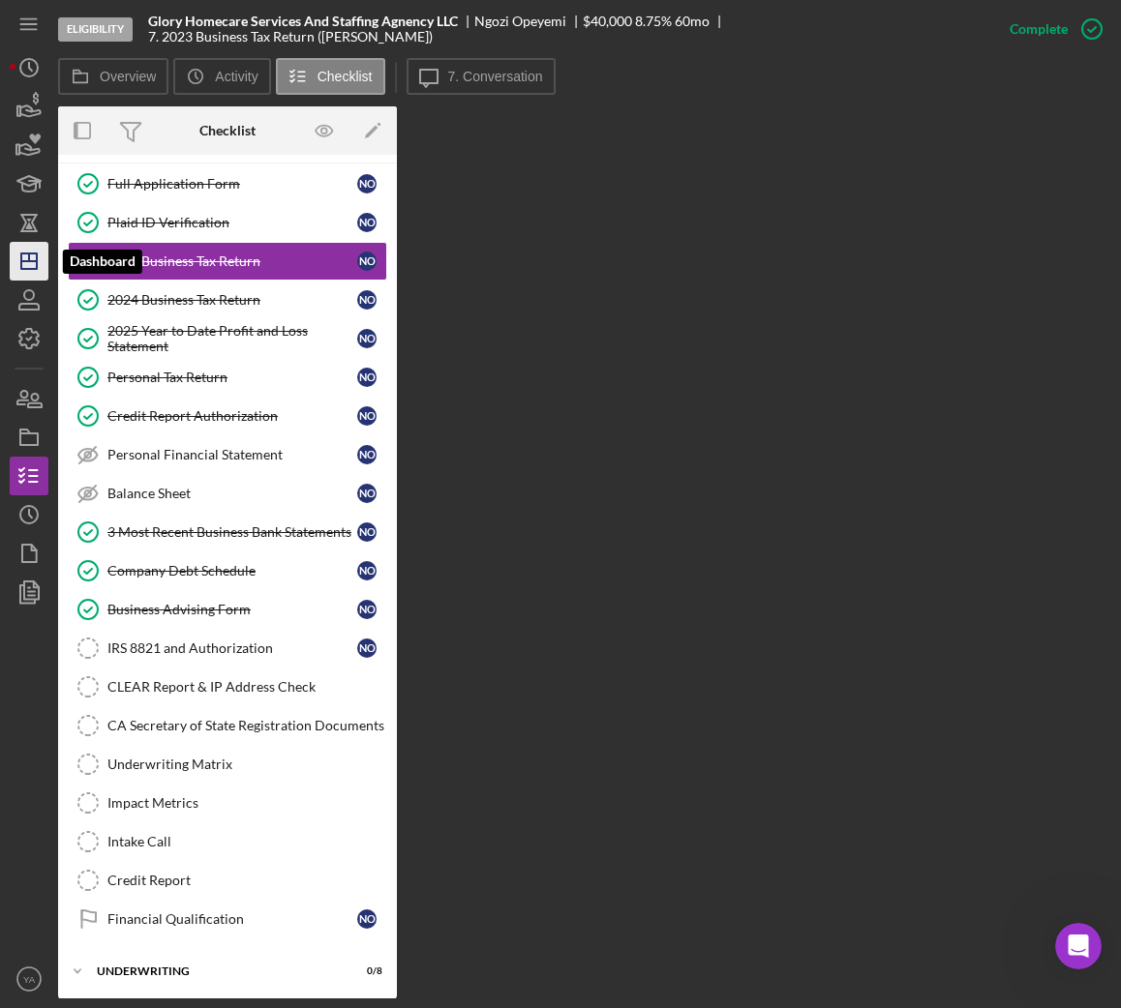
click at [27, 259] on icon "Icon/Dashboard" at bounding box center [29, 261] width 48 height 48
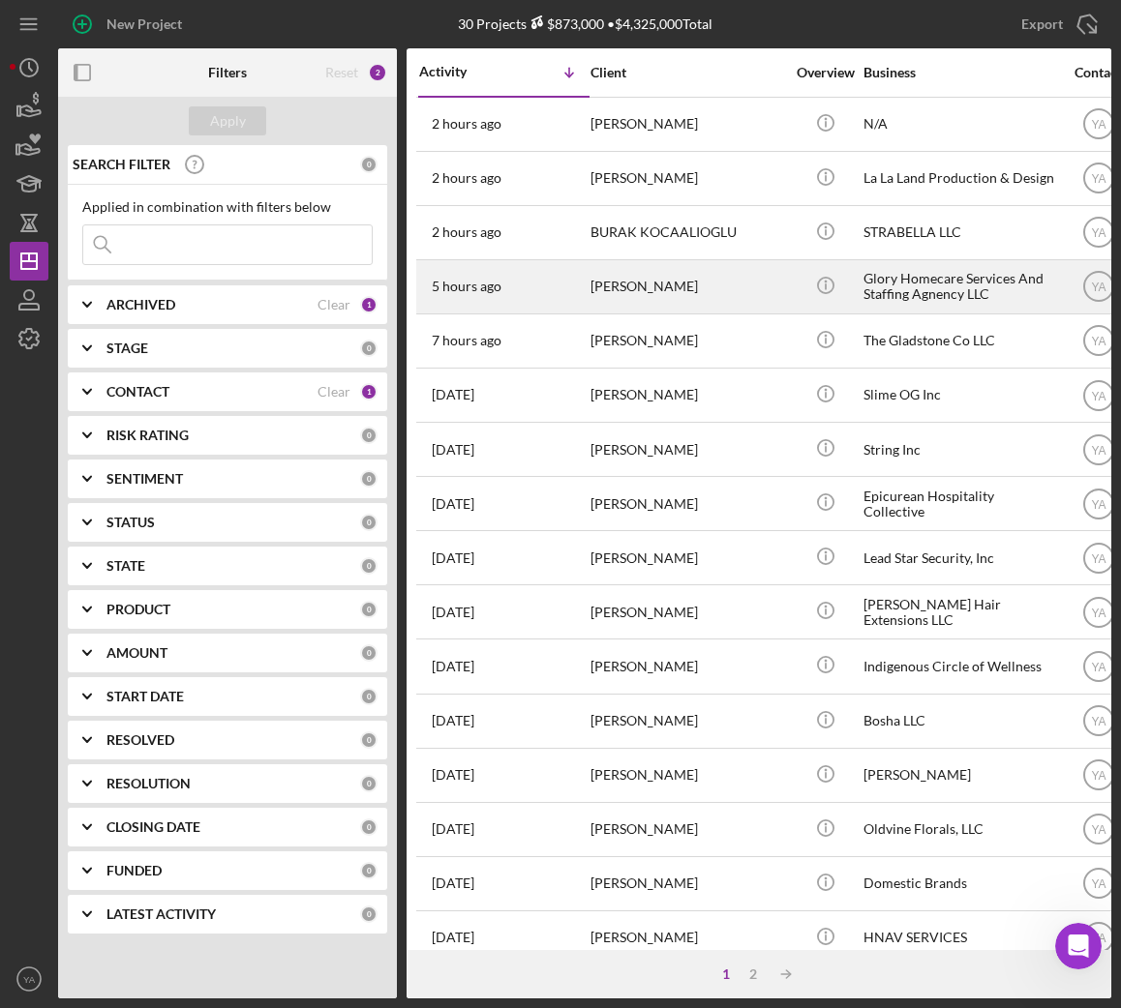
click at [927, 289] on div "Glory Homecare Services And Staffing Agnency LLC" at bounding box center [960, 286] width 194 height 51
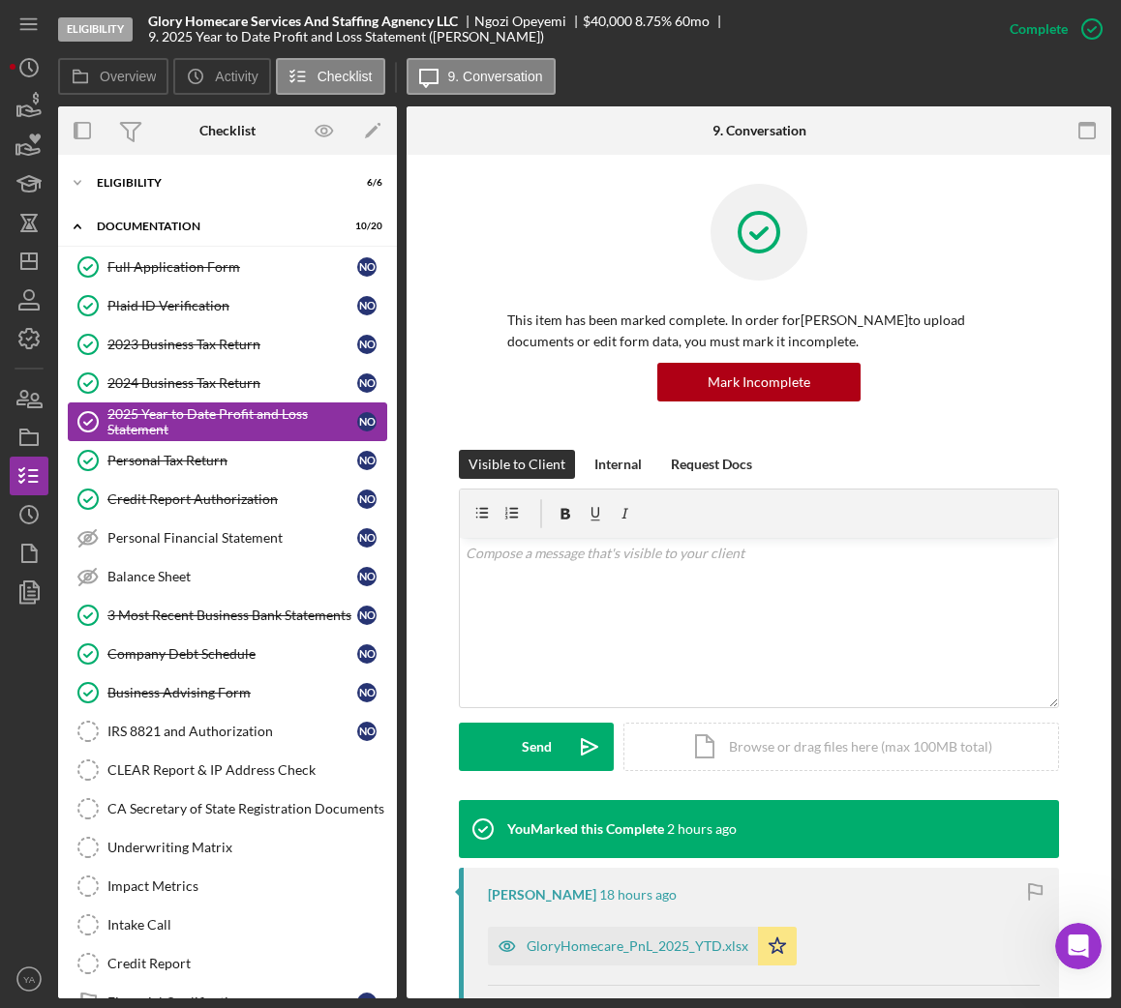
click at [245, 414] on div "2025 Year to Date Profit and Loss Statement" at bounding box center [232, 421] width 250 height 31
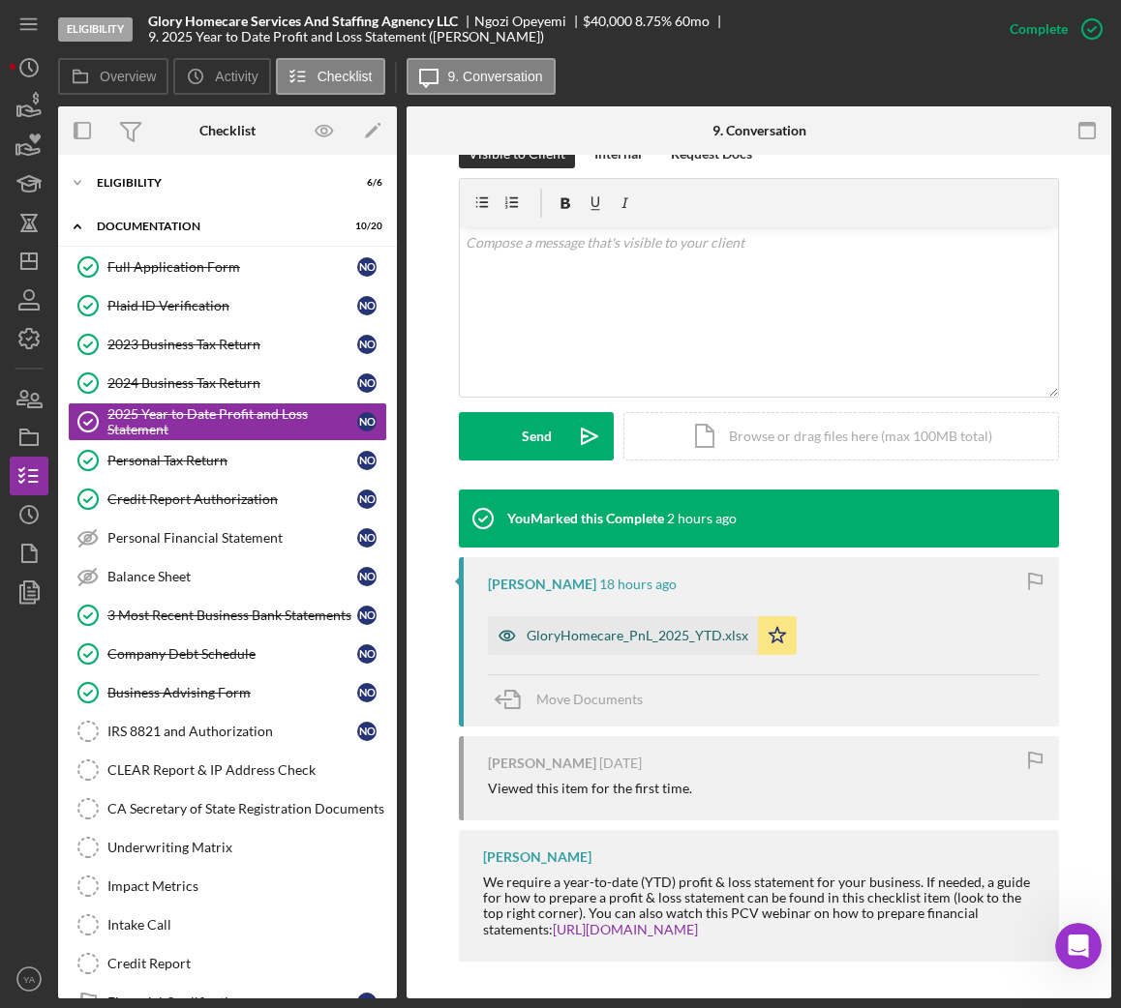
click at [661, 643] on div "GloryHomecare_PnL_2025_YTD.xlsx" at bounding box center [637, 635] width 222 height 15
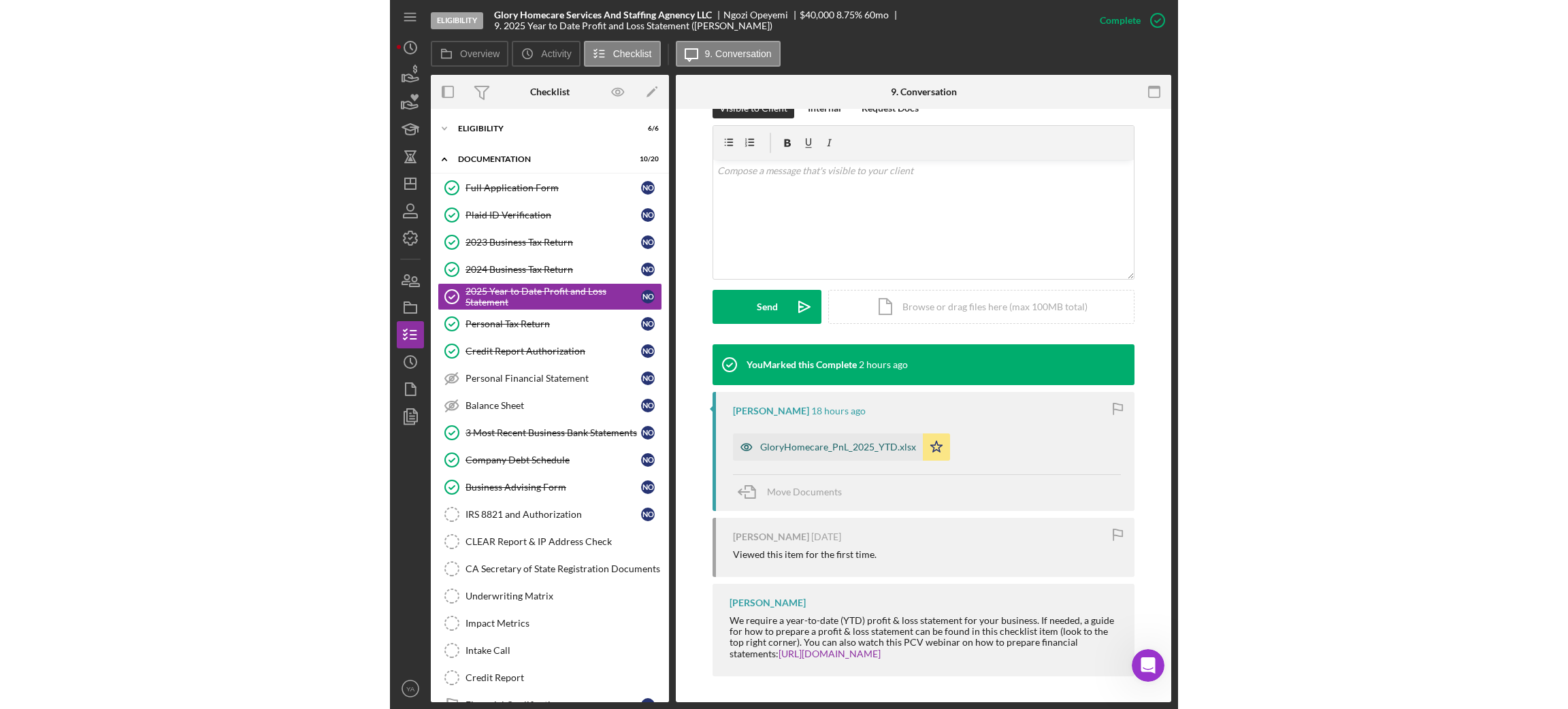
scroll to position [234, 0]
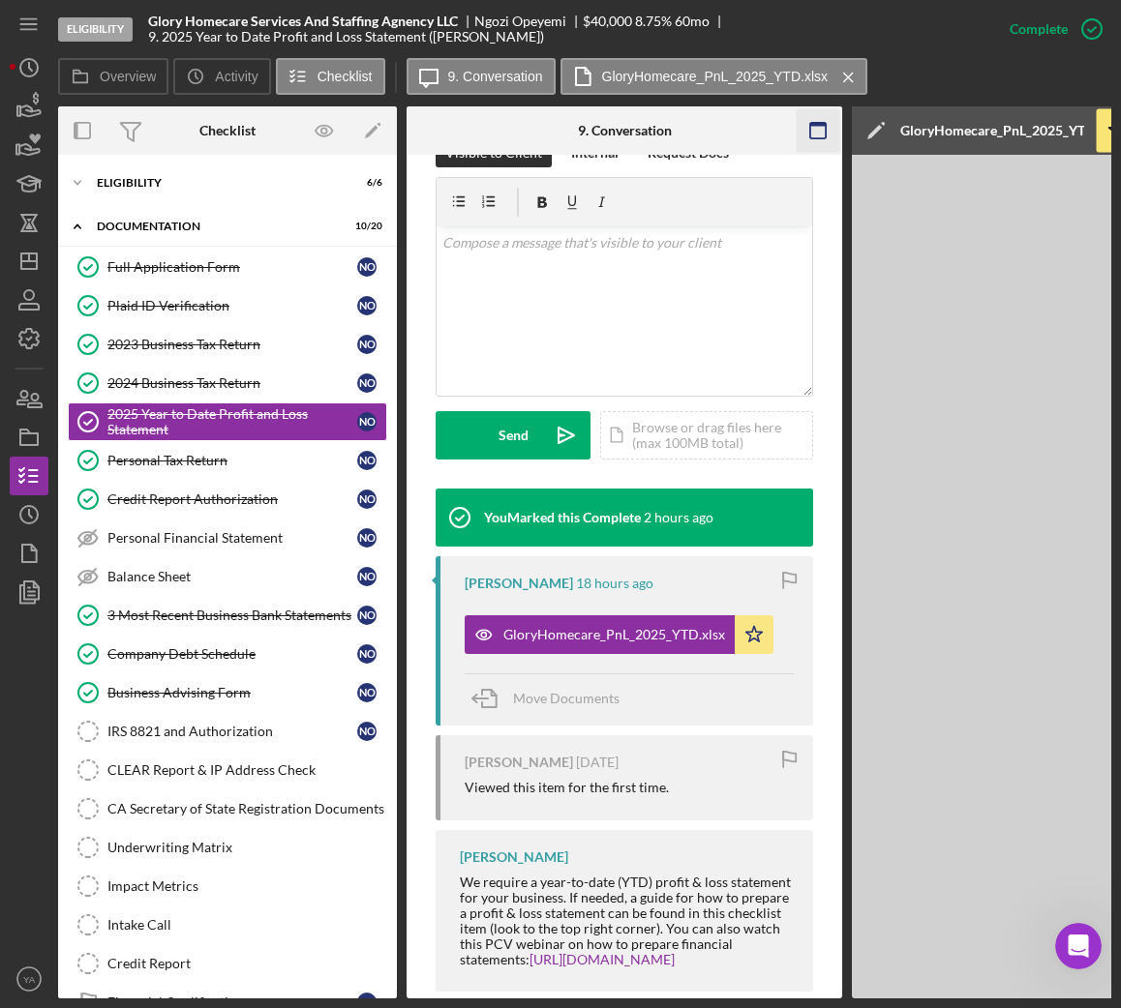
click at [811, 116] on icon "button" at bounding box center [818, 131] width 44 height 44
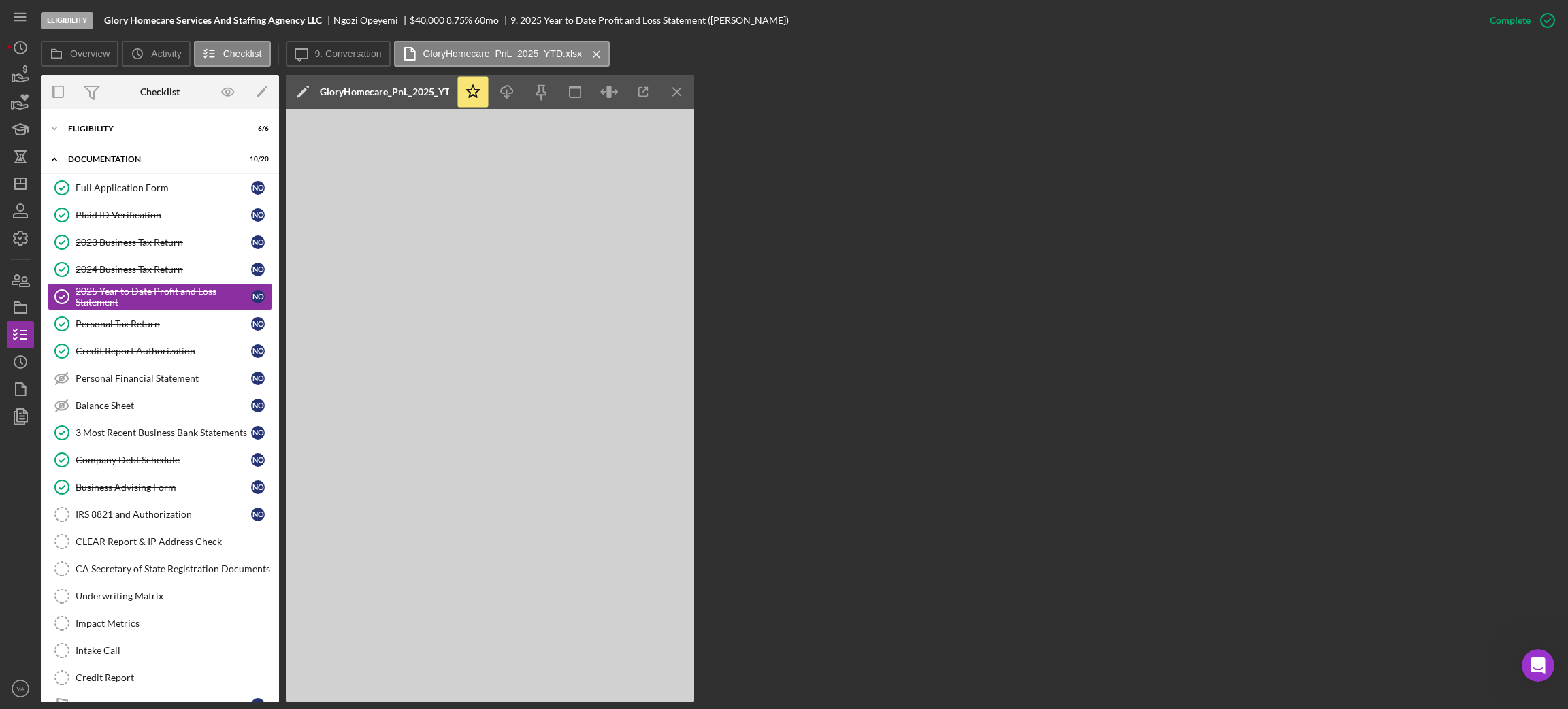
drag, startPoint x: 324, startPoint y: 45, endPoint x: 386, endPoint y: 110, distance: 89.8
click at [324, 44] on button "Icon/Message 9. Conversation" at bounding box center [338, 53] width 105 height 26
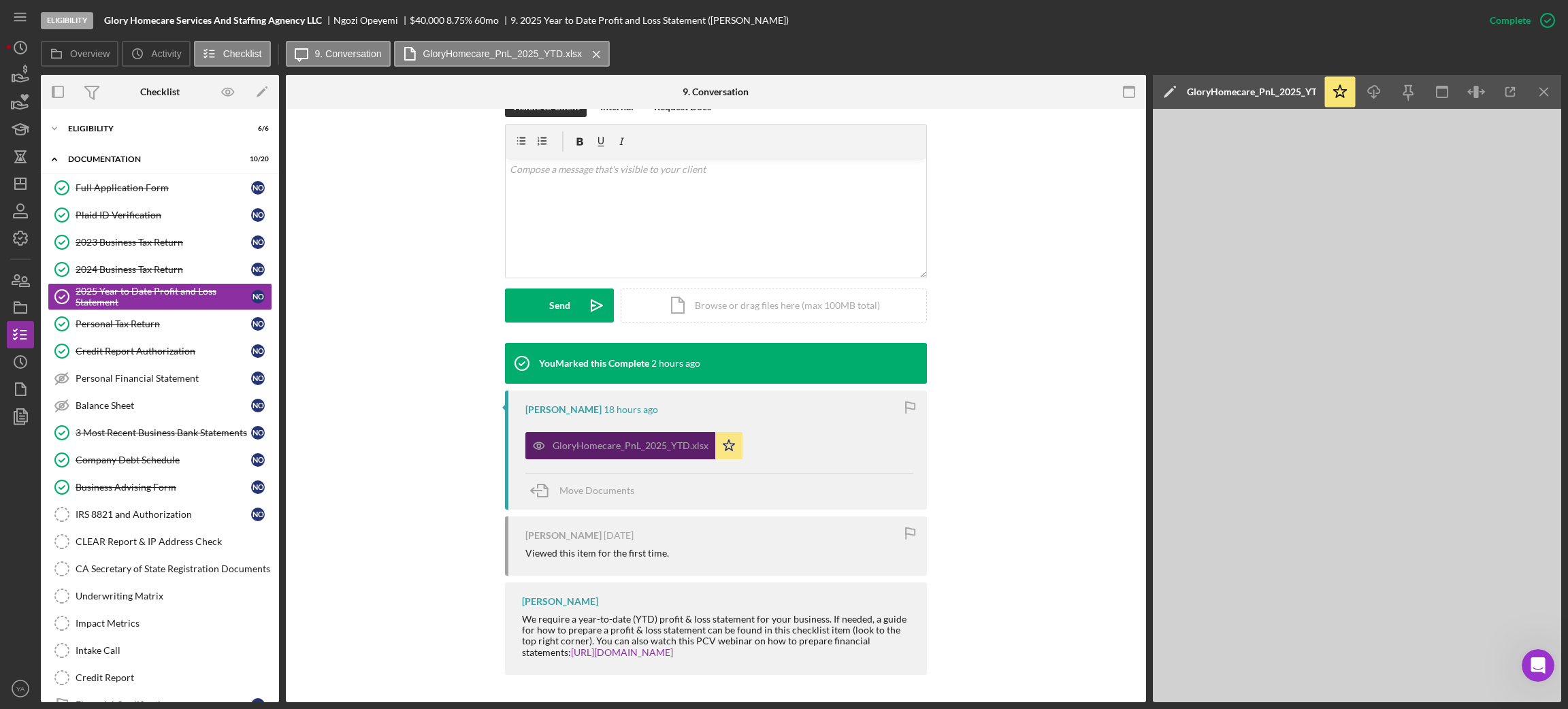
scroll to position [219, 0]
click at [664, 274] on div "v Color teal Color pink Remove color Add row above Add row below Add column bef…" at bounding box center [716, 218] width 420 height 119
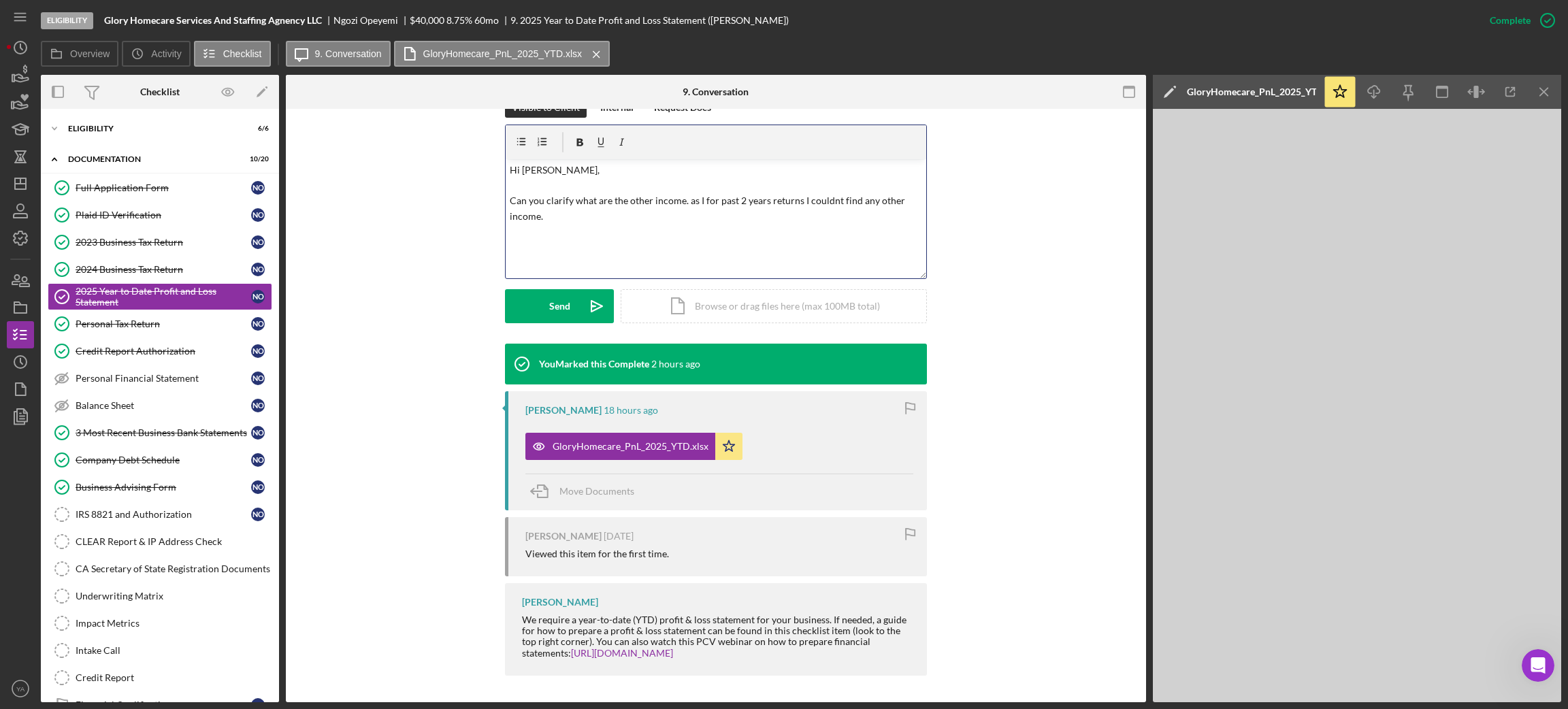
click at [681, 201] on p "Hi Ngozi, Can you clarify what are the other income. as I for past 2 years retu…" at bounding box center [716, 193] width 413 height 61
click at [614, 203] on p "Hi Ngozi, Can you clarify what are the is the other income from as I for past 2…" at bounding box center [716, 193] width 413 height 61
drag, startPoint x: 614, startPoint y: 203, endPoint x: 591, endPoint y: 205, distance: 23.1
click at [591, 205] on p "Hi Ngozi, Can you clarify what are the is the other income from as I for past 2…" at bounding box center [716, 193] width 413 height 61
click at [577, 201] on p "Hi Ngozi, Can you clarify what is the other income from as I for past 2 years r…" at bounding box center [716, 193] width 413 height 61
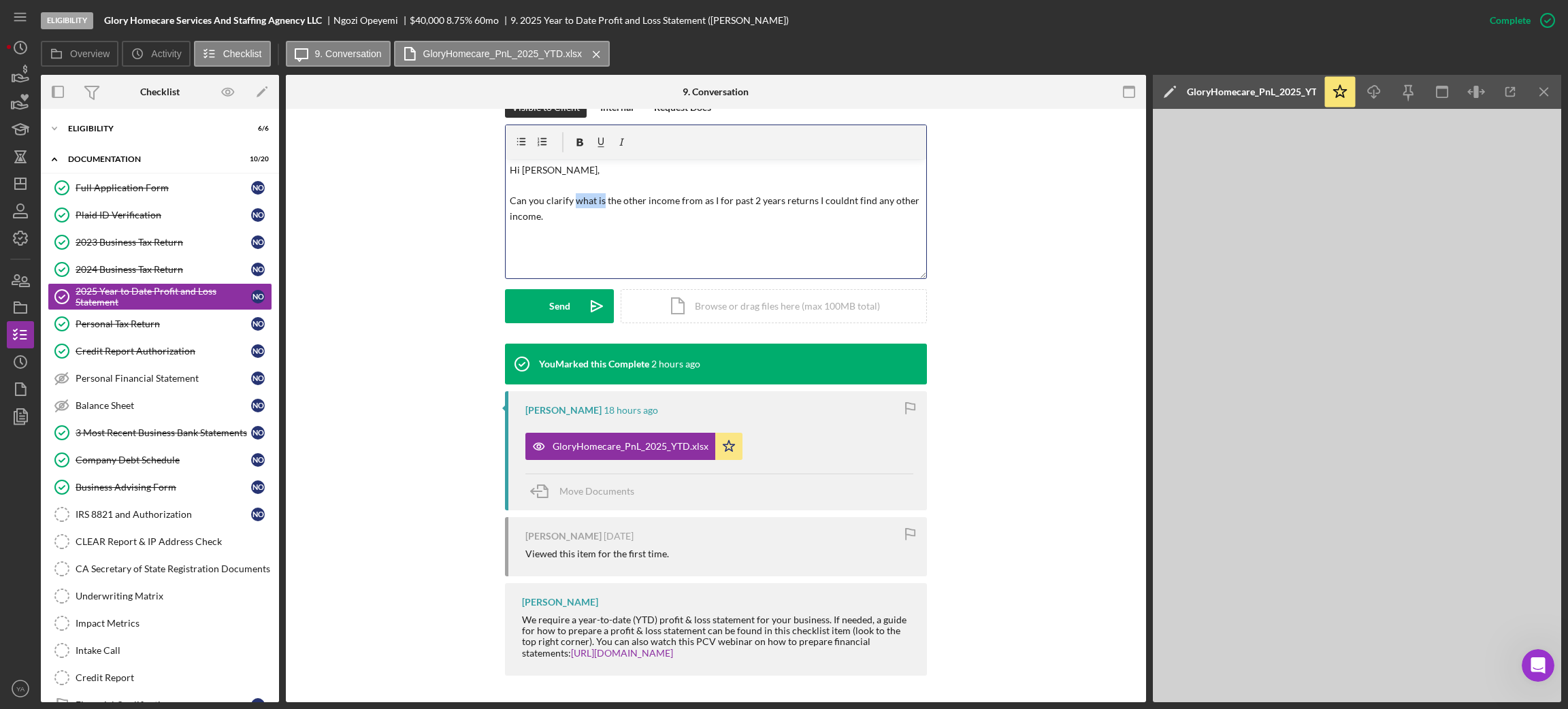
drag, startPoint x: 577, startPoint y: 201, endPoint x: 601, endPoint y: 205, distance: 24.3
click at [601, 205] on p "Hi Ngozi, Can you clarify what is the other income from as I for past 2 years r…" at bounding box center [716, 193] width 413 height 61
click at [586, 201] on p "Hi Ngozi, Can you clarify the other income from as I for past 2 years returns I…" at bounding box center [716, 193] width 413 height 61
click at [686, 199] on p "Hi Ngozi, Can you clarify the source of other income from as I for past 2 years…" at bounding box center [716, 193] width 413 height 61
click at [724, 200] on p "Hi Ngozi, Can you clarify the source of other income as from as I for past 2 ye…" at bounding box center [716, 193] width 413 height 61
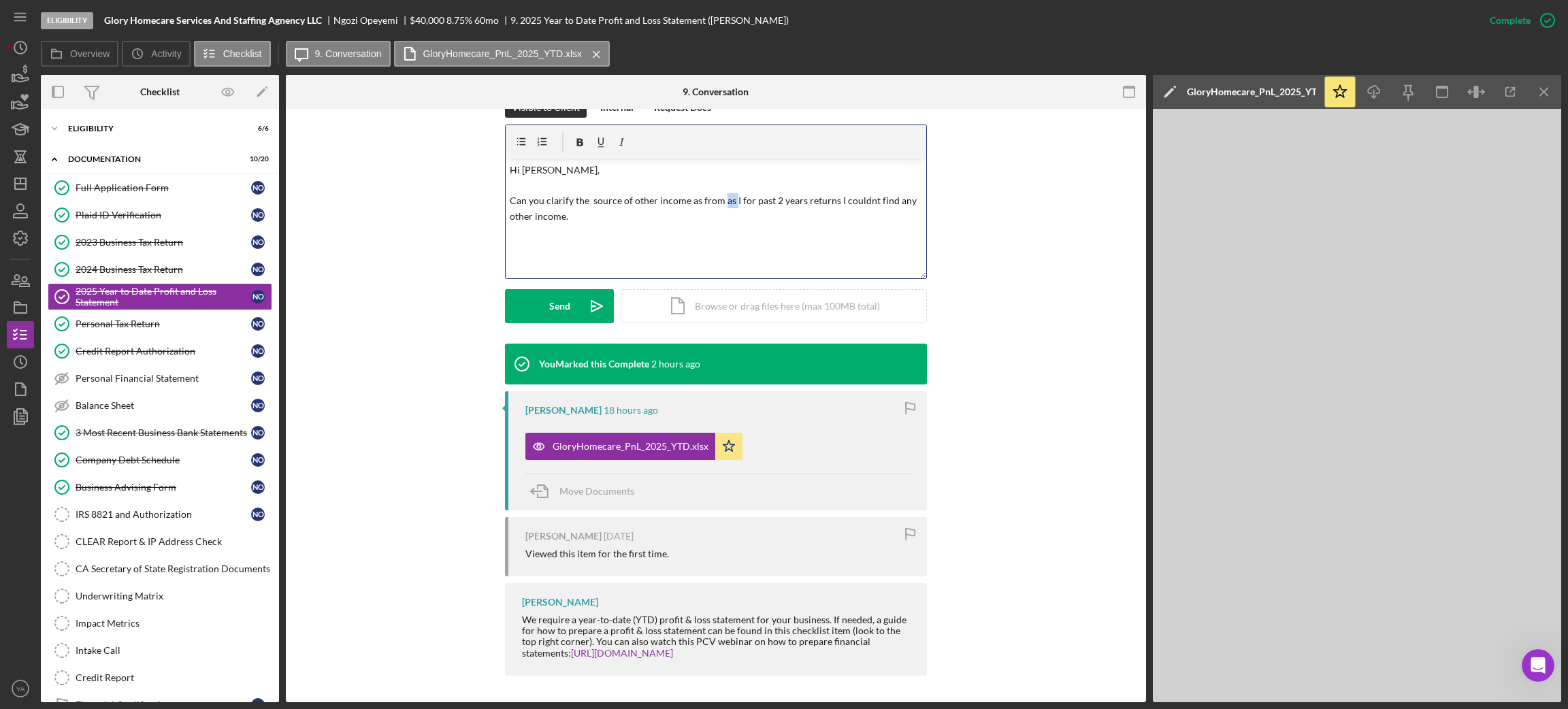
click at [724, 200] on p "Hi Ngozi, Can you clarify the source of other income as from as I for past 2 ye…" at bounding box center [716, 193] width 413 height 61
click at [748, 196] on p "Hi Ngozi, Can you clarify the source of other income as from the I for past 2 y…" at bounding box center [716, 193] width 413 height 61
drag, startPoint x: 747, startPoint y: 196, endPoint x: 740, endPoint y: 201, distance: 8.6
click at [740, 201] on p "Hi Ngozi, Can you clarify the source of other income as from the I for past 2 y…" at bounding box center [716, 193] width 413 height 61
click at [732, 201] on p "Hi Ngozi, Can you clarify the source of other income as from the I for past 2 y…" at bounding box center [716, 193] width 413 height 61
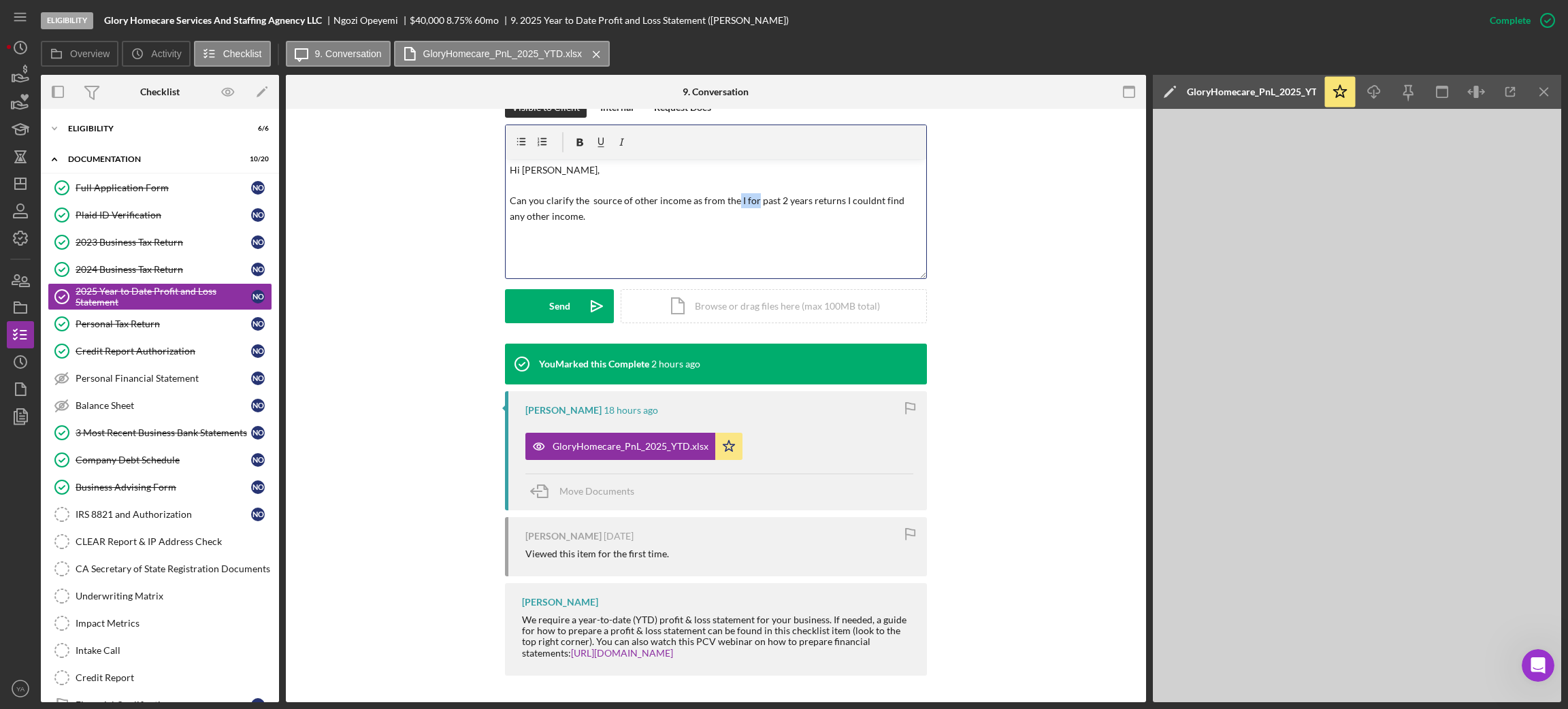
drag, startPoint x: 732, startPoint y: 201, endPoint x: 750, endPoint y: 202, distance: 18.0
click at [750, 202] on p "Hi Ngozi, Can you clarify the source of other income as from the I for past 2 y…" at bounding box center [716, 193] width 413 height 61
click at [758, 200] on p "Hi Ngozi, Can you clarify the source of other income as from the past 2 years r…" at bounding box center [716, 193] width 413 height 61
click at [788, 198] on p "Hi Ngozi, Can you clarify the source of other income as from the past 2 years r…" at bounding box center [716, 193] width 413 height 61
click at [819, 196] on p "Hi Ngozi, Can you clarify the source of other income as from the past 2 years r…" at bounding box center [716, 193] width 413 height 61
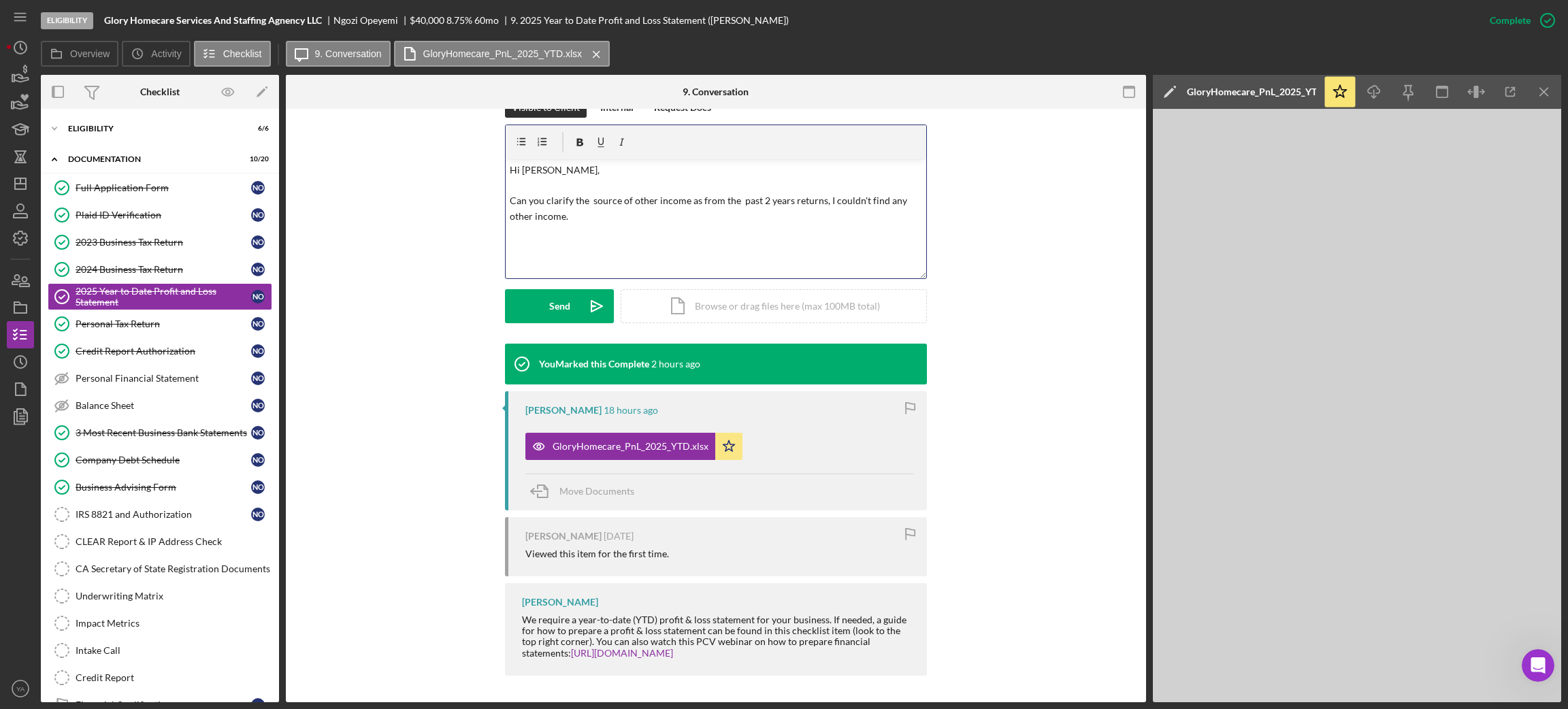
click at [903, 198] on p "Hi Ngozi, Can you clarify the source of other income as from the past 2 years r…" at bounding box center [716, 193] width 413 height 61
click at [603, 212] on p "Hi Ngozi, Can you clarify the source of other income as from the past 2 years r…" at bounding box center [716, 193] width 413 height 61
click at [818, 198] on p "Hi Ngozi, Can you clarify the source of other income as from the past 2 years r…" at bounding box center [716, 200] width 413 height 76
click at [581, 294] on icon "Icon/icon-invite-send" at bounding box center [597, 306] width 34 height 34
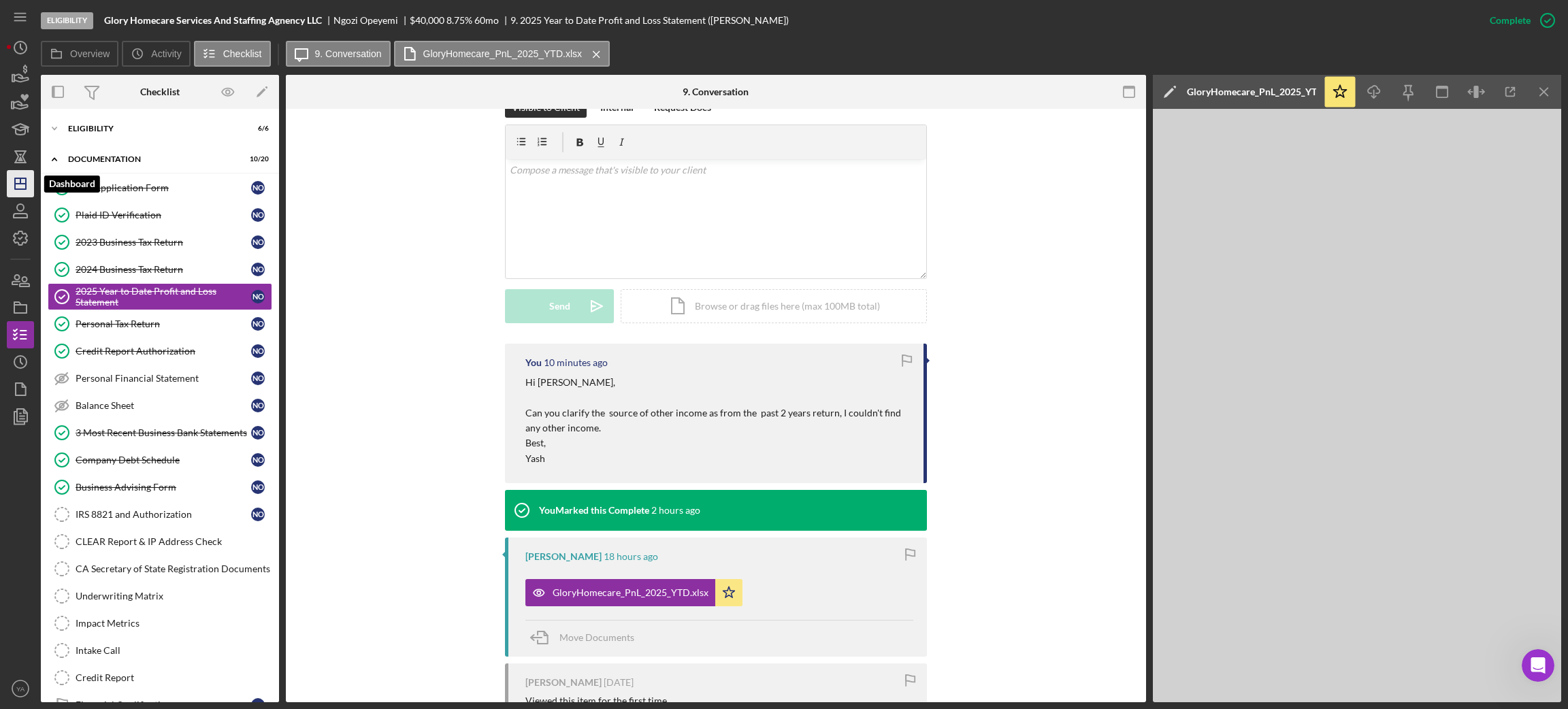
click at [13, 193] on icon "Icon/Dashboard" at bounding box center [20, 184] width 34 height 34
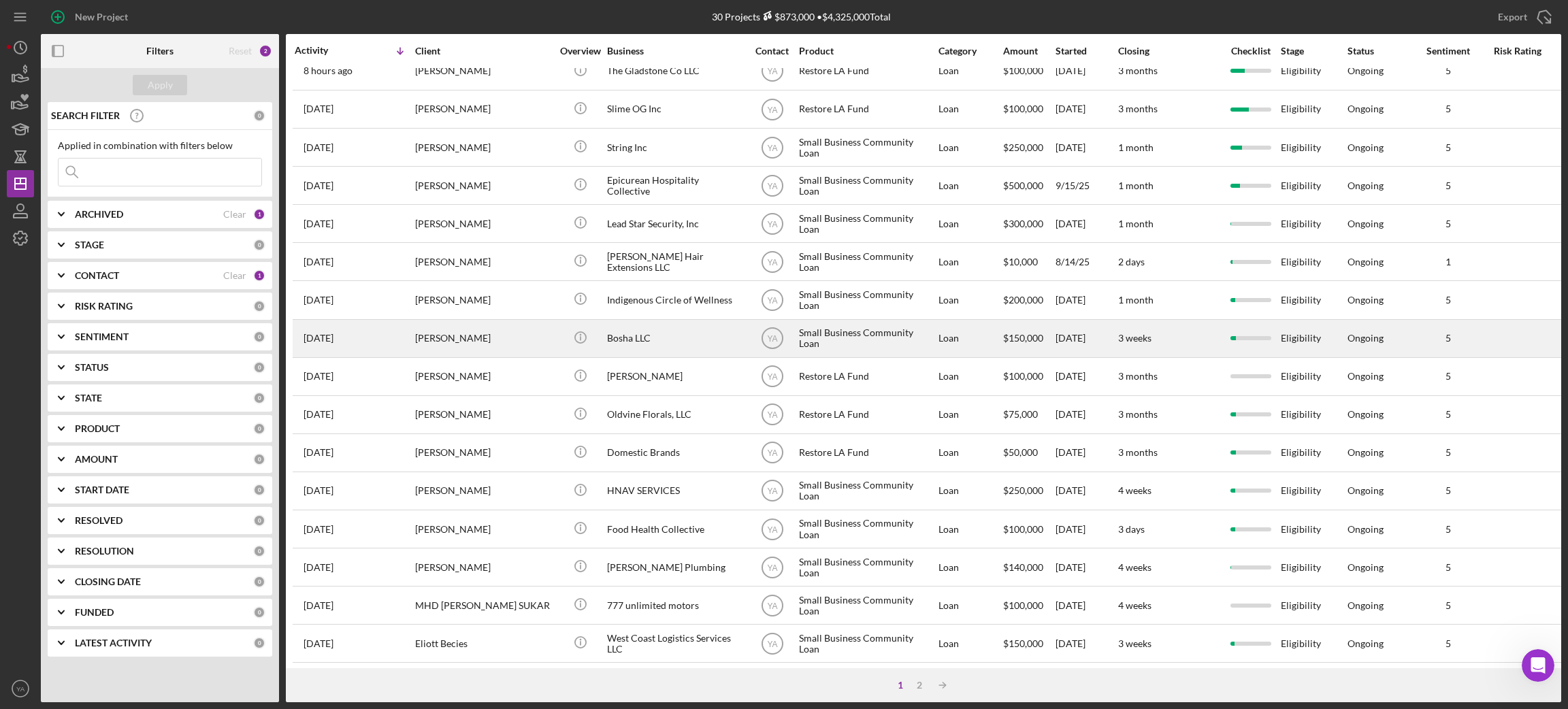
scroll to position [376, 0]
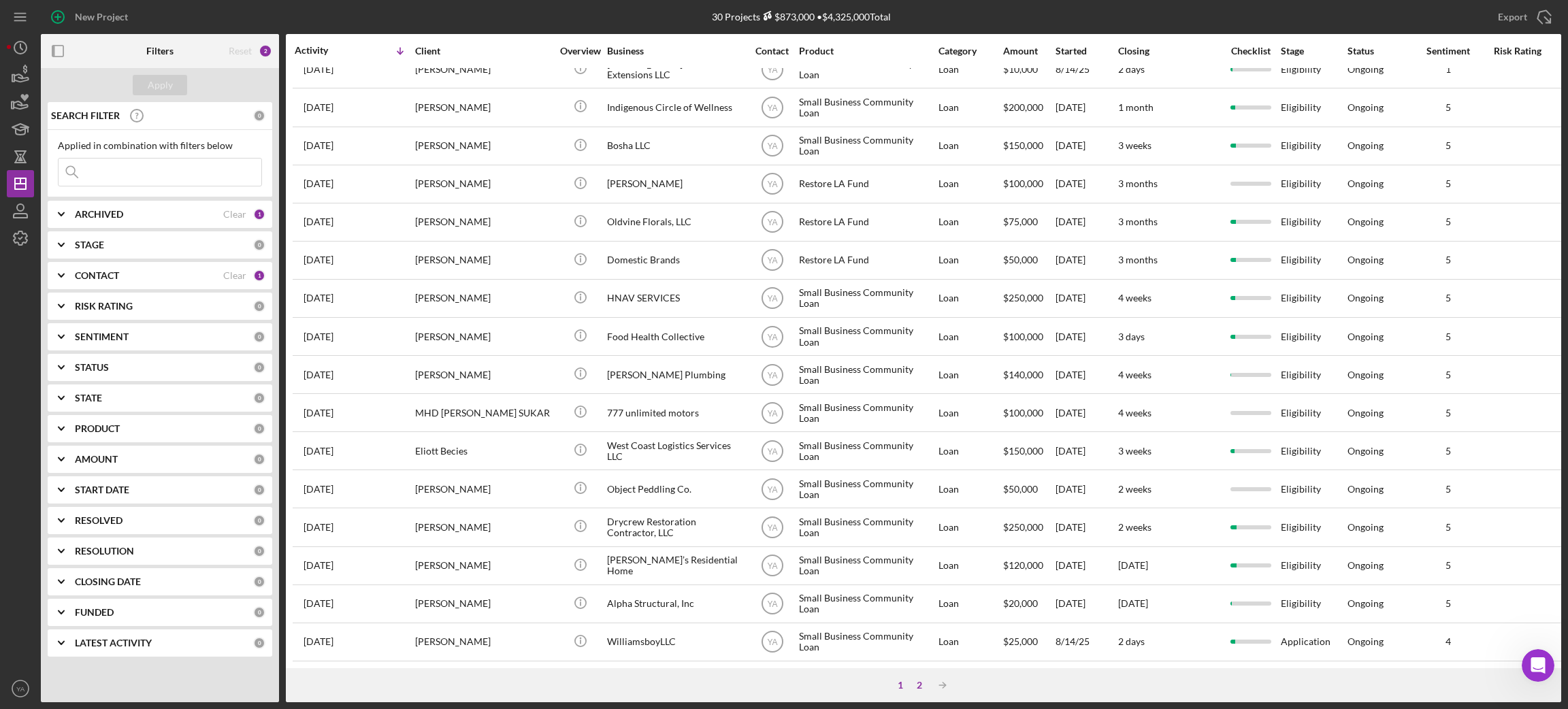
click at [920, 684] on div "2" at bounding box center [919, 685] width 19 height 11
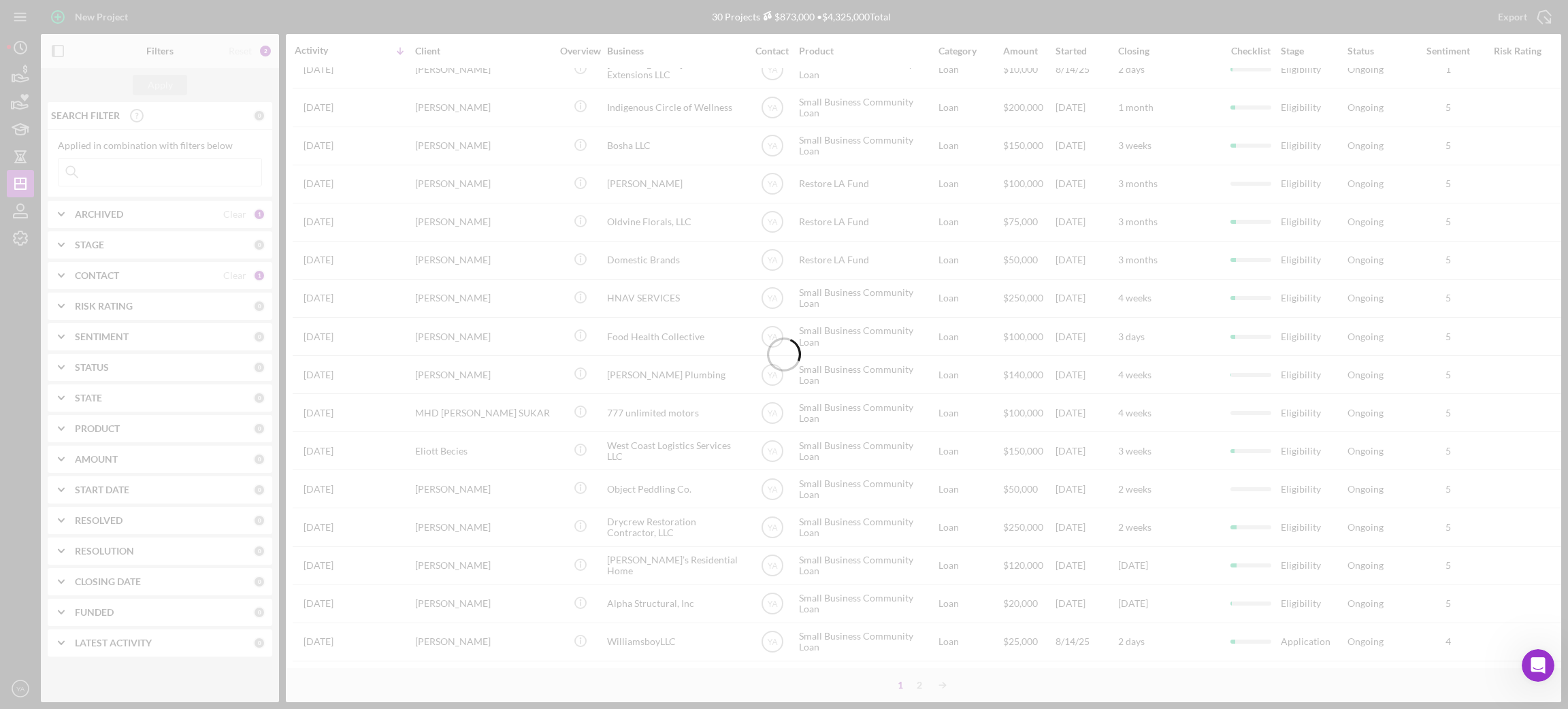
scroll to position [0, 0]
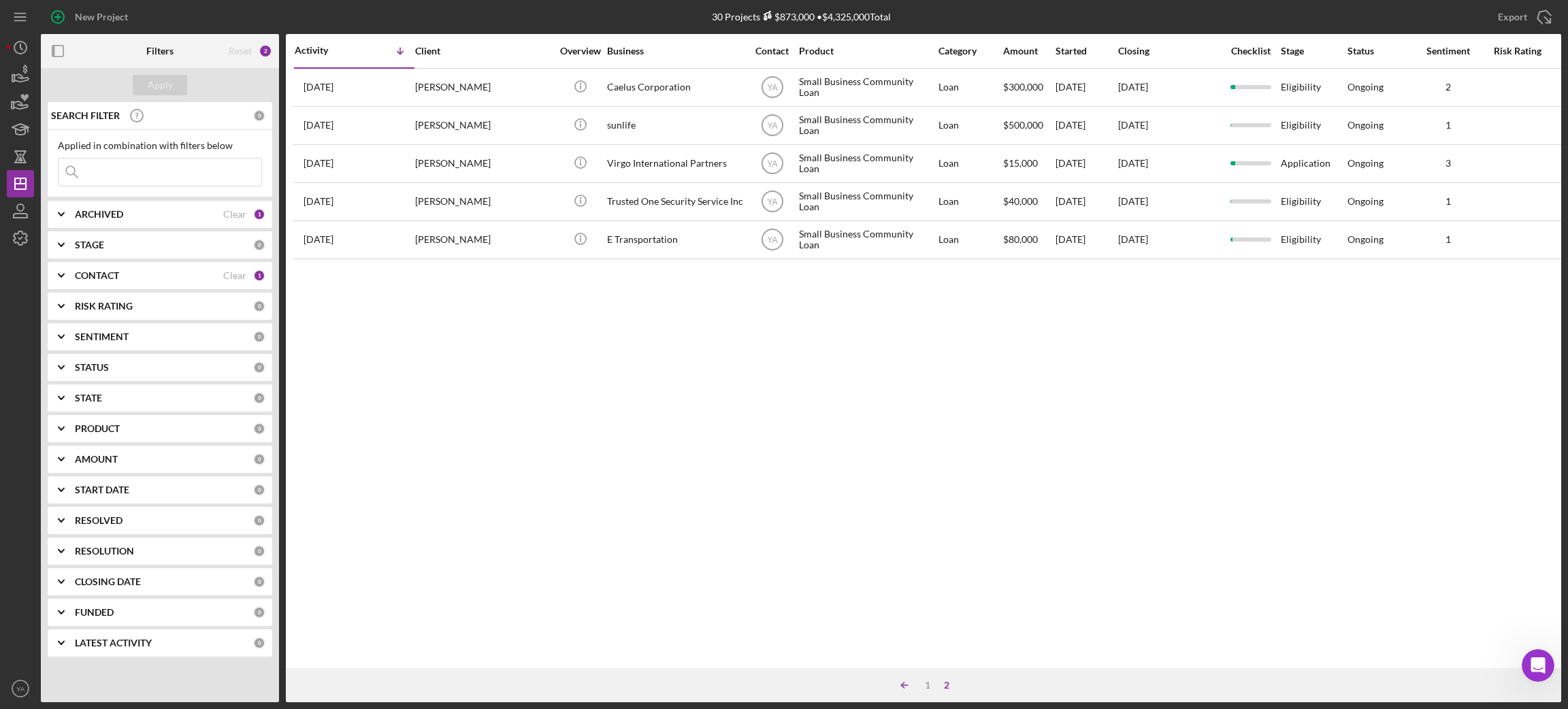
click at [904, 696] on icon "Icon/Table Sort Arrow" at bounding box center [904, 685] width 27 height 27
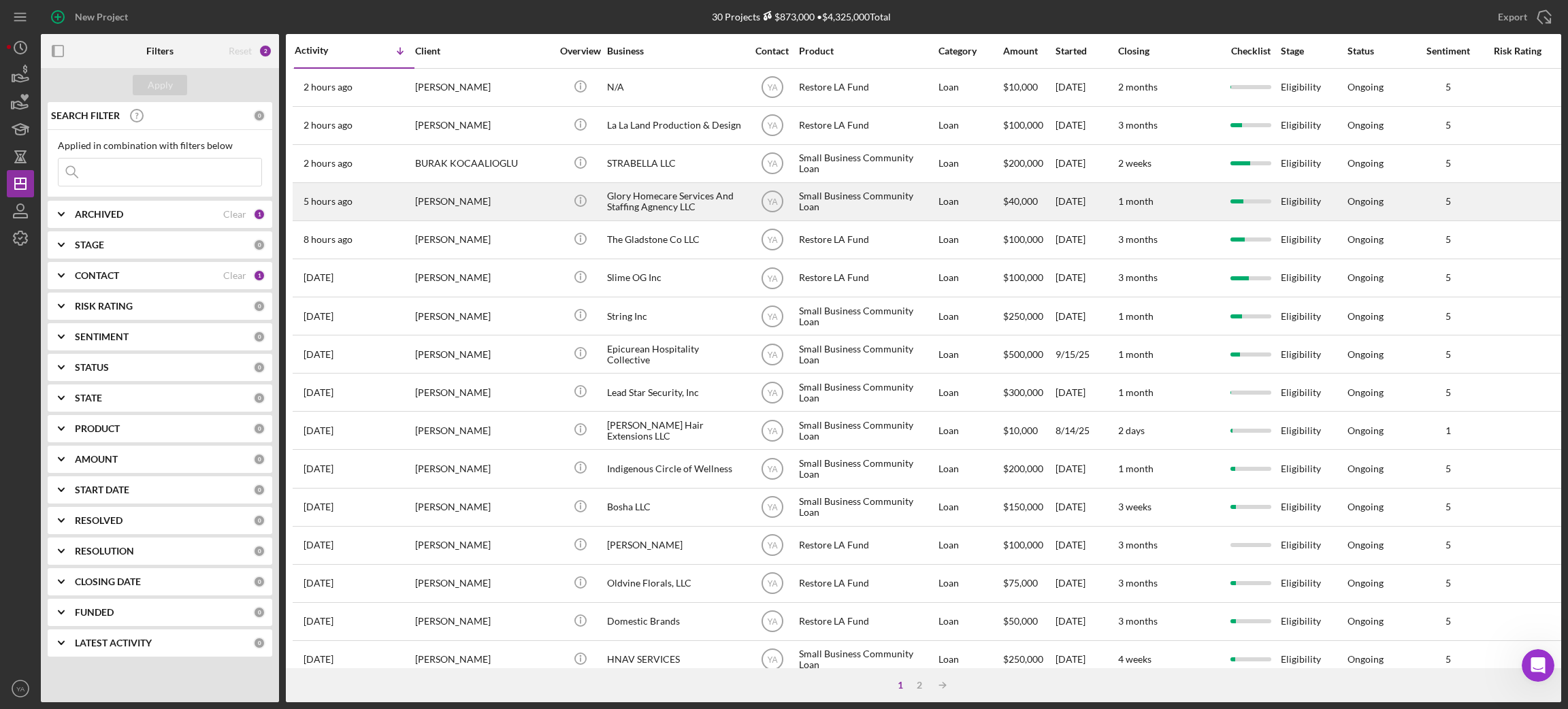
click at [665, 207] on div "Glory Homecare Services And Staffing Agnency LLC" at bounding box center [675, 201] width 136 height 36
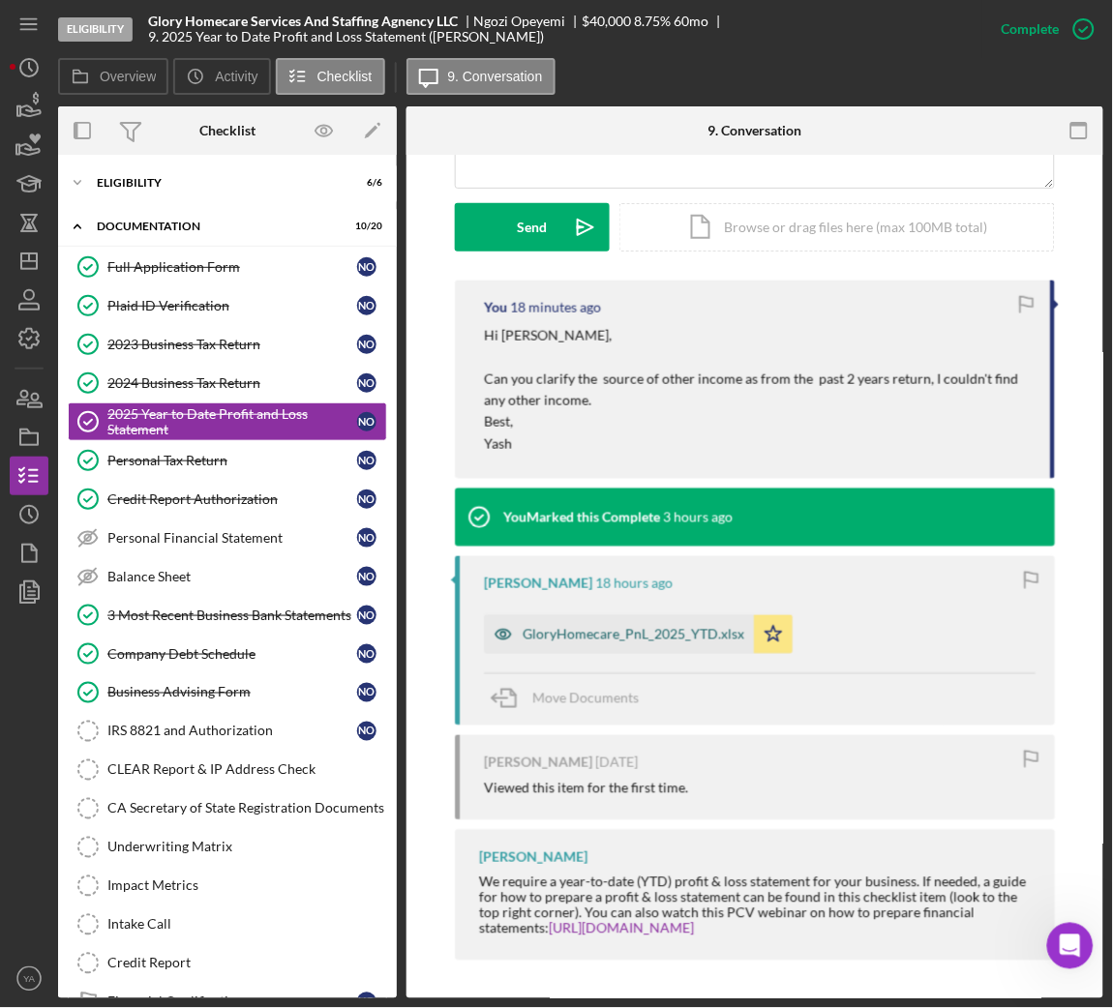
click at [643, 644] on div "GloryHomecare_PnL_2025_YTD.xlsx" at bounding box center [619, 635] width 270 height 39
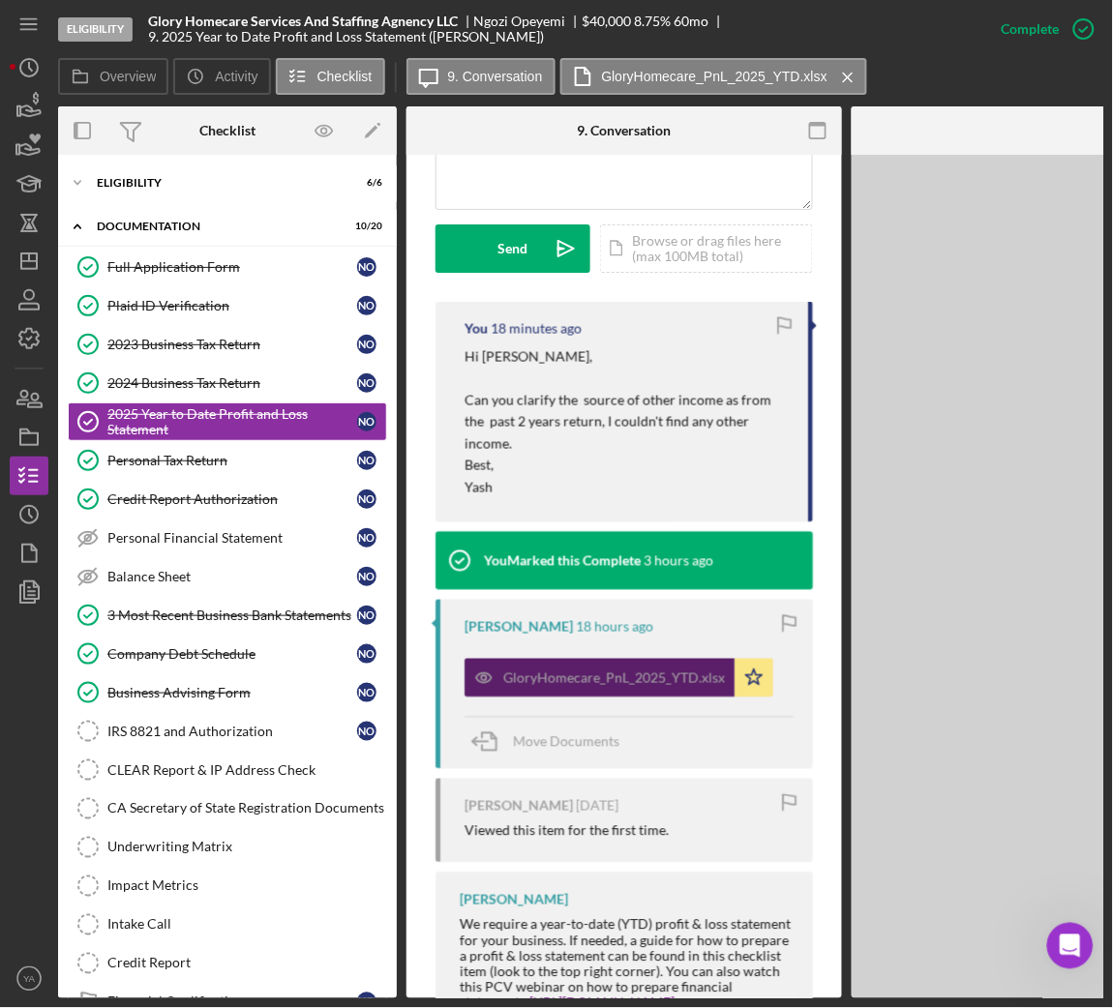
scroll to position [542, 0]
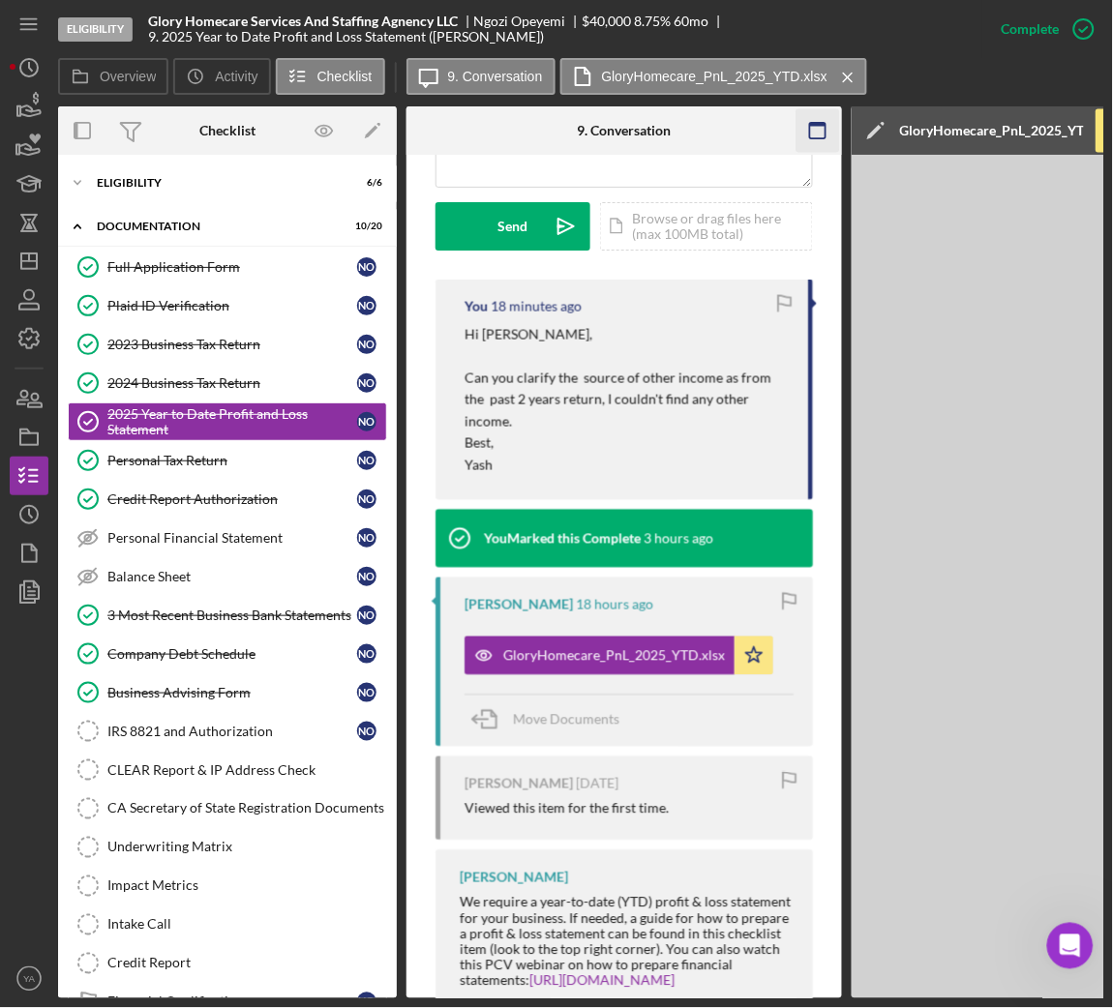
click at [817, 123] on g "button" at bounding box center [817, 130] width 15 height 15
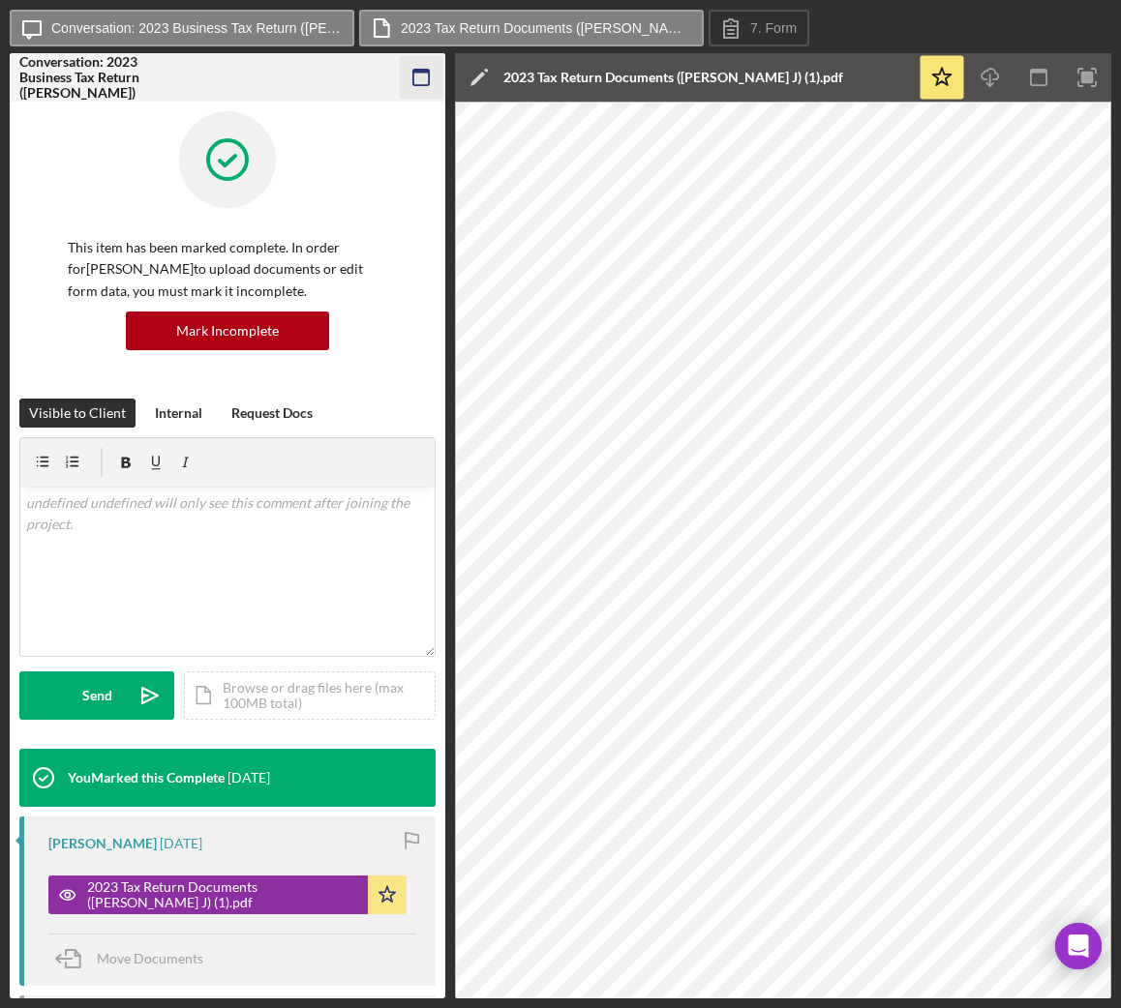
click at [413, 61] on icon "button" at bounding box center [422, 78] width 44 height 44
